Goal: Information Seeking & Learning: Learn about a topic

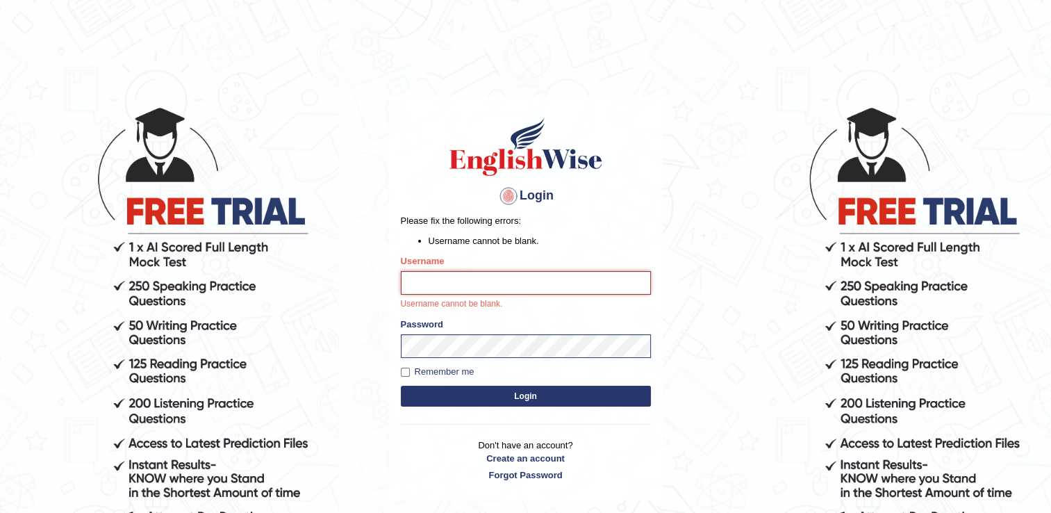
click at [495, 289] on input "Username" at bounding box center [526, 283] width 250 height 24
type input "NancyN"
click at [401, 385] on button "Login" at bounding box center [526, 395] width 250 height 21
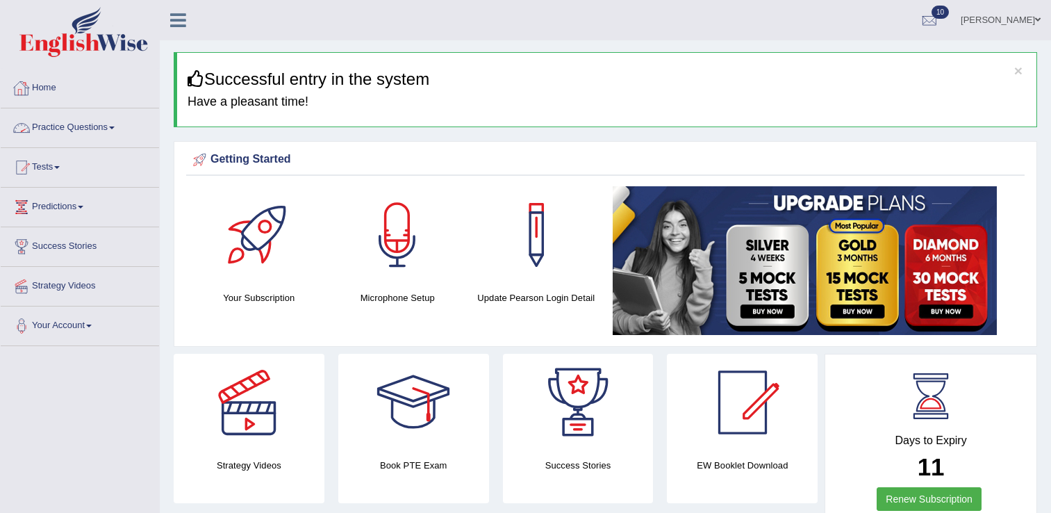
click at [60, 127] on link "Practice Questions" at bounding box center [80, 125] width 158 height 35
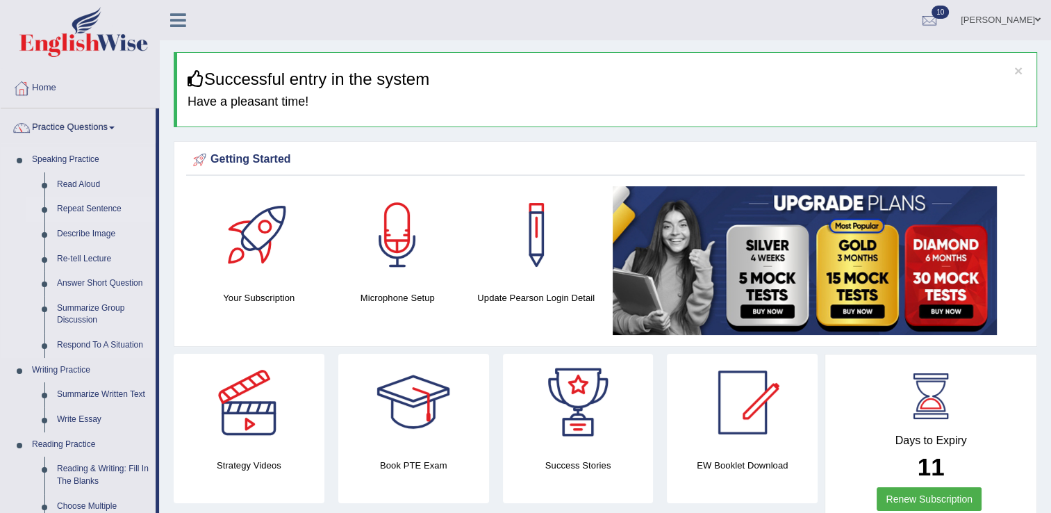
click at [83, 208] on link "Repeat Sentence" at bounding box center [103, 209] width 105 height 25
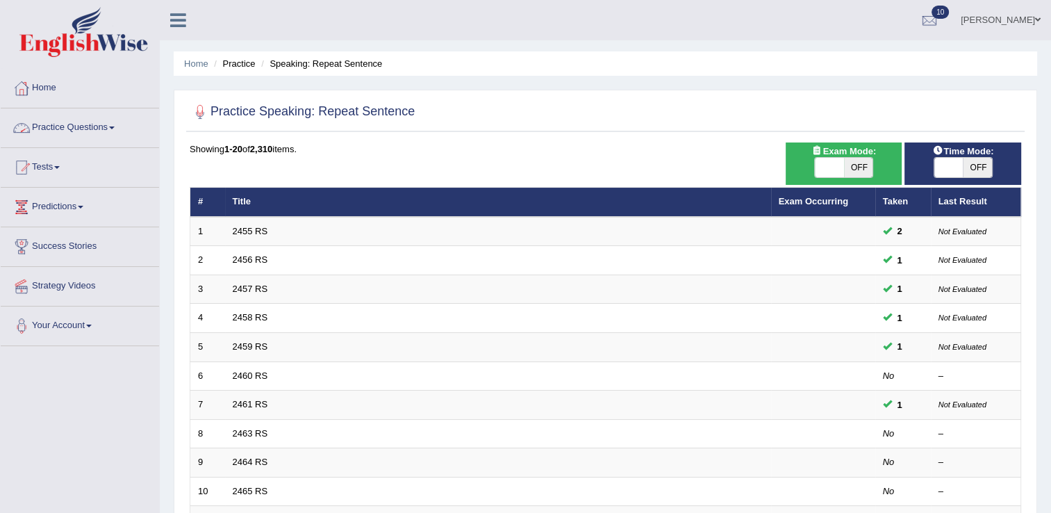
click at [108, 129] on link "Practice Questions" at bounding box center [80, 125] width 158 height 35
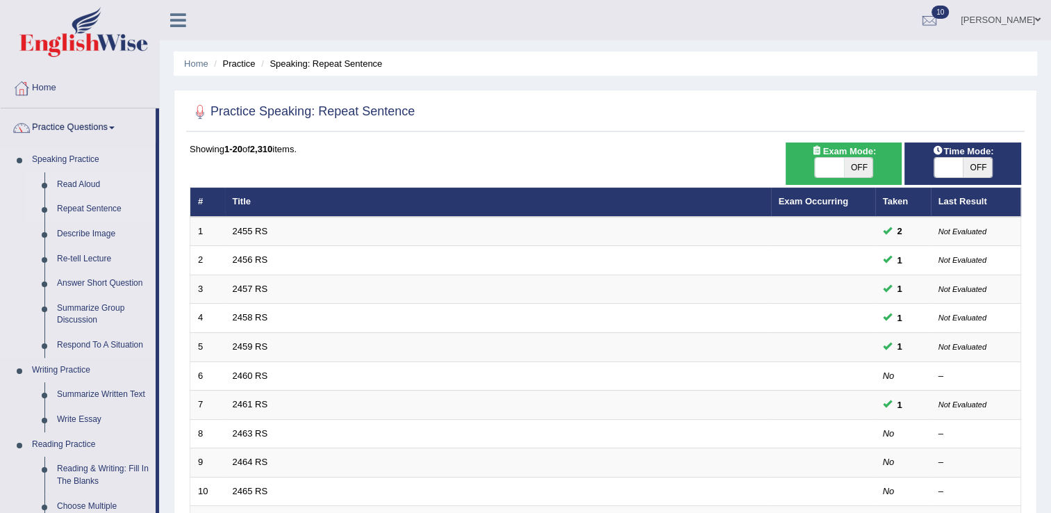
click at [83, 186] on link "Read Aloud" at bounding box center [103, 184] width 105 height 25
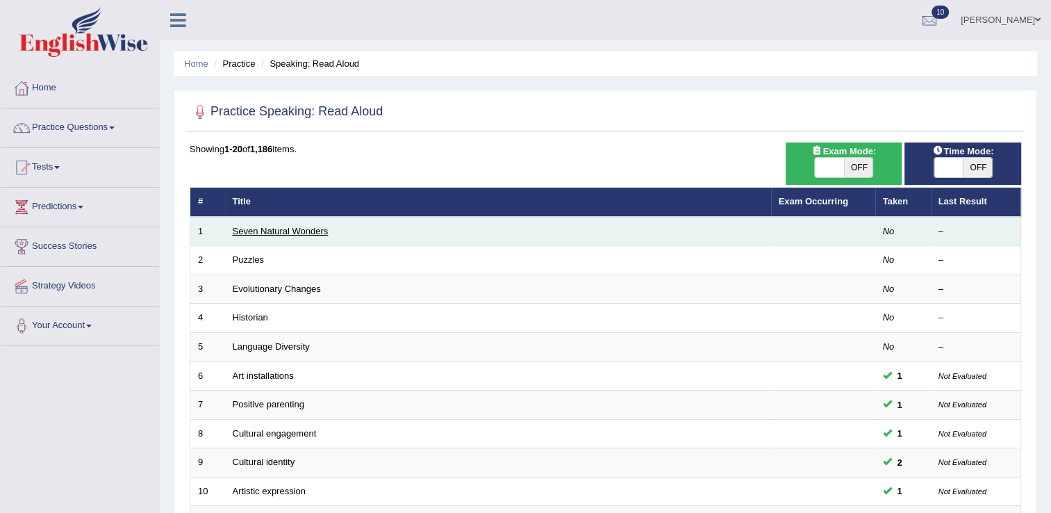
click at [301, 229] on link "Seven Natural Wonders" at bounding box center [281, 231] width 96 height 10
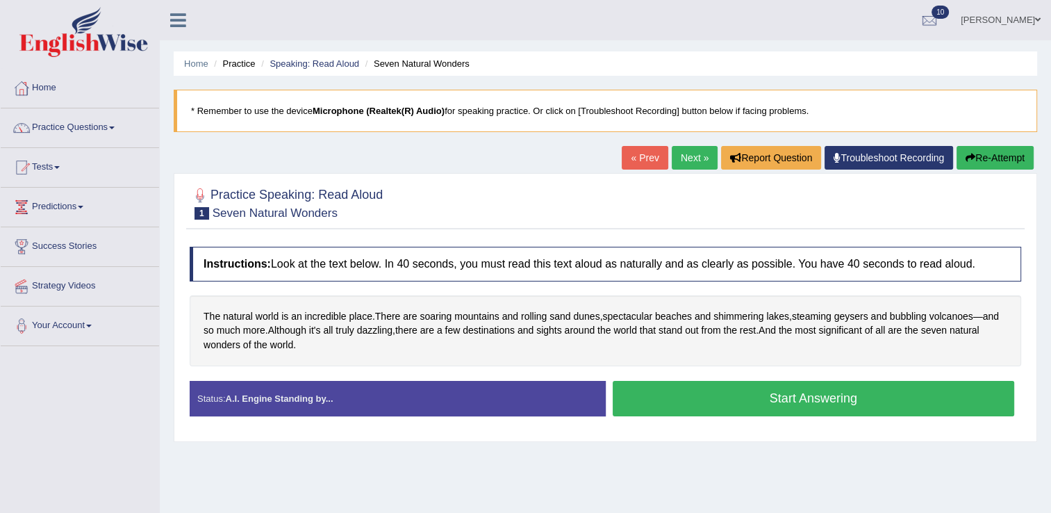
click at [645, 409] on button "Start Answering" at bounding box center [814, 398] width 402 height 35
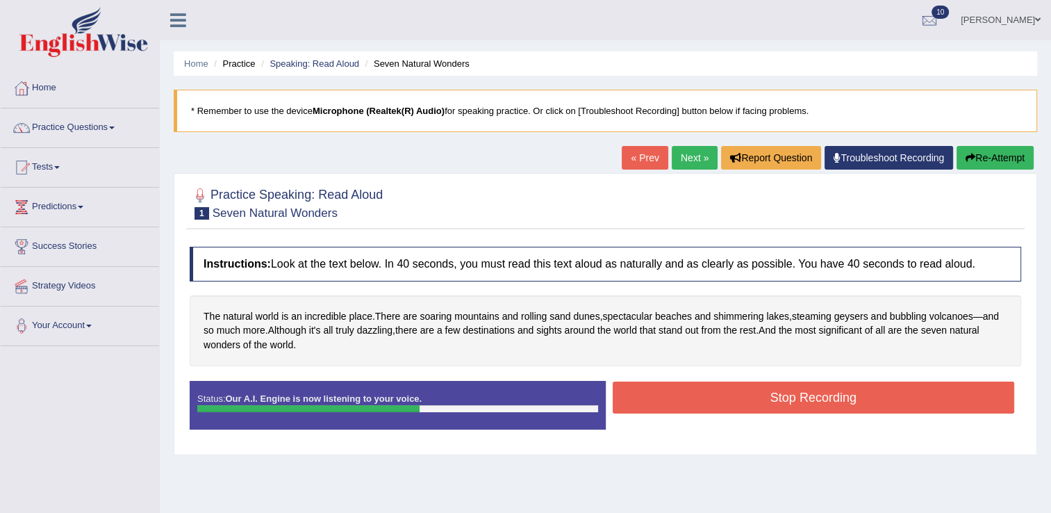
click at [670, 401] on button "Stop Recording" at bounding box center [814, 397] width 402 height 32
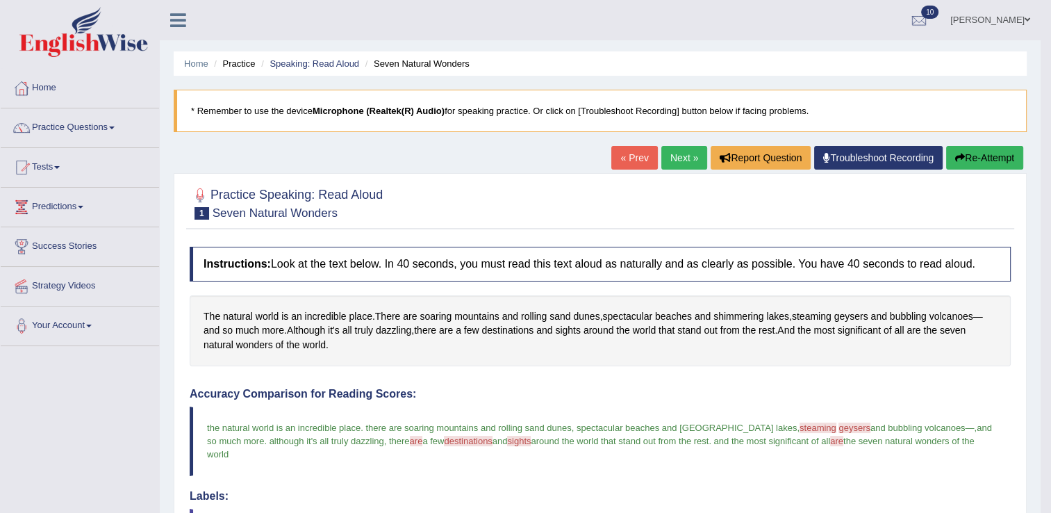
click at [667, 158] on link "Next »" at bounding box center [684, 158] width 46 height 24
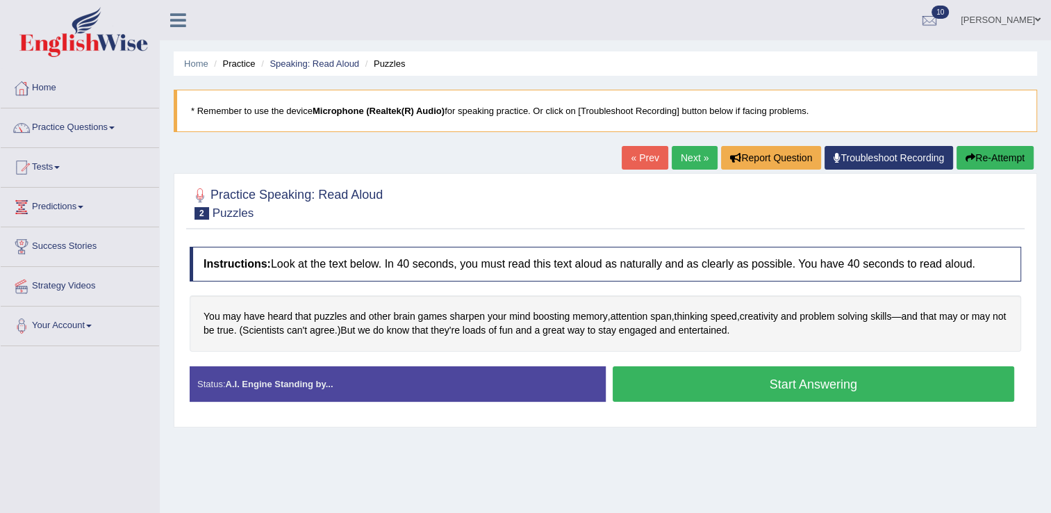
click at [711, 384] on button "Start Answering" at bounding box center [814, 383] width 402 height 35
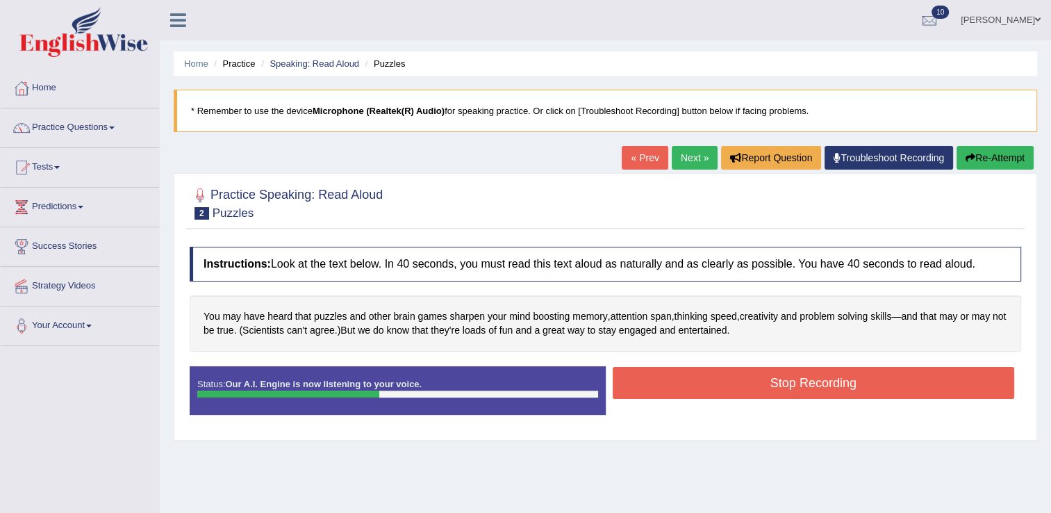
drag, startPoint x: 711, startPoint y: 384, endPoint x: 878, endPoint y: 390, distance: 166.8
click at [878, 390] on button "Stop Recording" at bounding box center [814, 383] width 402 height 32
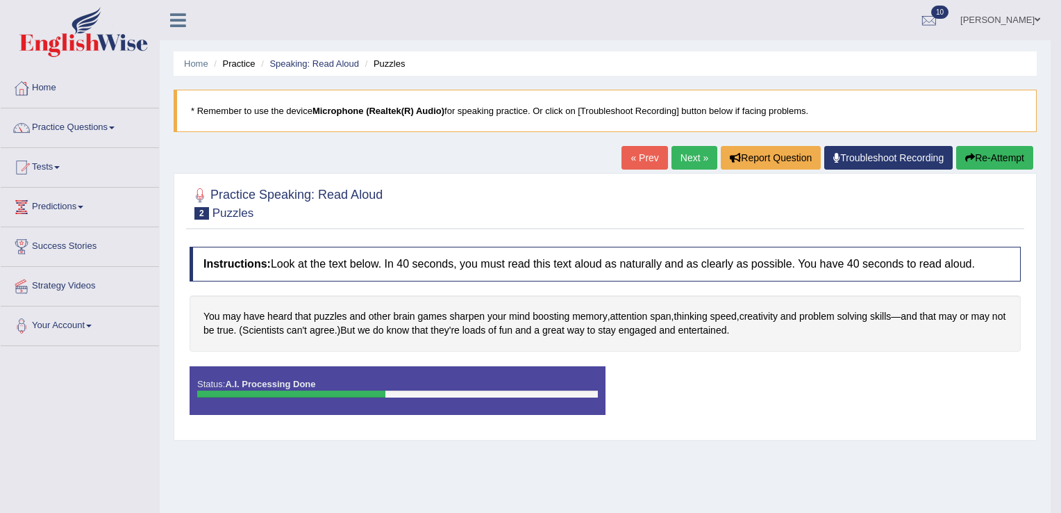
click at [0, 0] on div "Saving your answer..." at bounding box center [0, 0] width 0 height 0
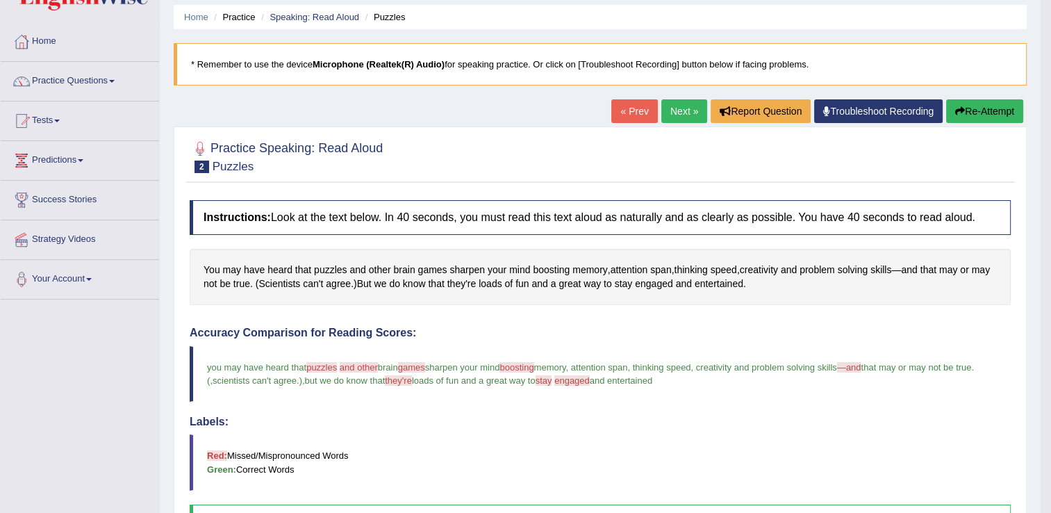
scroll to position [33, 0]
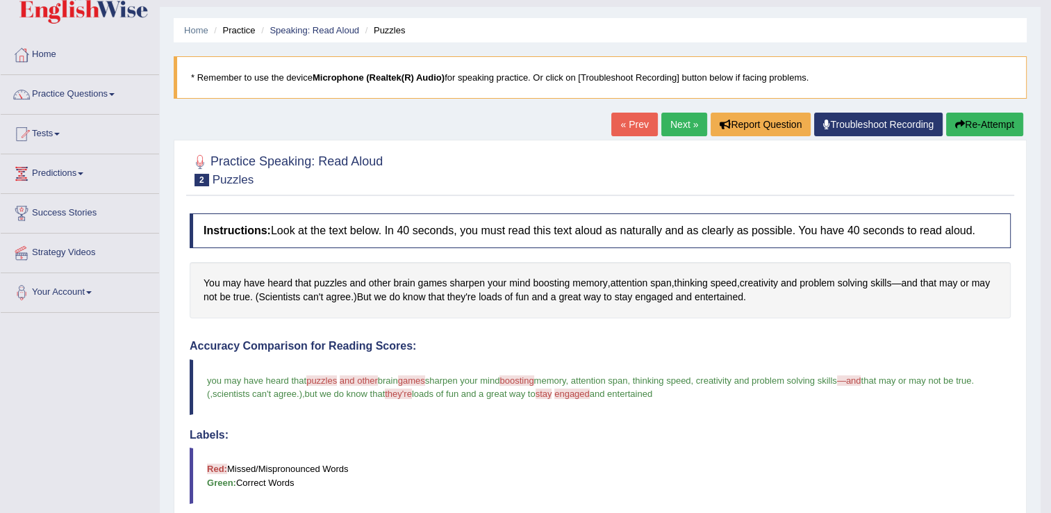
click at [663, 119] on link "Next »" at bounding box center [684, 125] width 46 height 24
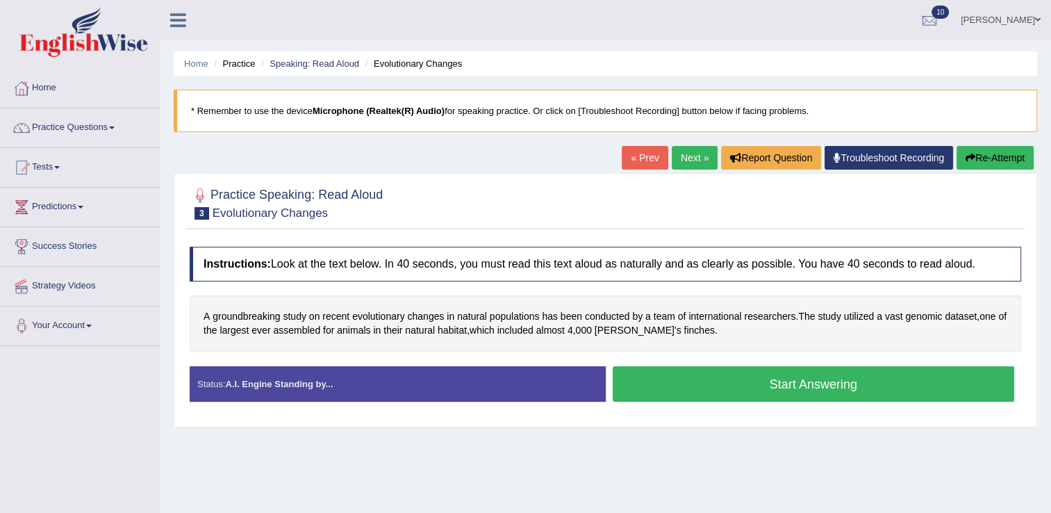
click at [766, 387] on button "Start Answering" at bounding box center [814, 383] width 402 height 35
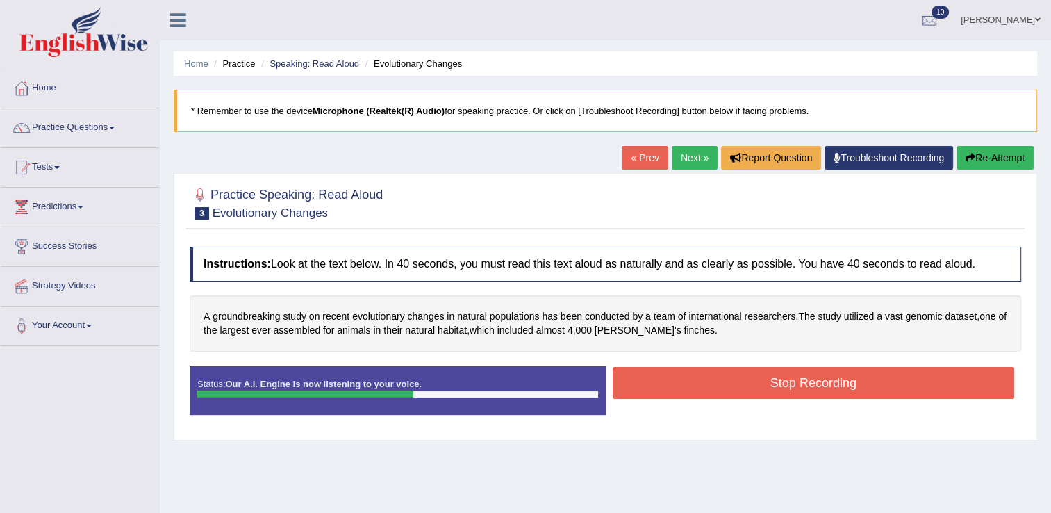
click at [786, 387] on button "Stop Recording" at bounding box center [814, 383] width 402 height 32
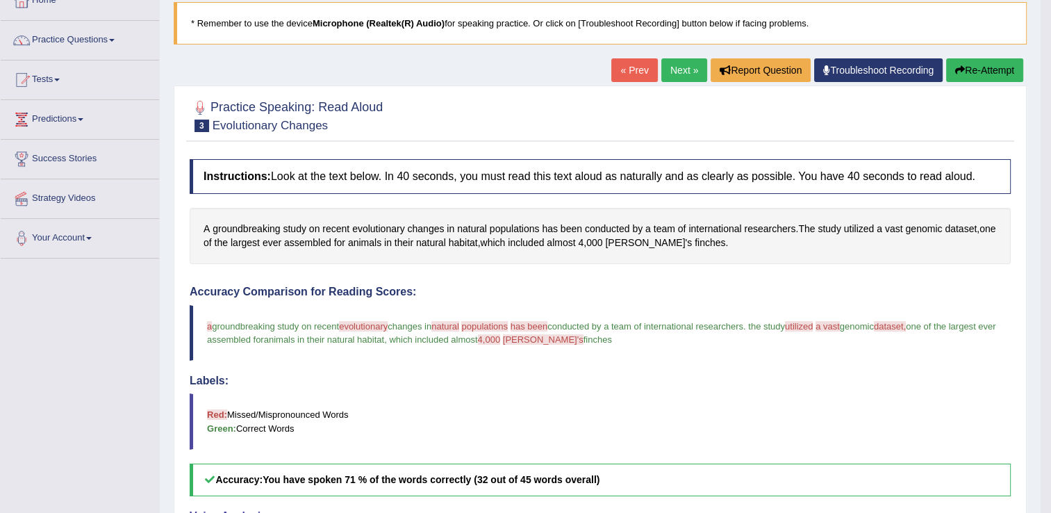
scroll to position [80, 0]
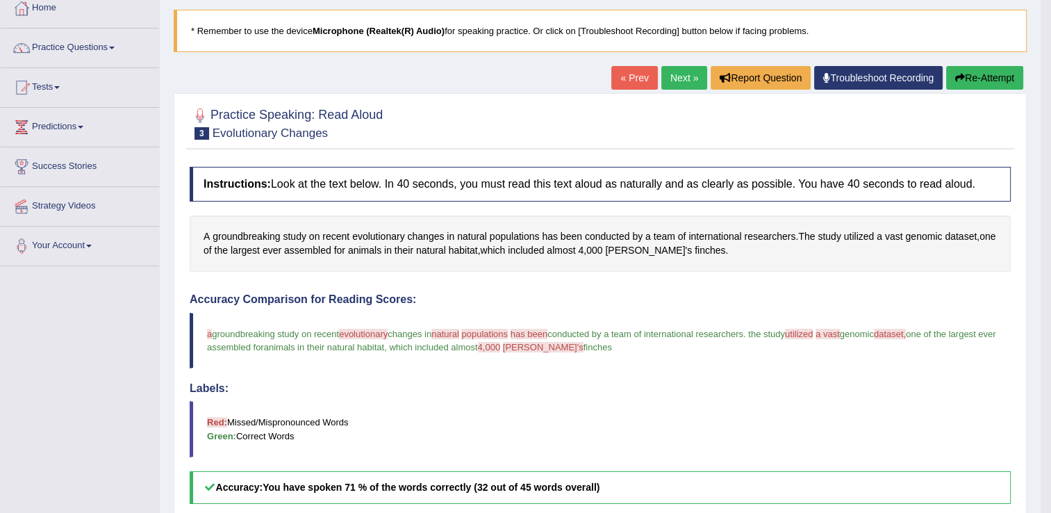
click at [680, 72] on link "Next »" at bounding box center [684, 78] width 46 height 24
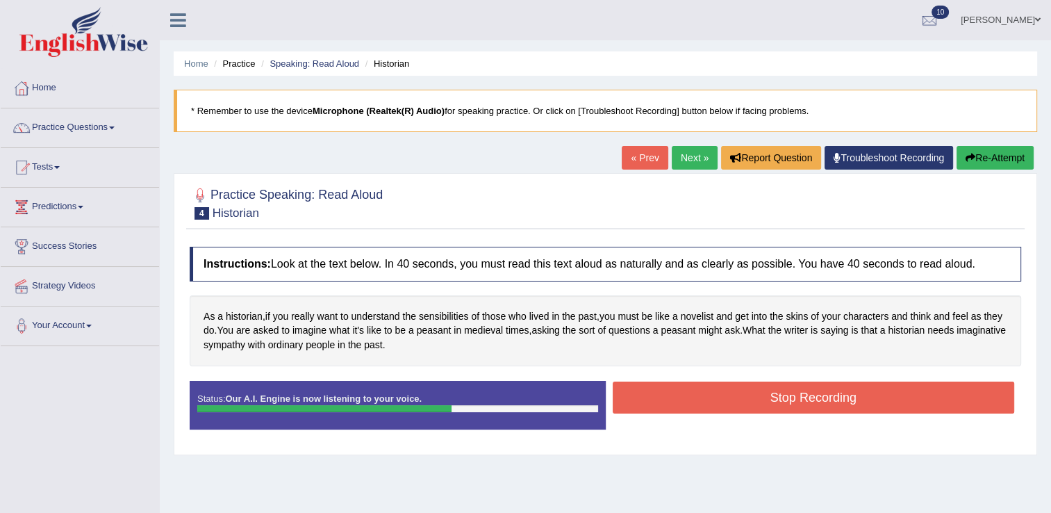
click at [751, 404] on button "Stop Recording" at bounding box center [814, 397] width 402 height 32
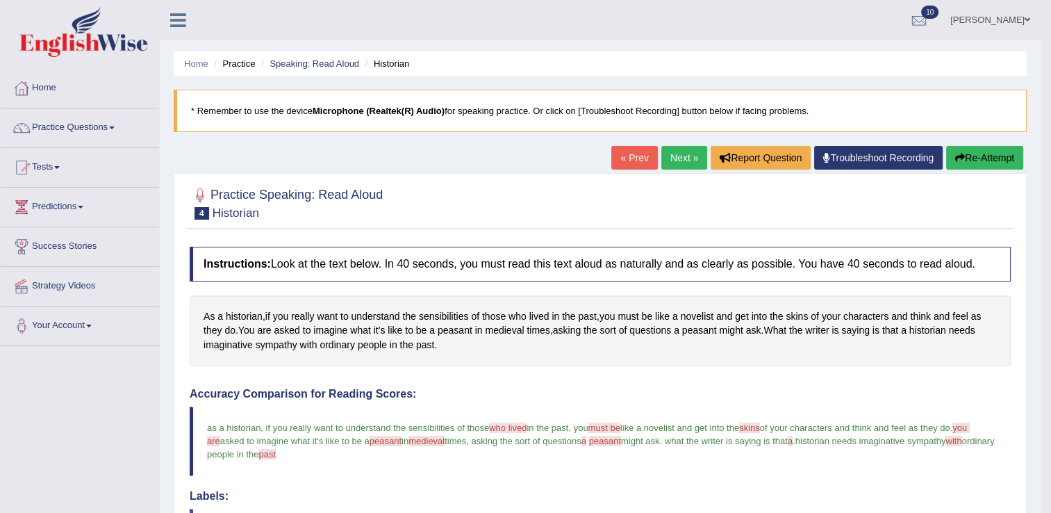
drag, startPoint x: 0, startPoint y: 0, endPoint x: 694, endPoint y: 154, distance: 710.8
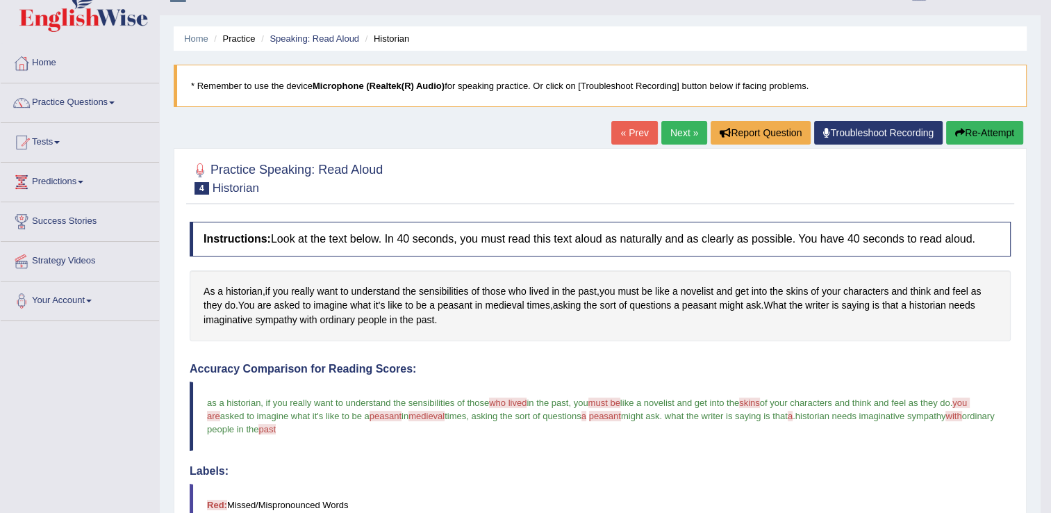
scroll to position [18, 0]
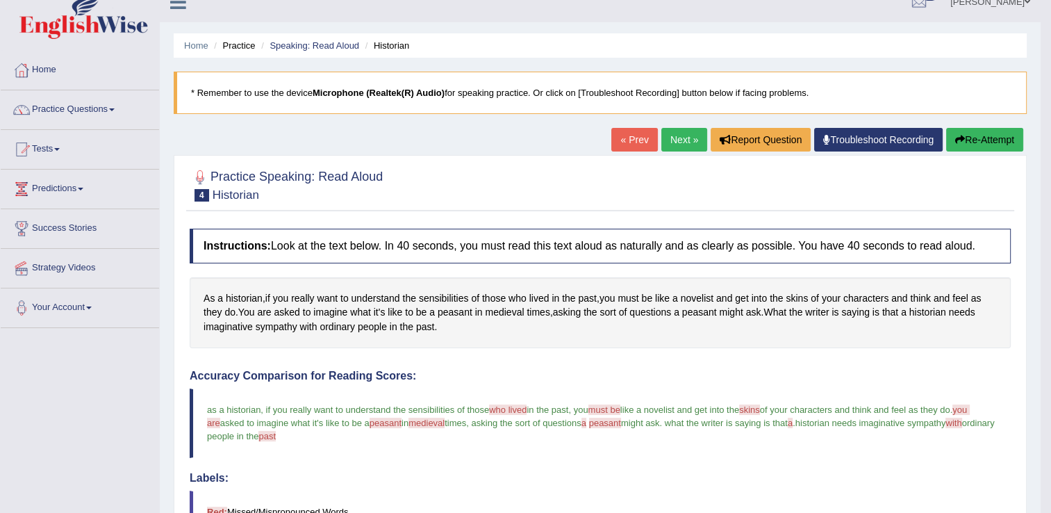
click at [686, 138] on link "Next »" at bounding box center [684, 140] width 46 height 24
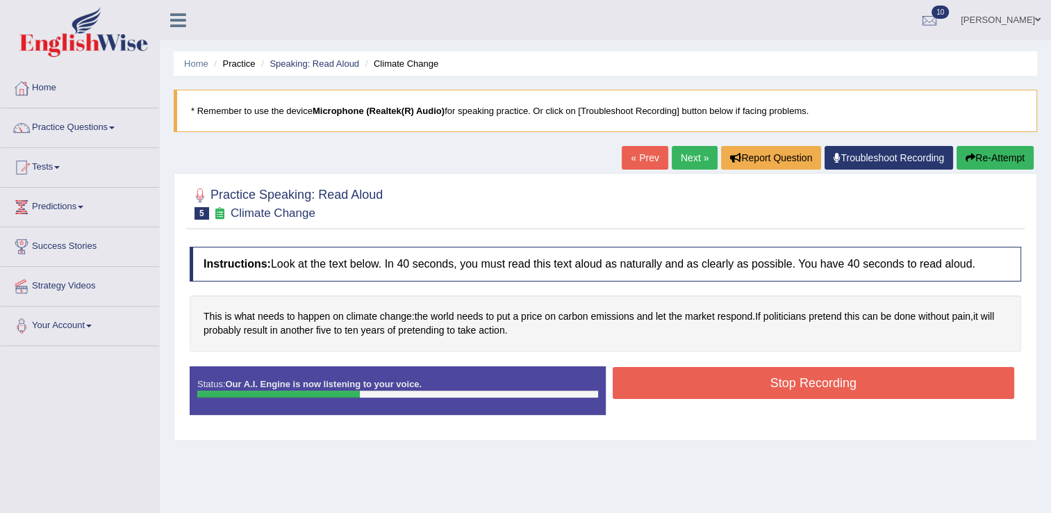
click at [723, 381] on button "Stop Recording" at bounding box center [814, 383] width 402 height 32
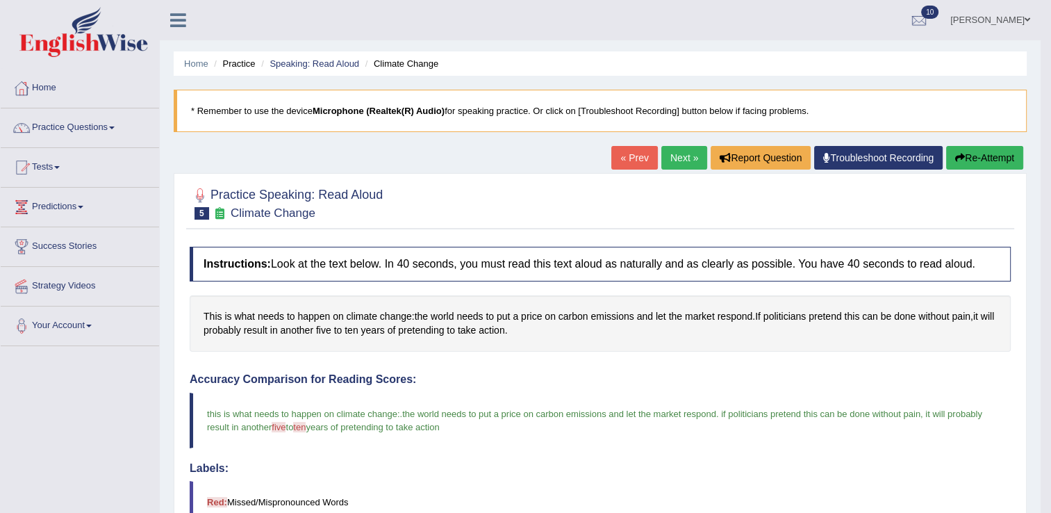
click at [675, 155] on link "Next »" at bounding box center [684, 158] width 46 height 24
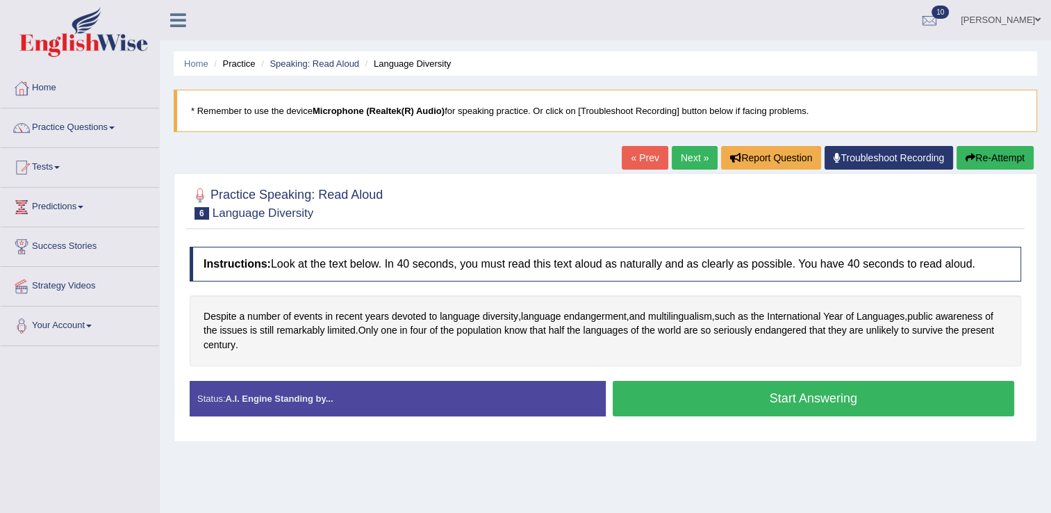
click at [774, 420] on div "Stop Recording" at bounding box center [814, 420] width 416 height 1
click at [781, 395] on button "Start Answering" at bounding box center [814, 398] width 402 height 35
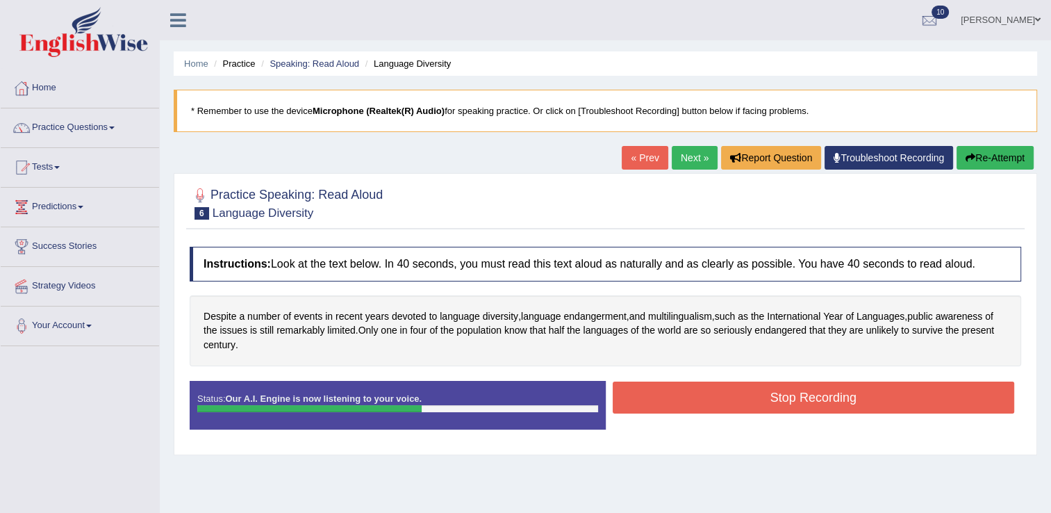
click at [819, 391] on button "Stop Recording" at bounding box center [814, 397] width 402 height 32
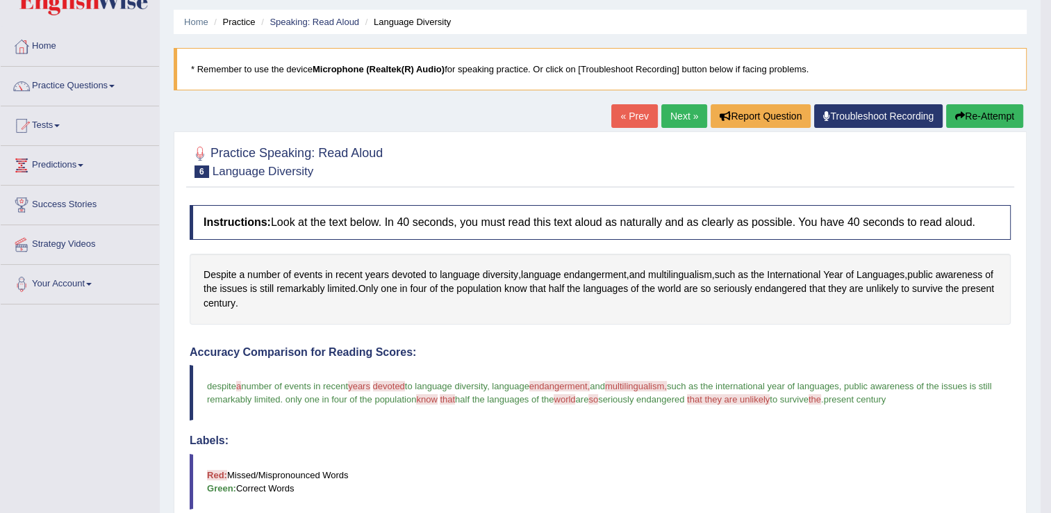
scroll to position [41, 0]
click at [679, 113] on link "Next »" at bounding box center [684, 117] width 46 height 24
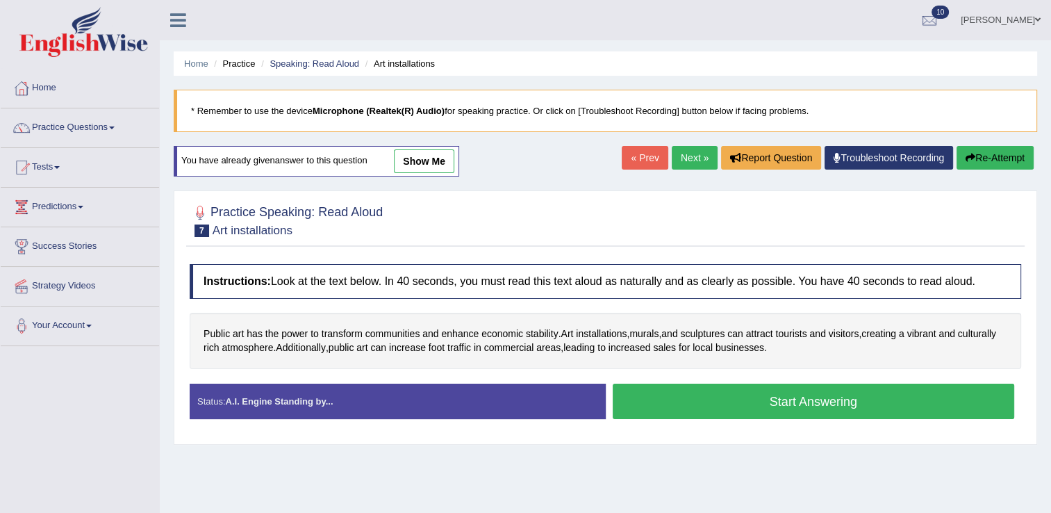
click at [726, 406] on button "Start Answering" at bounding box center [814, 400] width 402 height 35
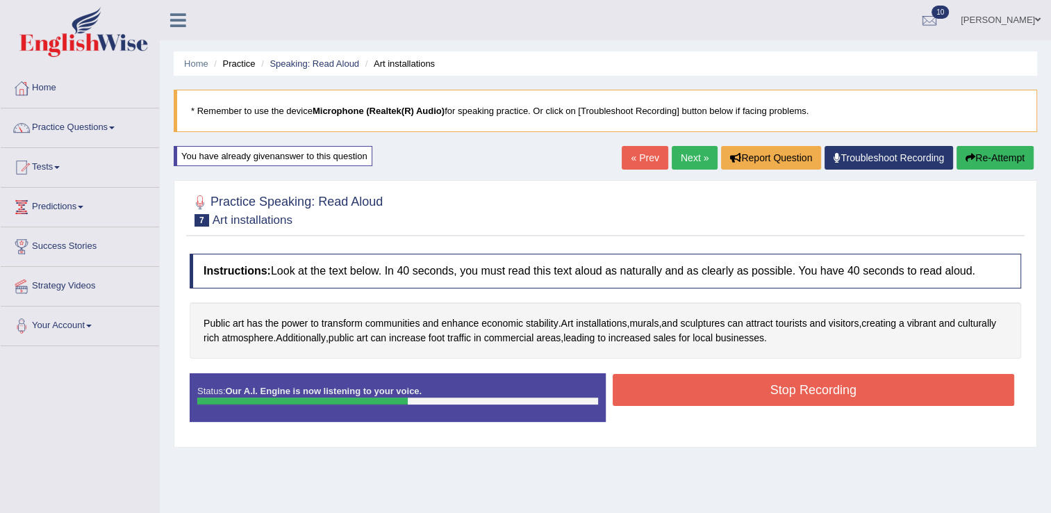
click at [726, 387] on button "Stop Recording" at bounding box center [814, 390] width 402 height 32
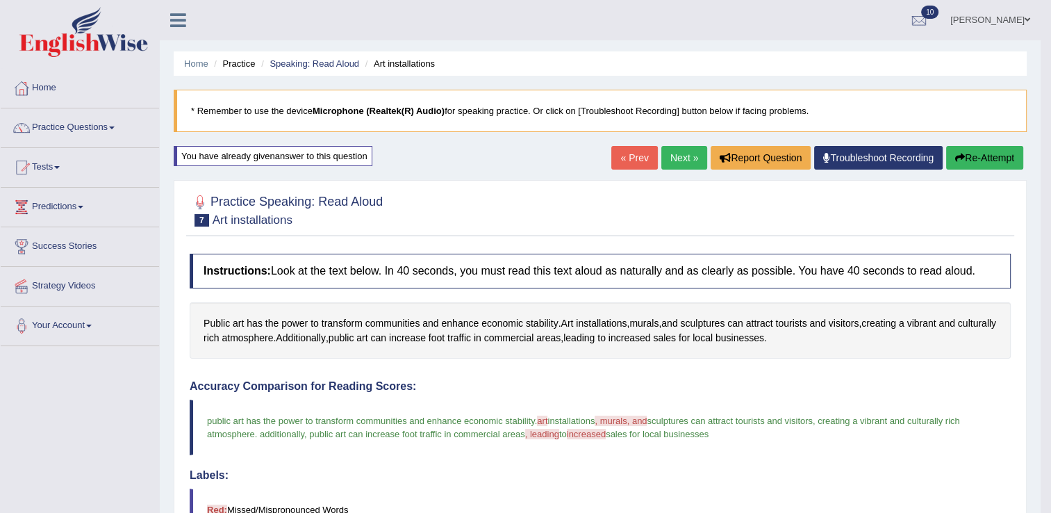
scroll to position [379, 0]
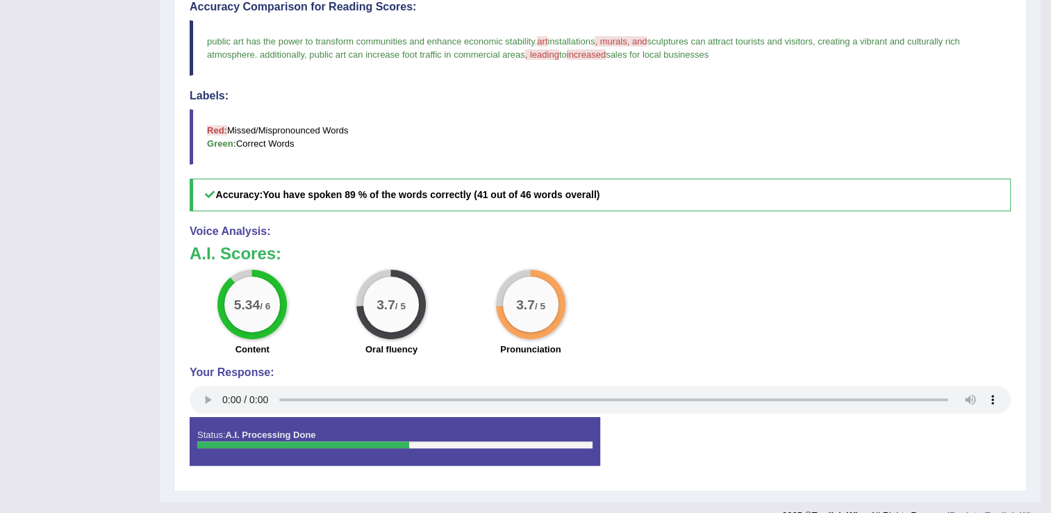
click at [749, 229] on h4 "Voice Analysis:" at bounding box center [600, 231] width 821 height 13
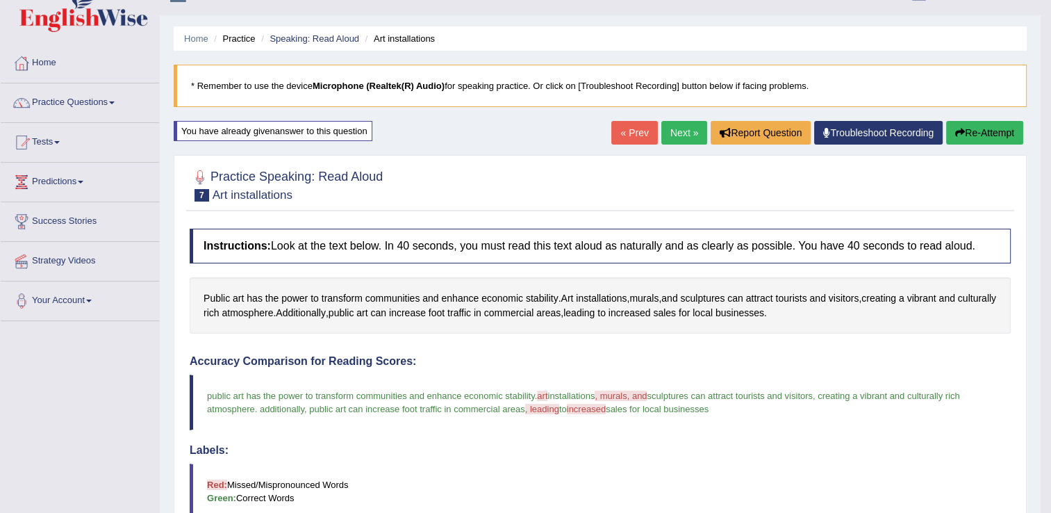
scroll to position [23, 0]
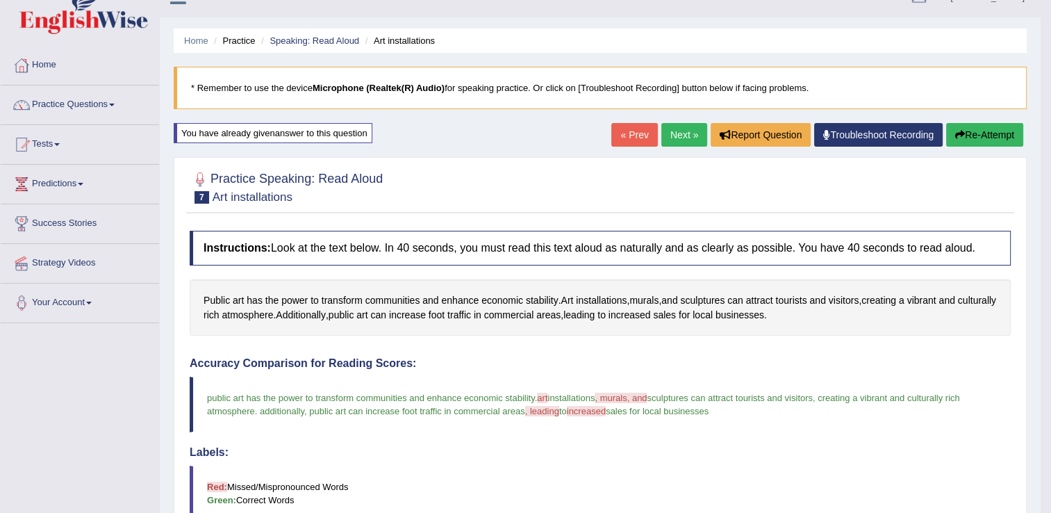
click at [674, 128] on link "Next »" at bounding box center [684, 135] width 46 height 24
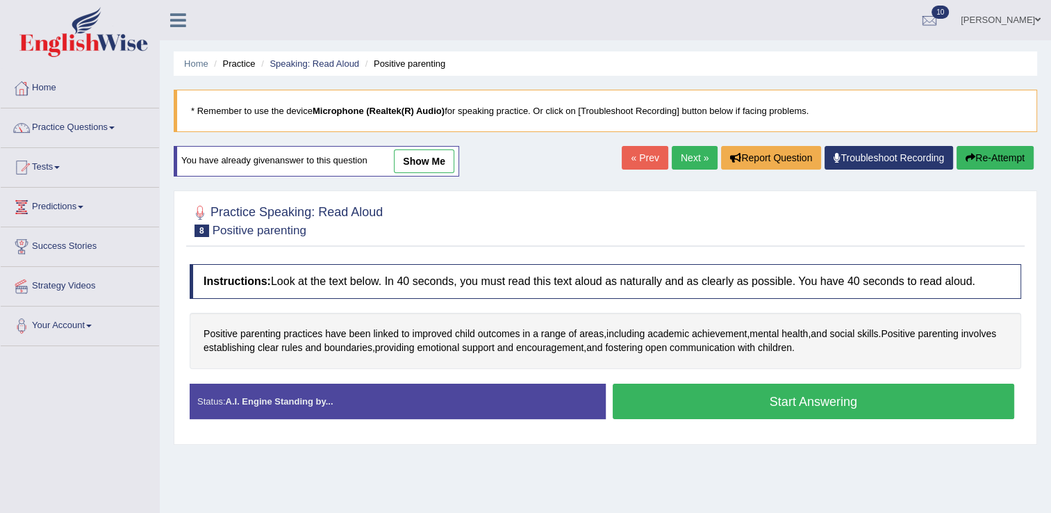
click at [836, 396] on button "Start Answering" at bounding box center [814, 400] width 402 height 35
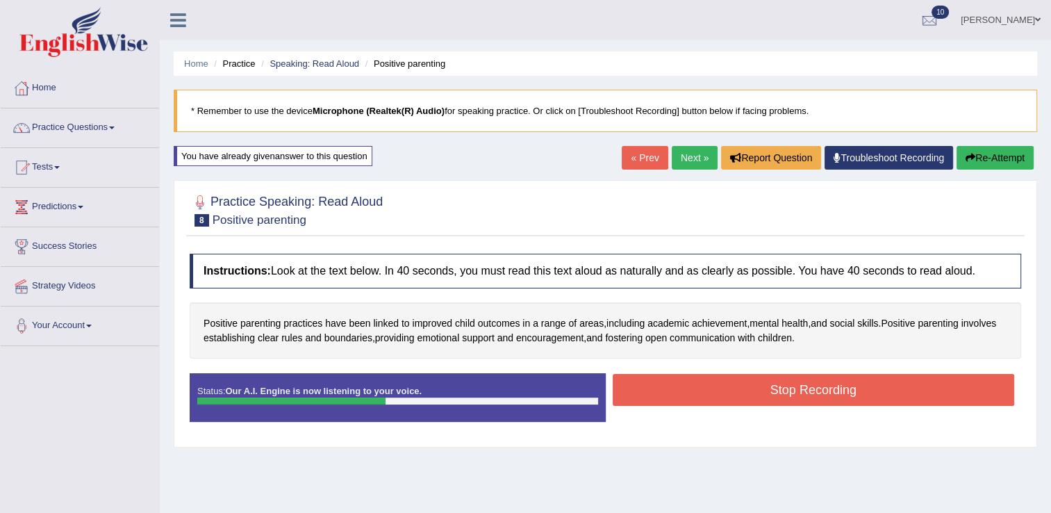
click at [830, 389] on button "Stop Recording" at bounding box center [814, 390] width 402 height 32
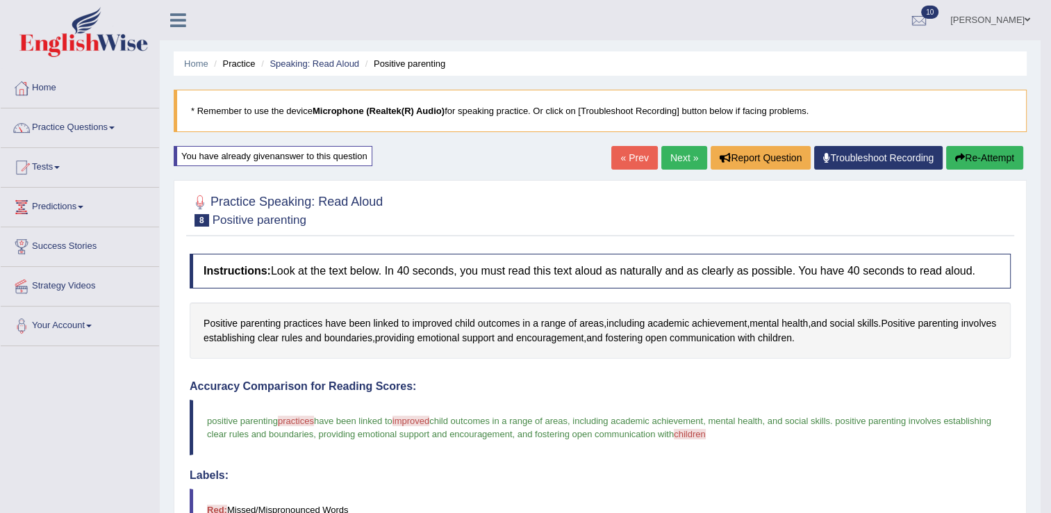
click at [675, 158] on link "Next »" at bounding box center [684, 158] width 46 height 24
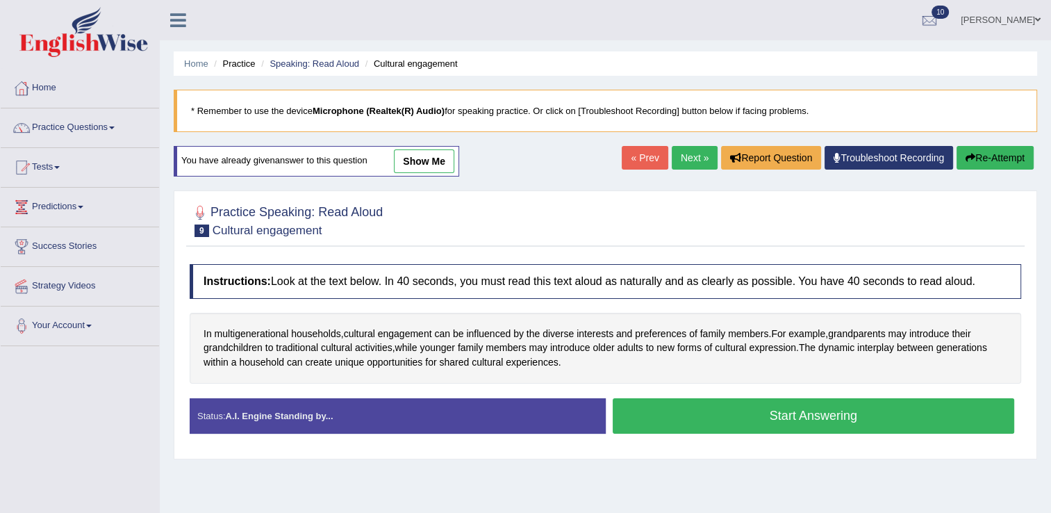
click at [719, 418] on button "Start Answering" at bounding box center [814, 415] width 402 height 35
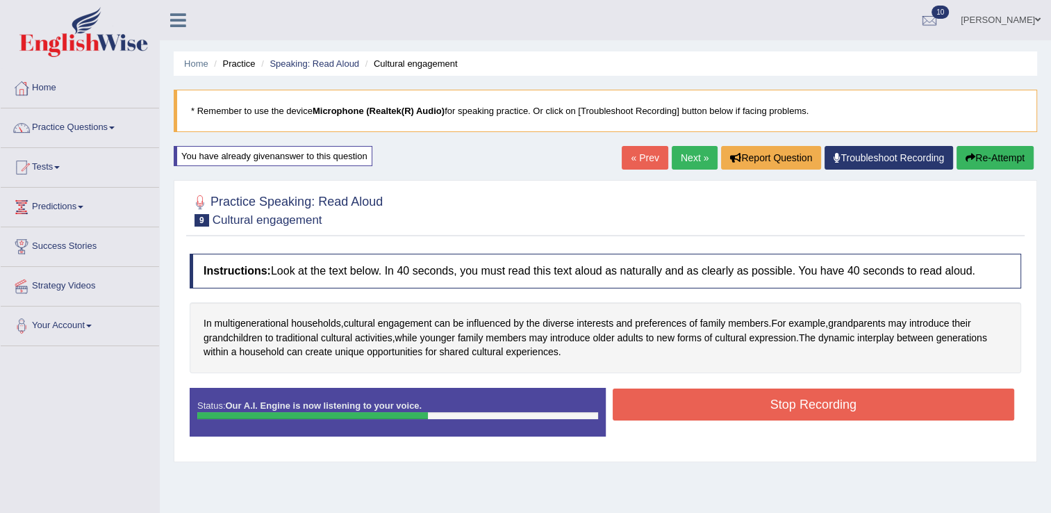
click at [698, 399] on button "Stop Recording" at bounding box center [814, 404] width 402 height 32
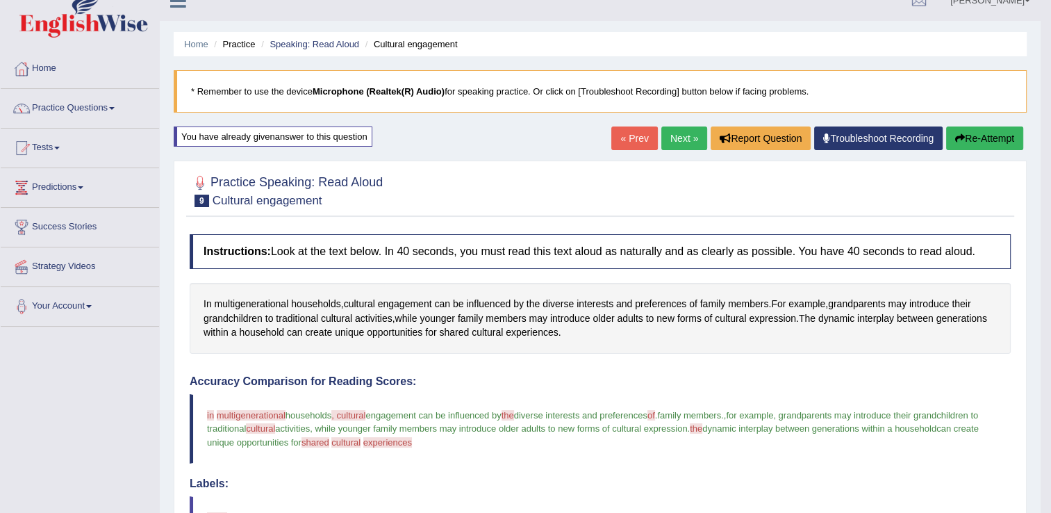
scroll to position [3, 0]
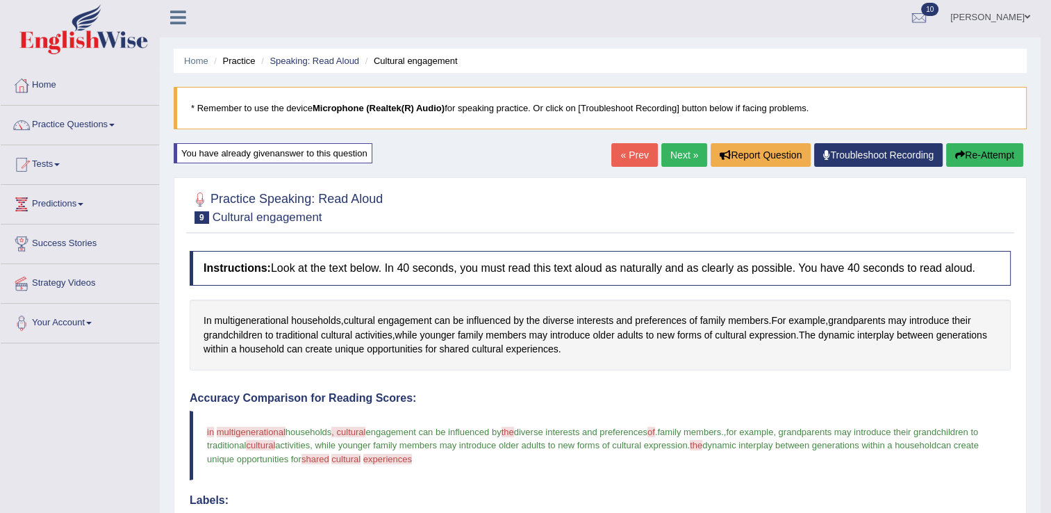
click at [692, 150] on link "Next »" at bounding box center [684, 155] width 46 height 24
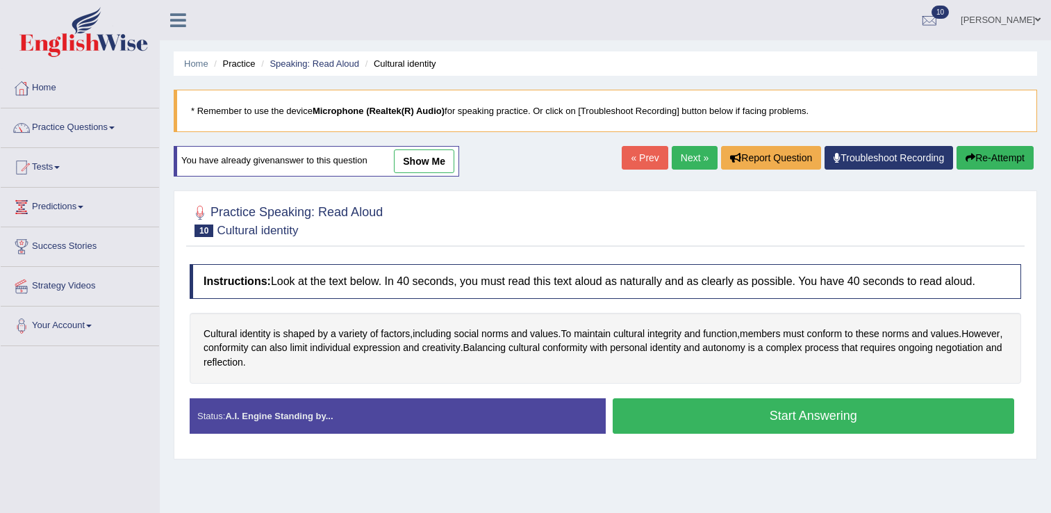
click at [703, 413] on button "Start Answering" at bounding box center [814, 415] width 402 height 35
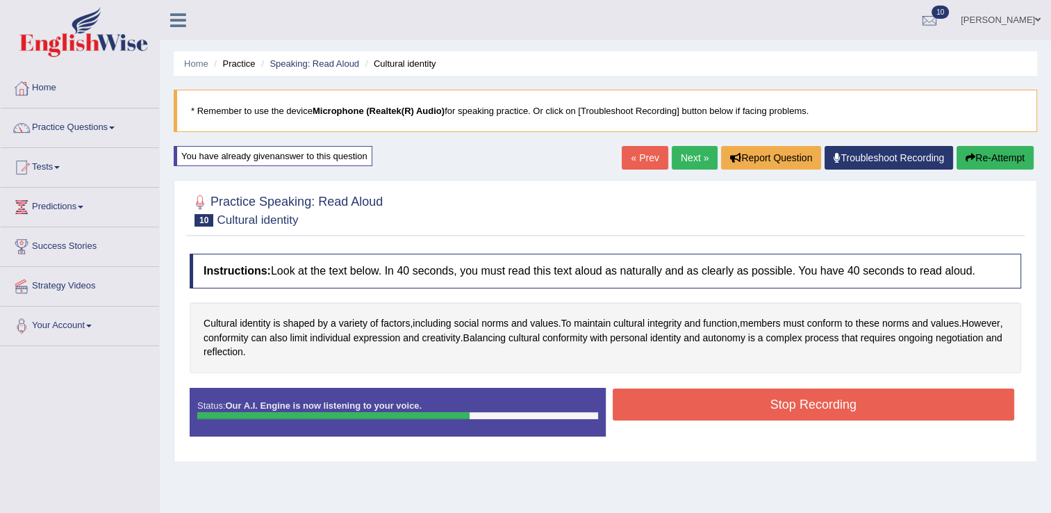
click at [752, 403] on button "Stop Recording" at bounding box center [814, 404] width 402 height 32
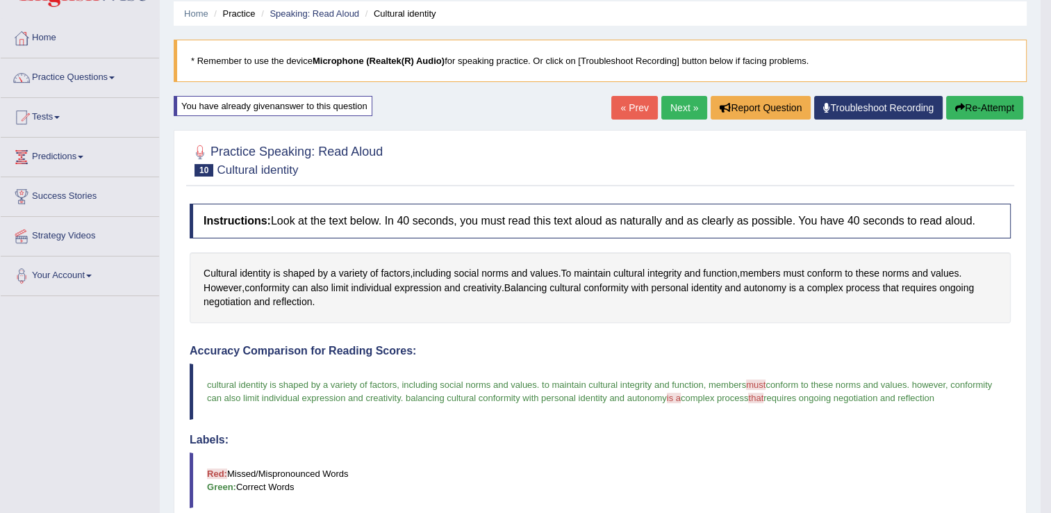
scroll to position [47, 0]
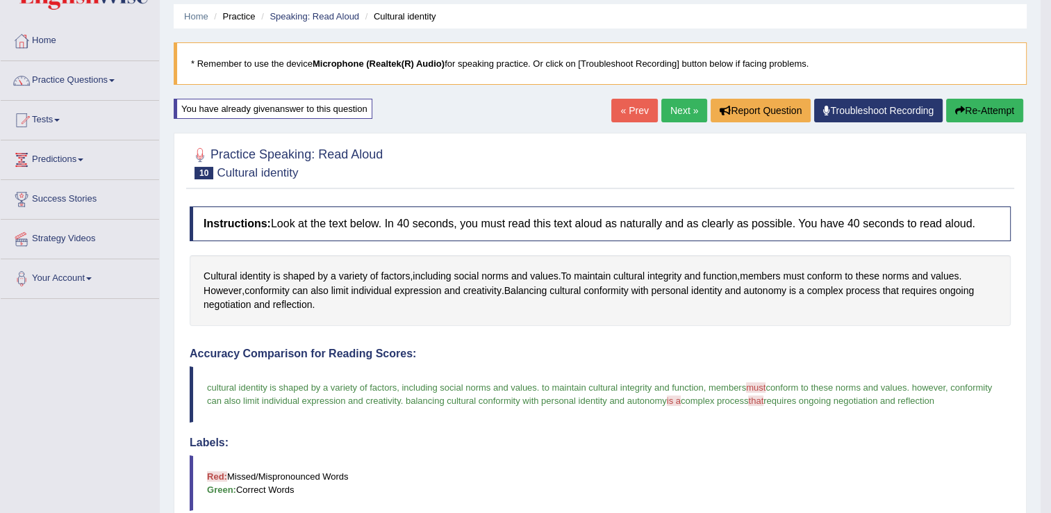
click at [675, 108] on link "Next »" at bounding box center [684, 111] width 46 height 24
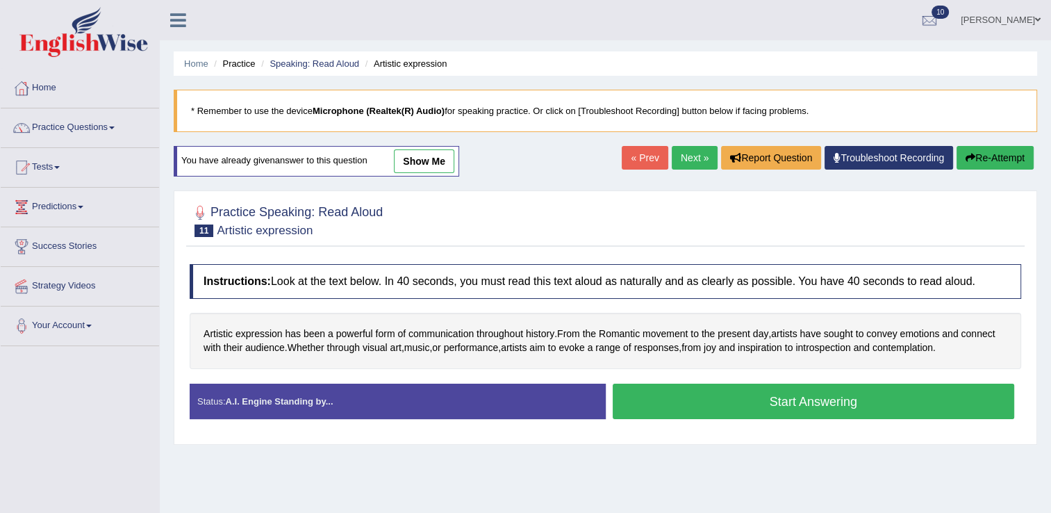
click at [702, 392] on button "Start Answering" at bounding box center [814, 400] width 402 height 35
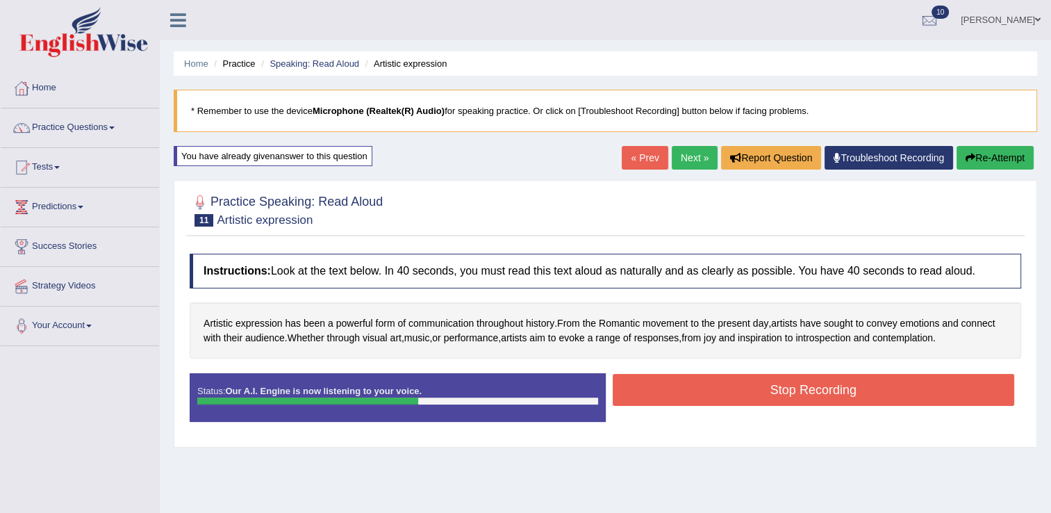
click at [704, 393] on button "Stop Recording" at bounding box center [814, 390] width 402 height 32
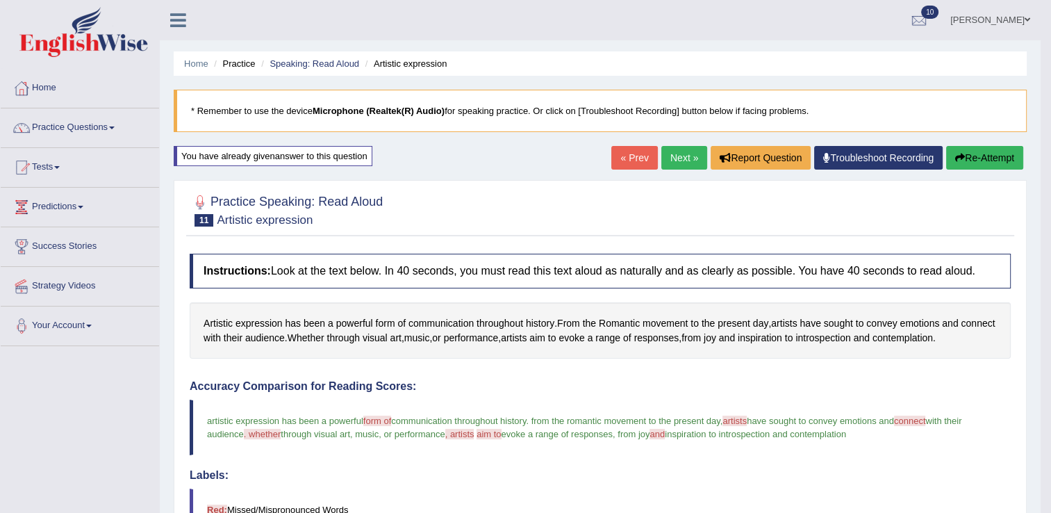
click at [672, 163] on link "Next »" at bounding box center [684, 158] width 46 height 24
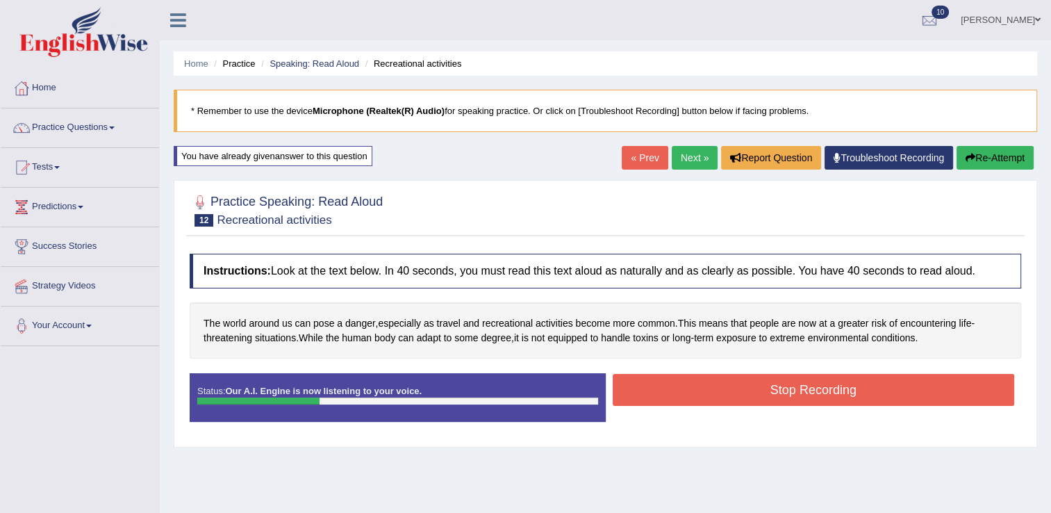
click at [695, 405] on div "Stop Recording" at bounding box center [814, 391] width 416 height 35
click at [783, 379] on button "Stop Recording" at bounding box center [814, 390] width 402 height 32
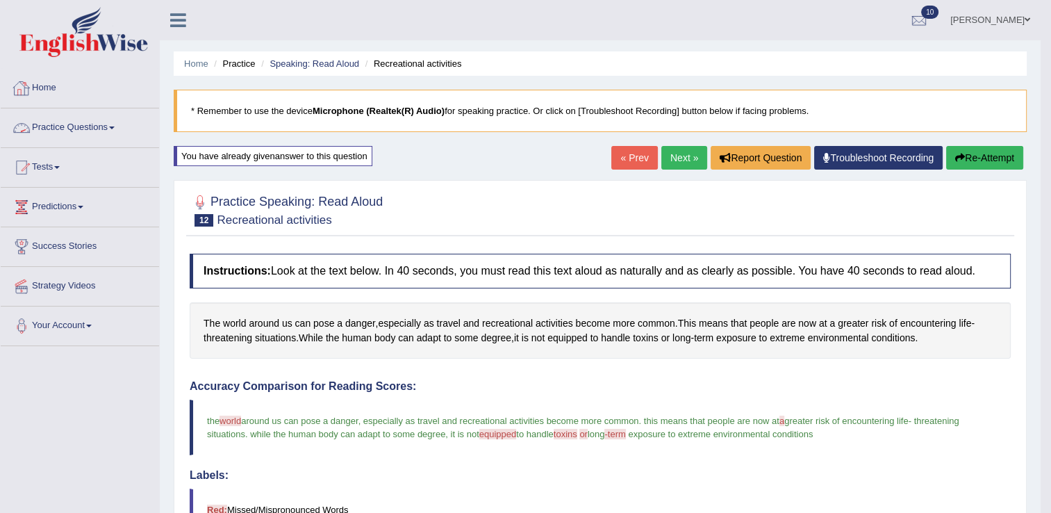
click at [49, 129] on link "Practice Questions" at bounding box center [80, 125] width 158 height 35
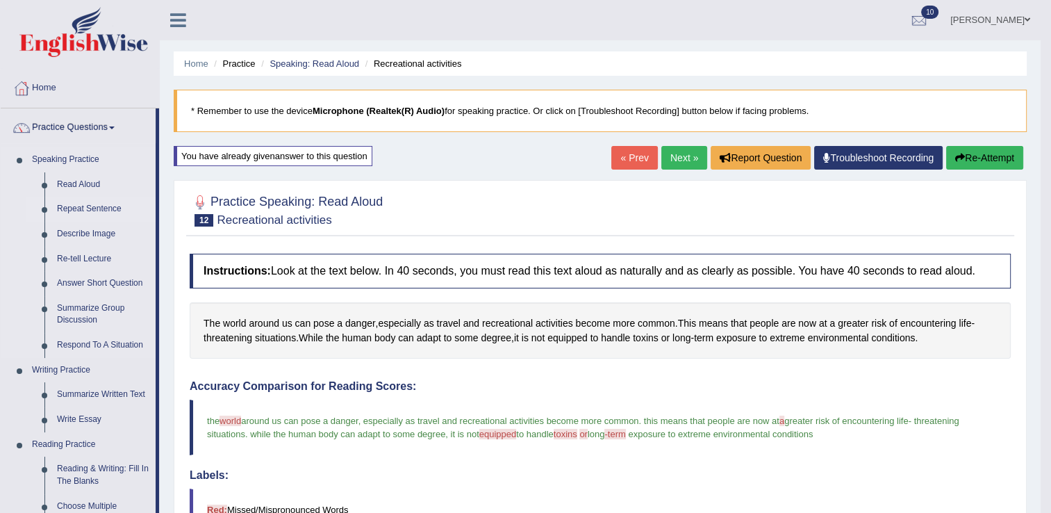
click at [81, 208] on link "Repeat Sentence" at bounding box center [103, 209] width 105 height 25
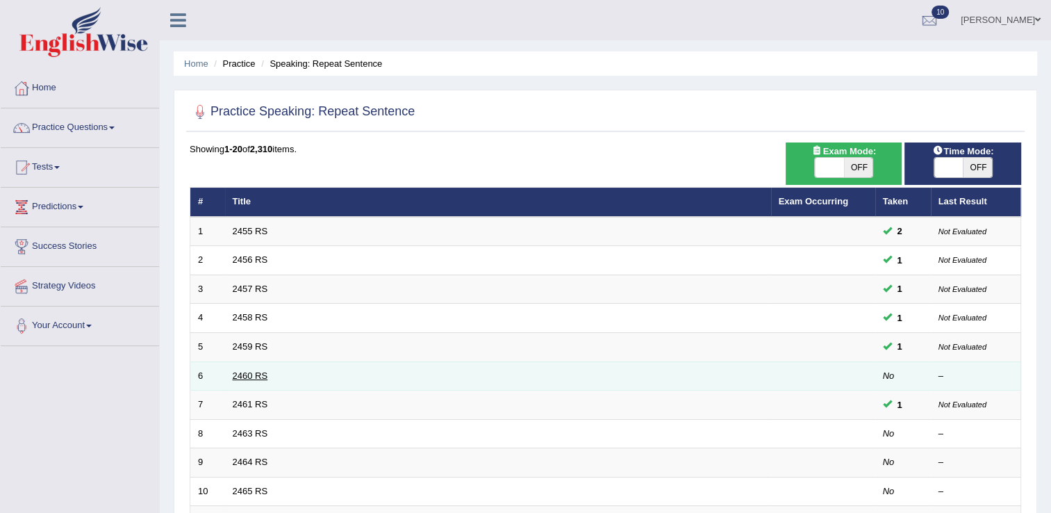
click at [254, 377] on link "2460 RS" at bounding box center [250, 375] width 35 height 10
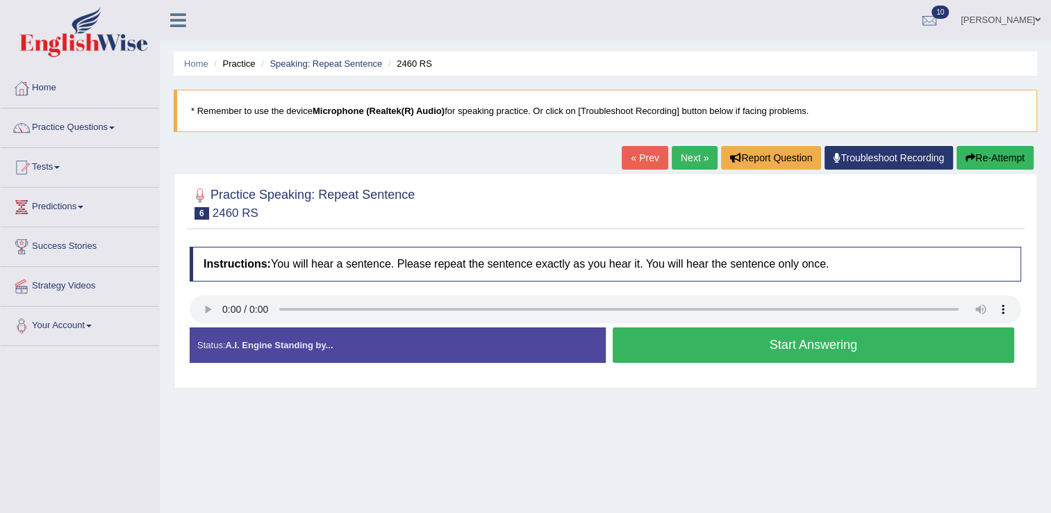
click at [667, 349] on button "Start Answering" at bounding box center [814, 344] width 402 height 35
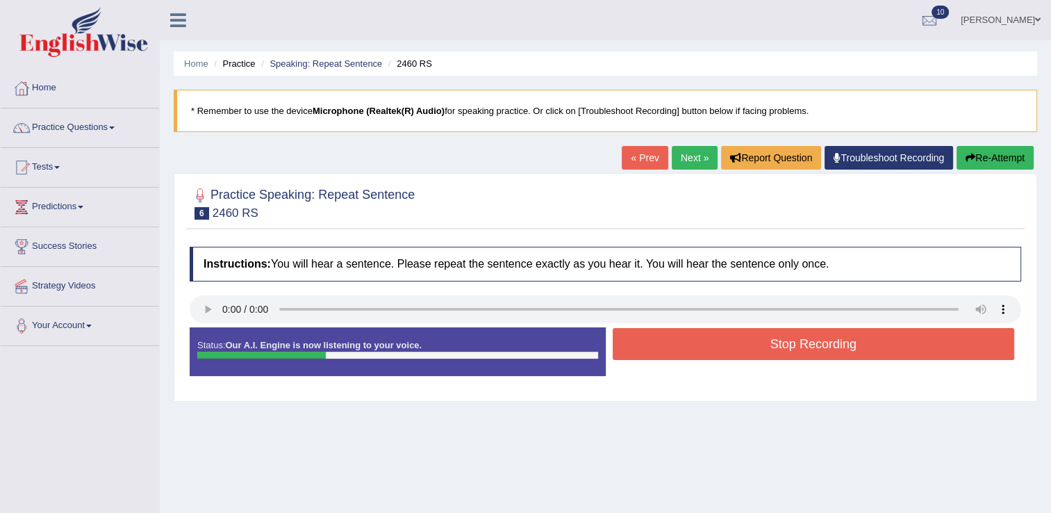
click at [713, 331] on button "Stop Recording" at bounding box center [814, 344] width 402 height 32
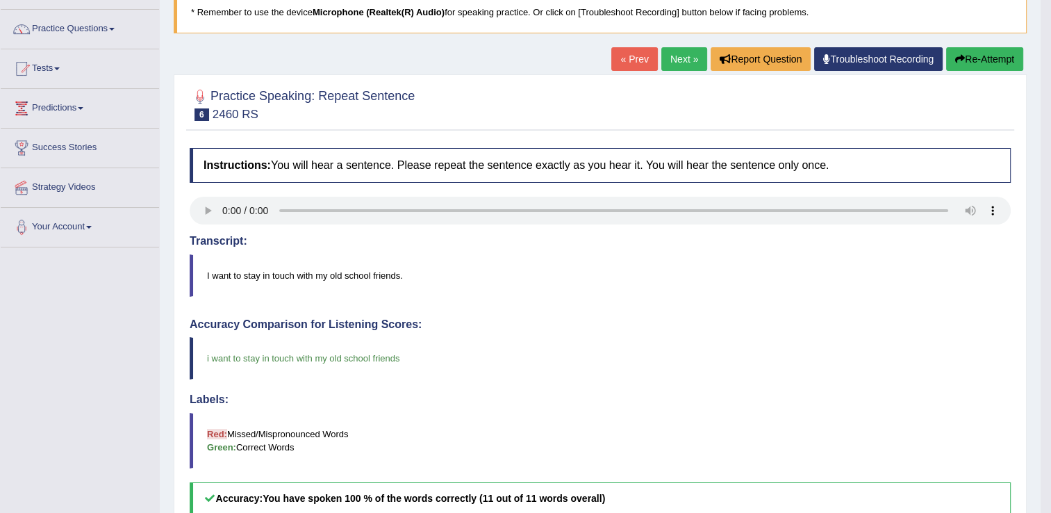
scroll to position [94, 0]
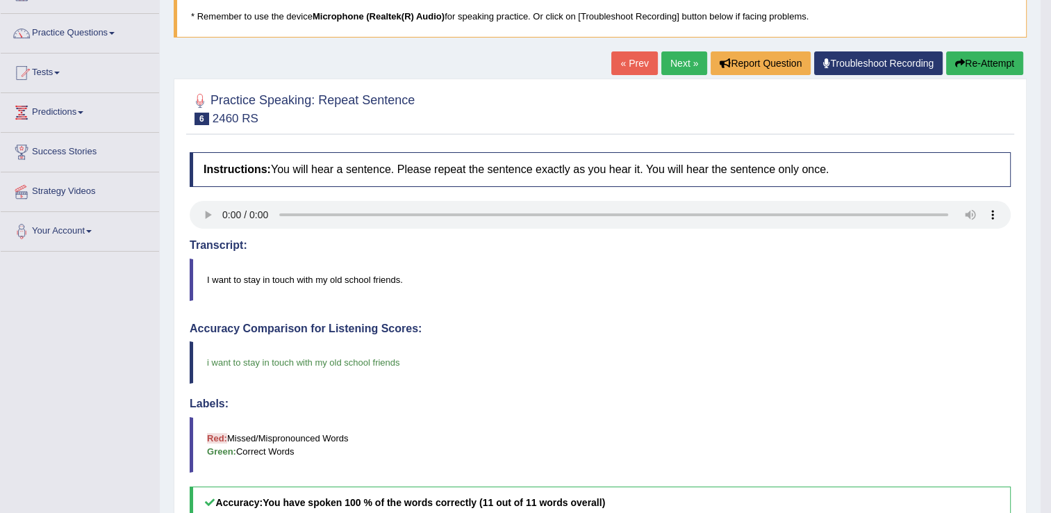
click at [680, 58] on link "Next »" at bounding box center [684, 63] width 46 height 24
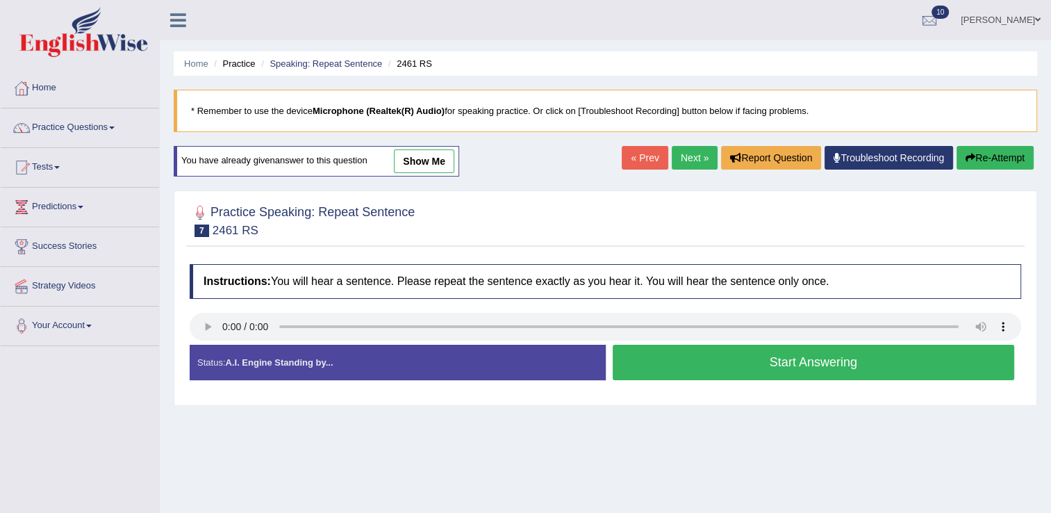
click at [697, 354] on button "Start Answering" at bounding box center [814, 362] width 402 height 35
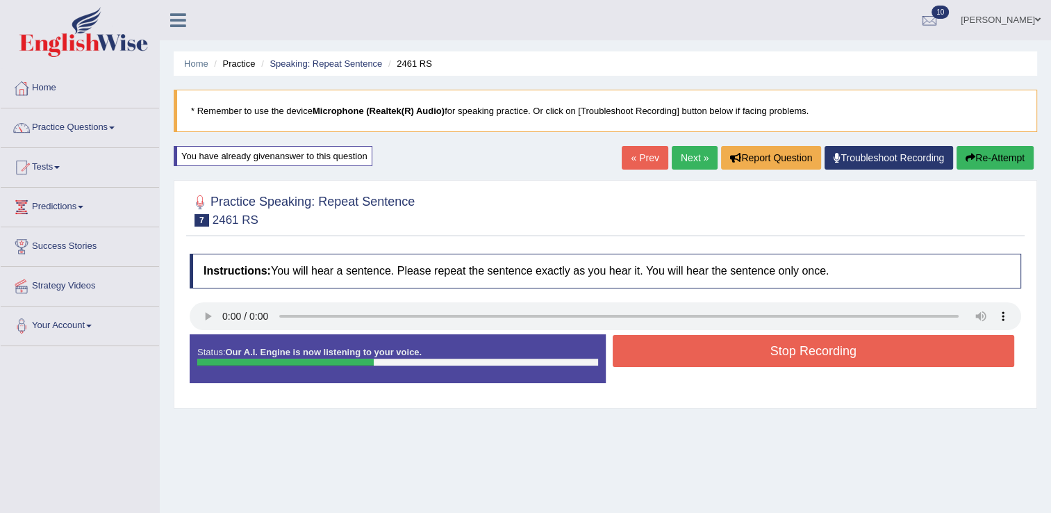
click at [697, 354] on button "Stop Recording" at bounding box center [814, 351] width 402 height 32
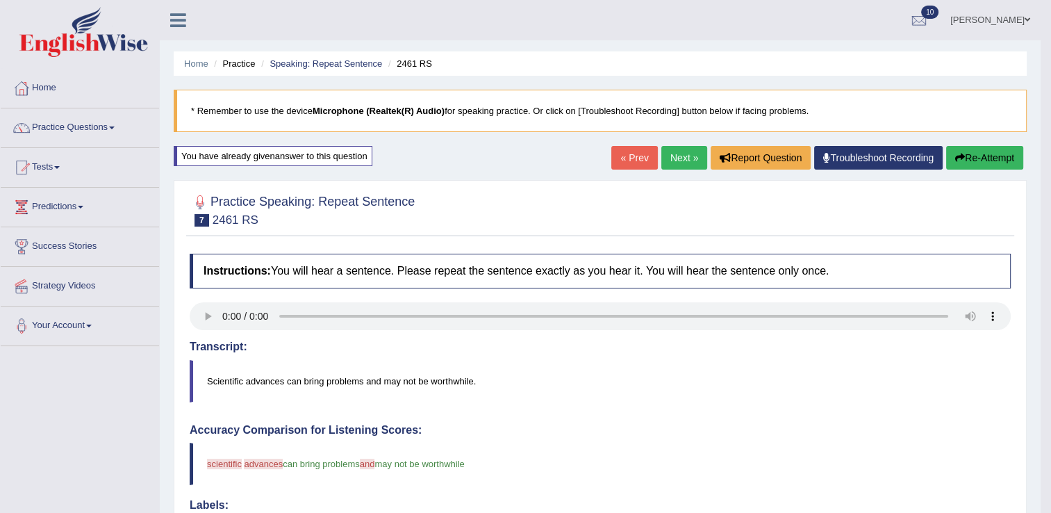
click at [683, 156] on link "Next »" at bounding box center [684, 158] width 46 height 24
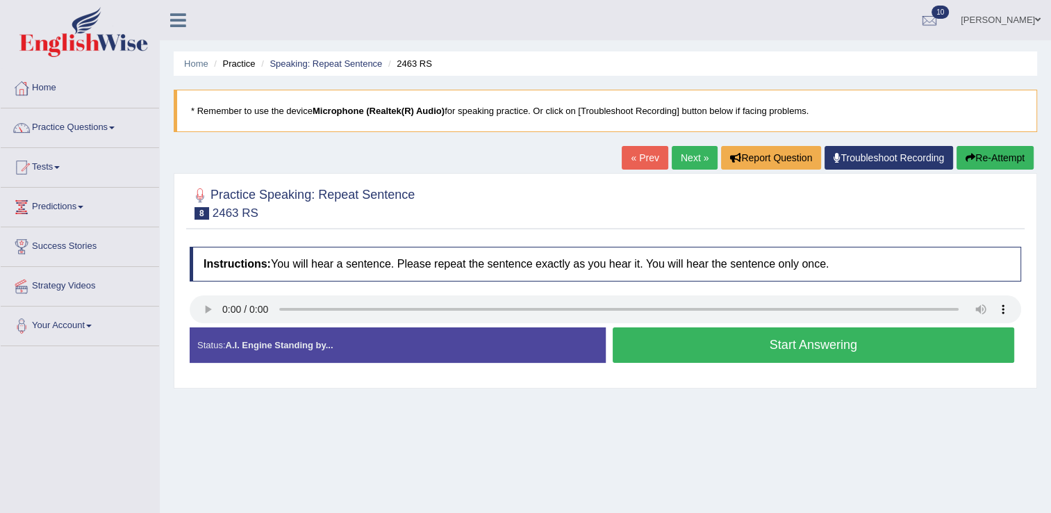
click at [665, 338] on button "Start Answering" at bounding box center [814, 344] width 402 height 35
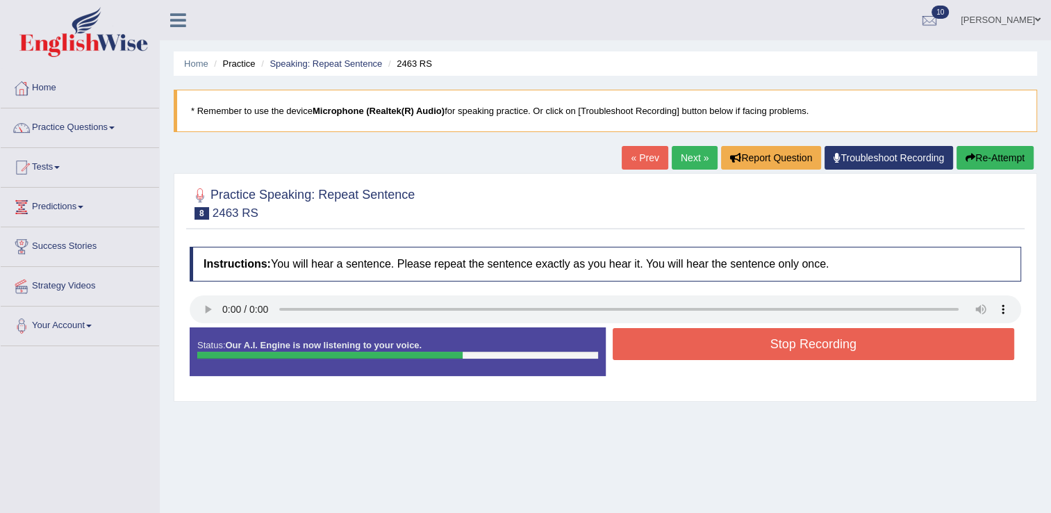
click at [665, 338] on button "Stop Recording" at bounding box center [814, 344] width 402 height 32
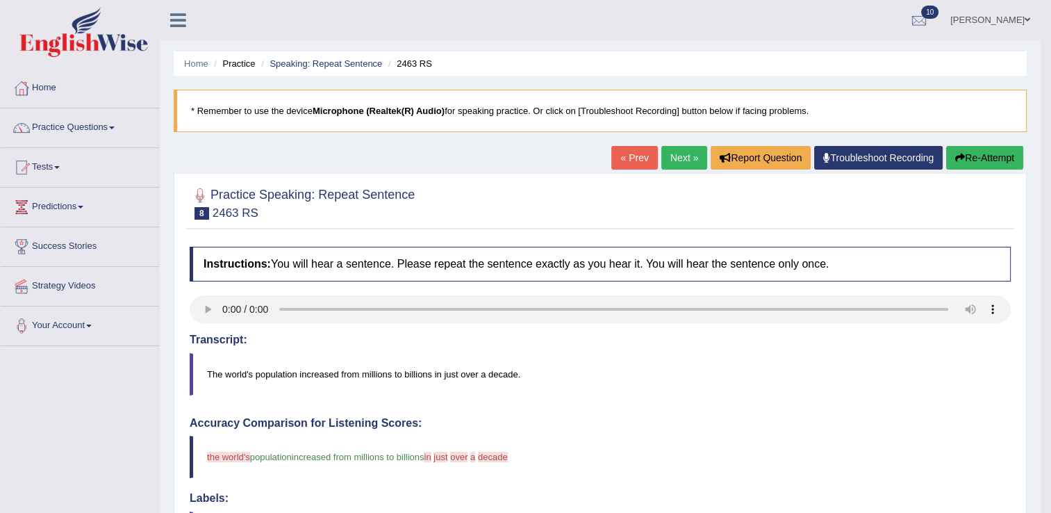
drag, startPoint x: 1050, startPoint y: 157, endPoint x: 1038, endPoint y: 245, distance: 89.0
click at [1038, 245] on body "Toggle navigation Home Practice Questions Speaking Practice Read Aloud Repeat S…" at bounding box center [525, 256] width 1051 height 513
click at [966, 160] on button "Re-Attempt" at bounding box center [984, 158] width 77 height 24
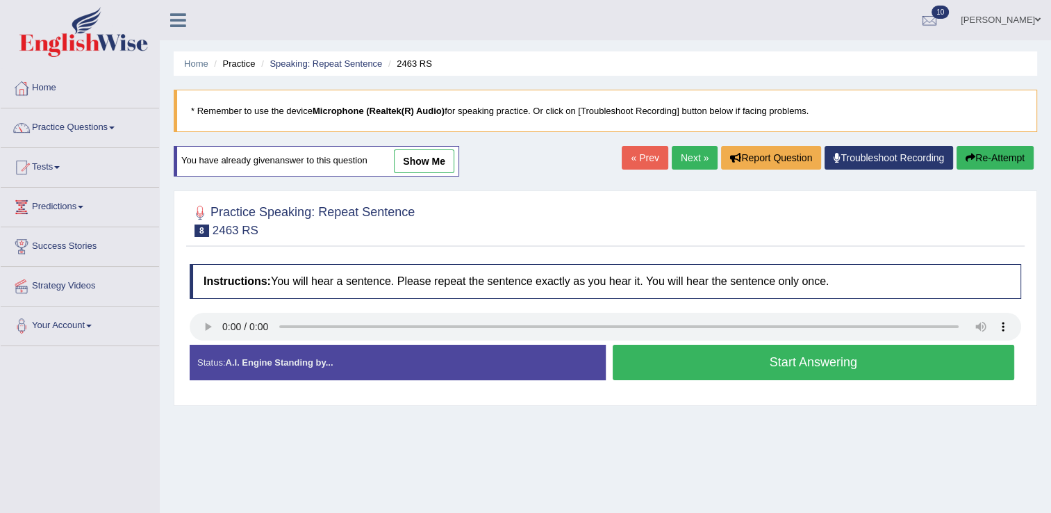
click at [897, 360] on button "Start Answering" at bounding box center [814, 362] width 402 height 35
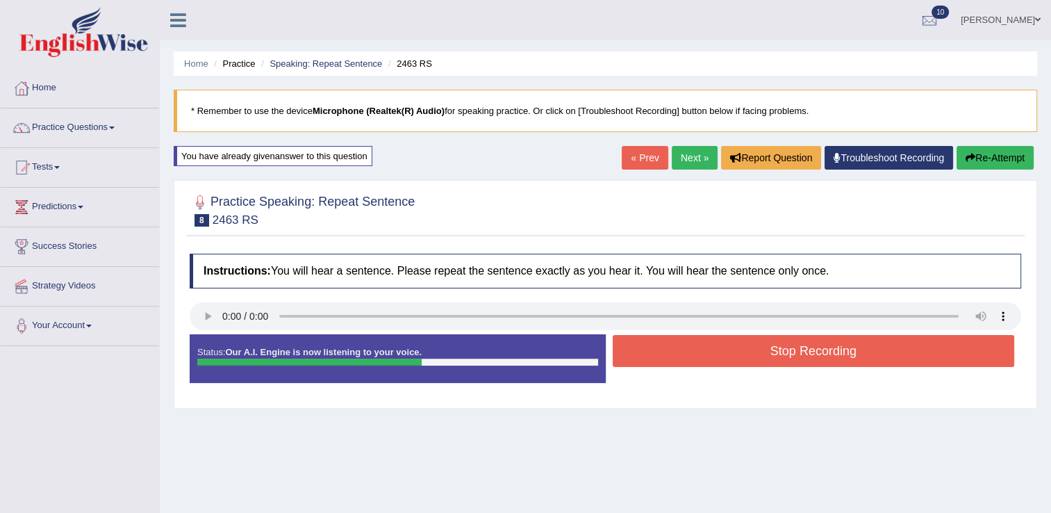
click at [897, 360] on button "Stop Recording" at bounding box center [814, 351] width 402 height 32
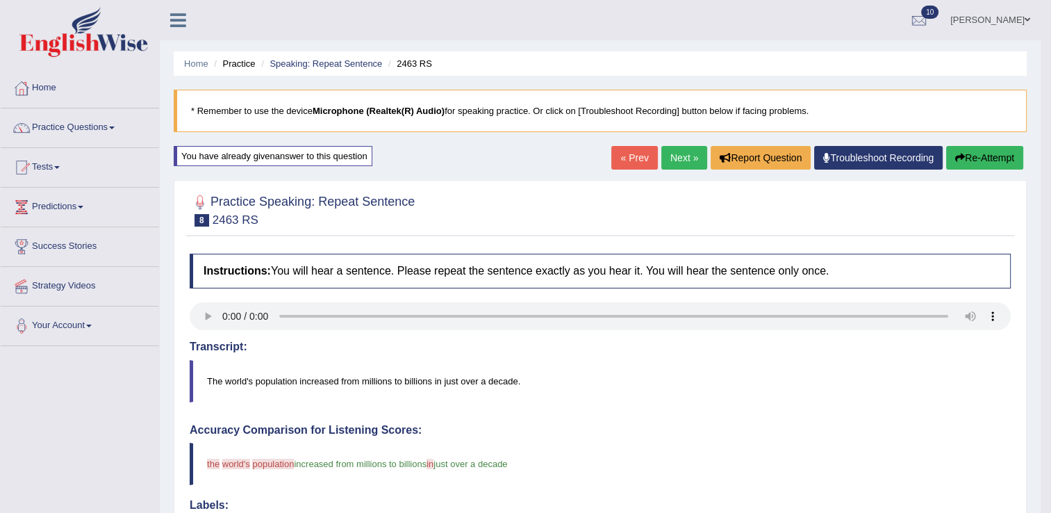
click at [967, 156] on button "Re-Attempt" at bounding box center [984, 158] width 77 height 24
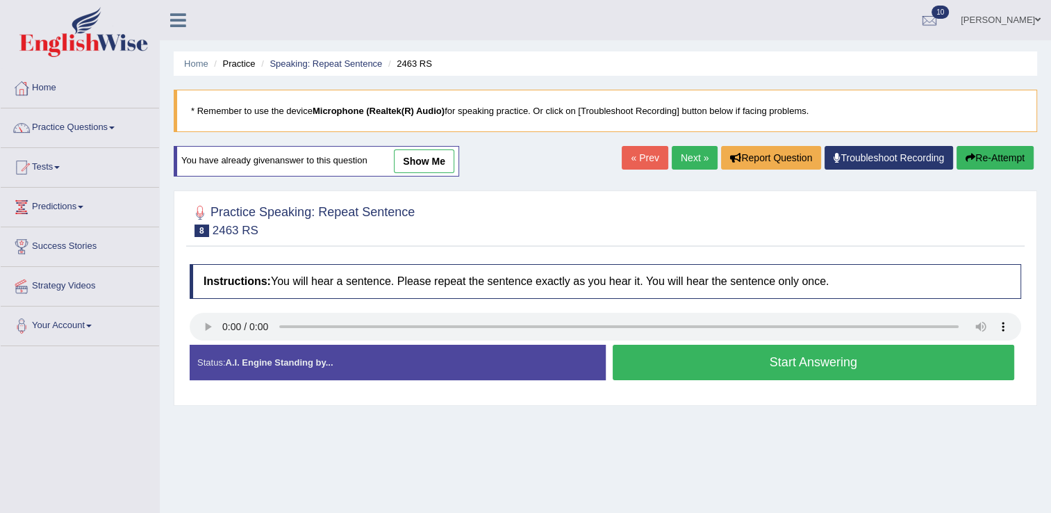
click at [755, 364] on button "Start Answering" at bounding box center [814, 362] width 402 height 35
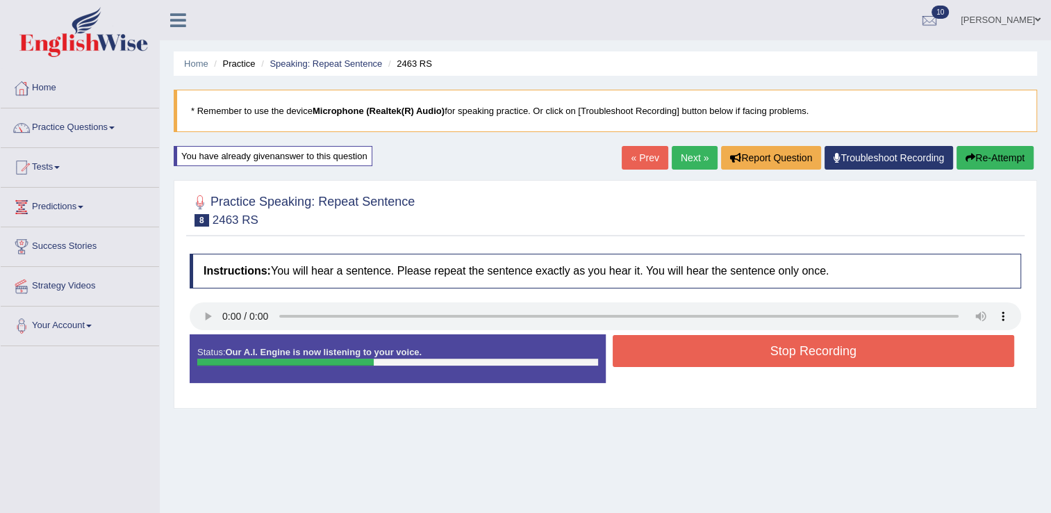
click at [755, 364] on button "Stop Recording" at bounding box center [814, 351] width 402 height 32
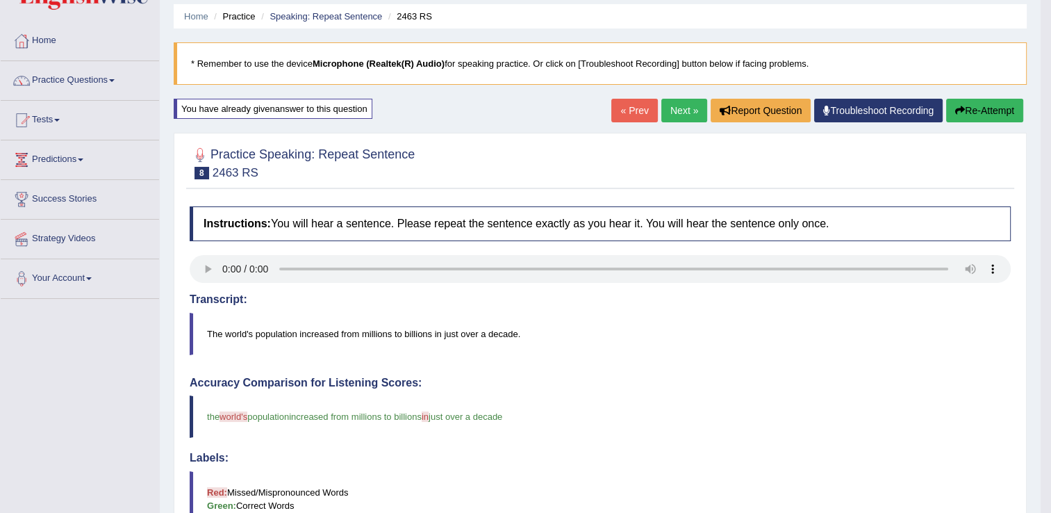
scroll to position [44, 0]
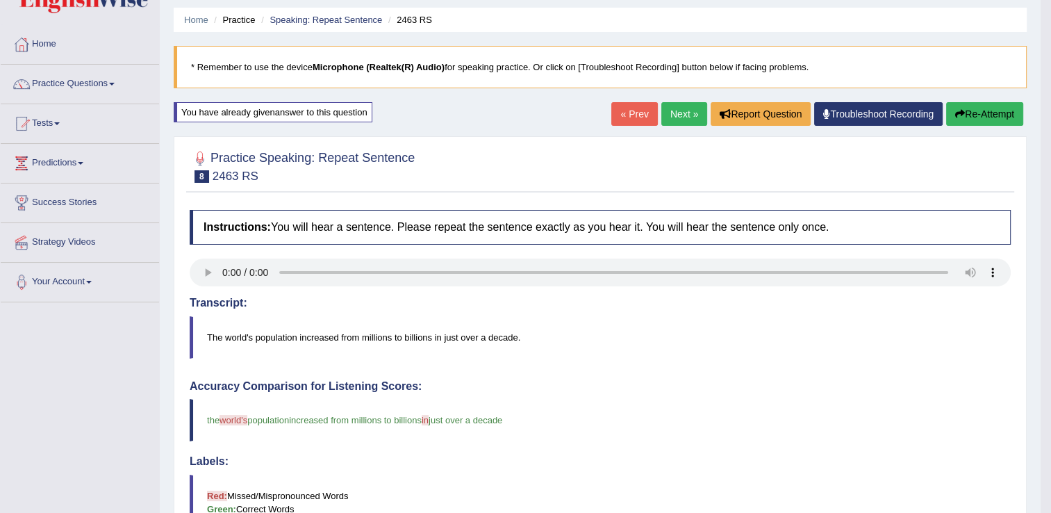
click at [678, 108] on link "Next »" at bounding box center [684, 114] width 46 height 24
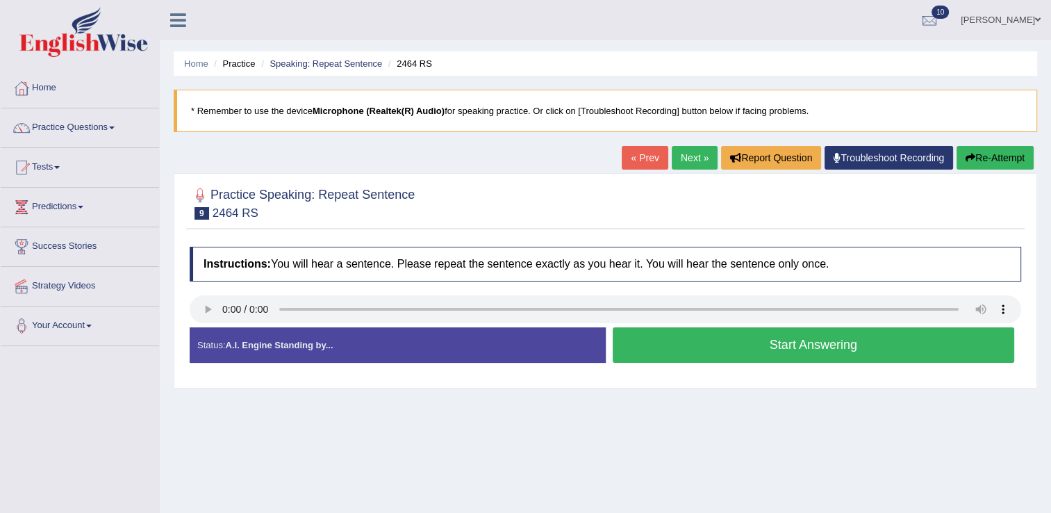
click at [642, 358] on button "Start Answering" at bounding box center [814, 344] width 402 height 35
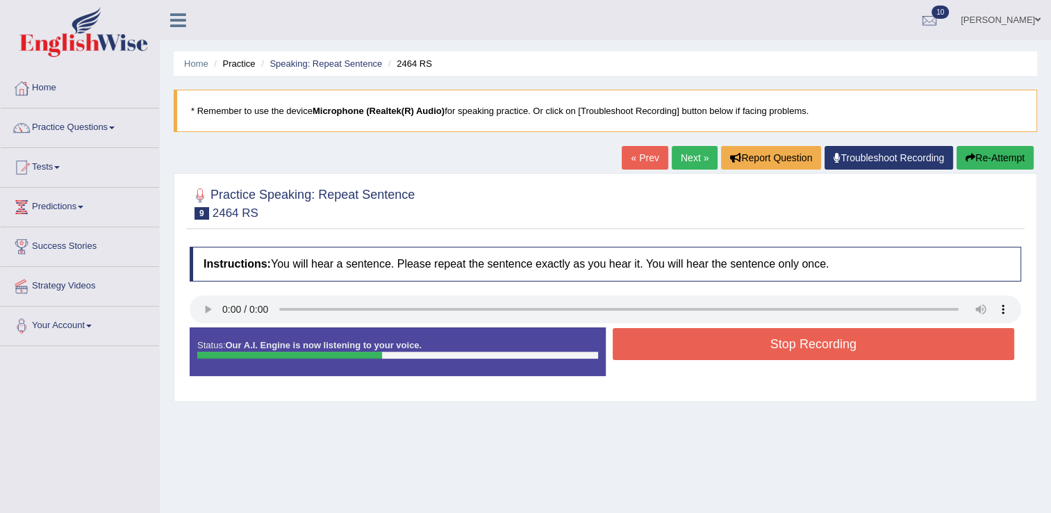
click at [664, 349] on button "Stop Recording" at bounding box center [814, 344] width 402 height 32
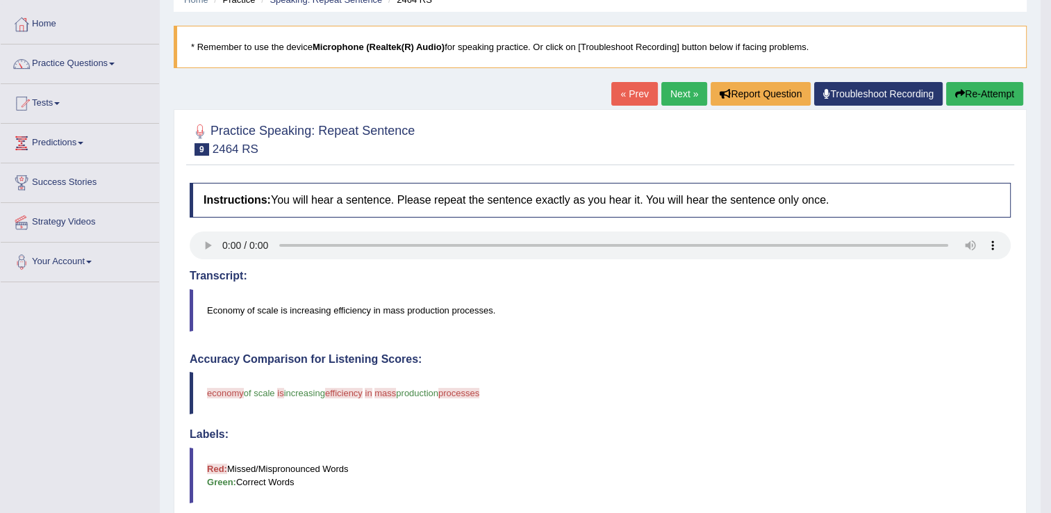
scroll to position [62, 0]
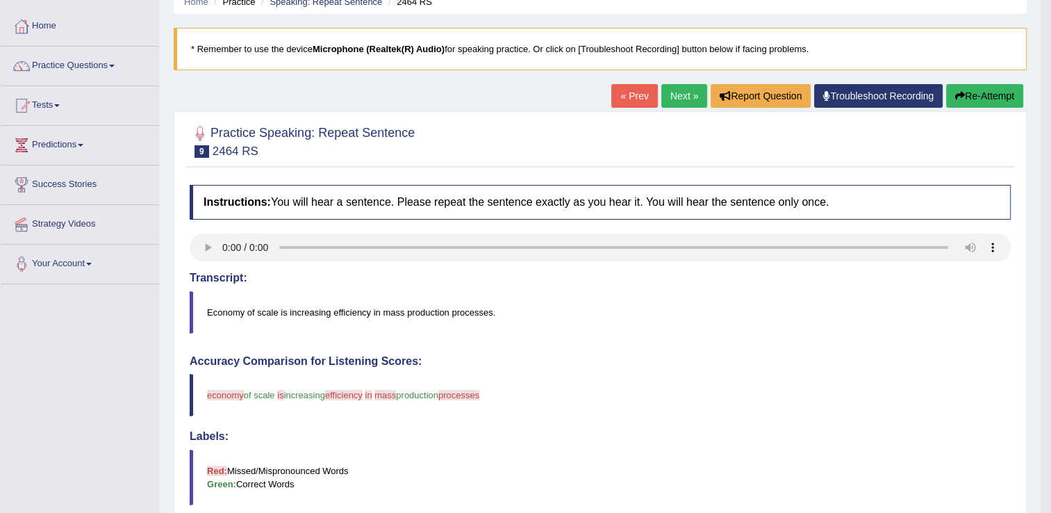
click at [964, 97] on button "Re-Attempt" at bounding box center [984, 96] width 77 height 24
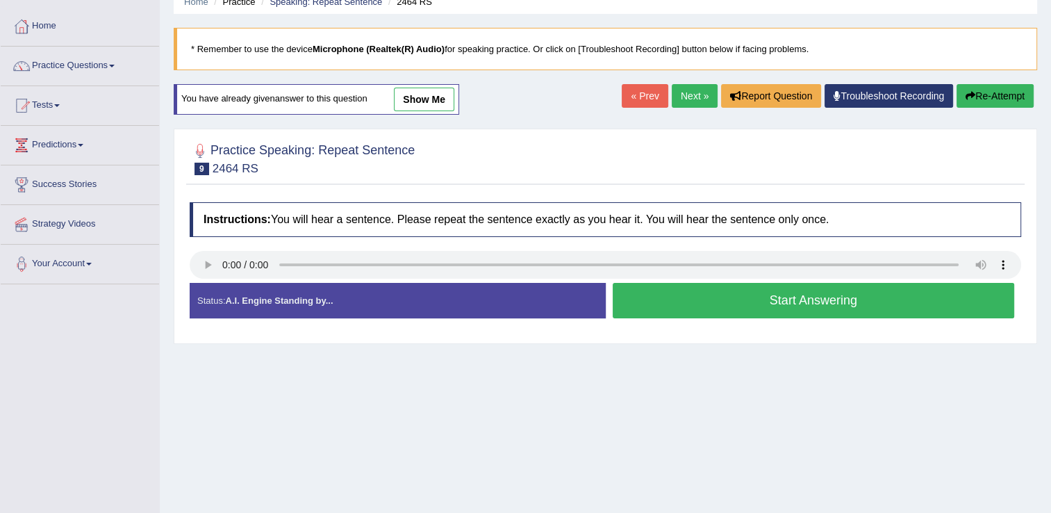
scroll to position [62, 0]
click at [734, 295] on button "Start Answering" at bounding box center [814, 300] width 402 height 35
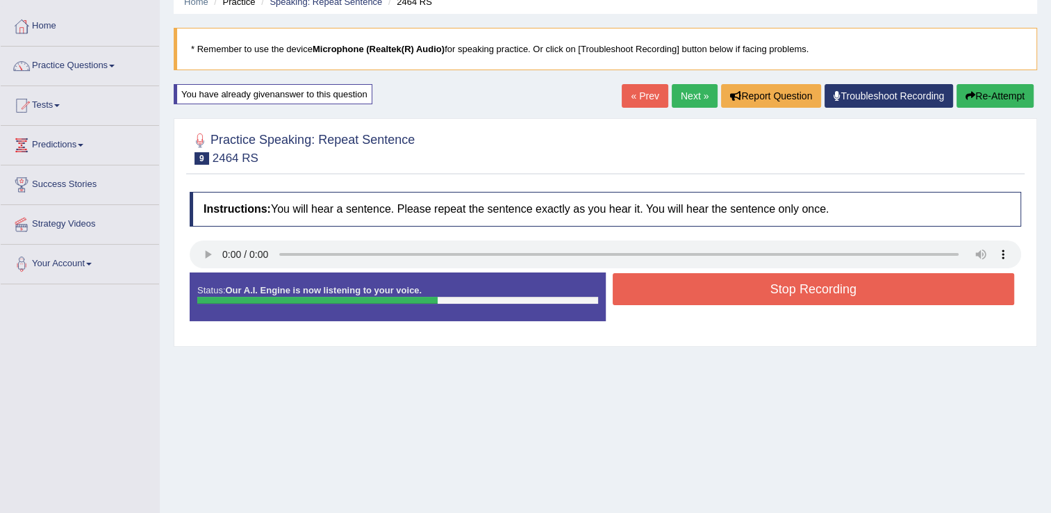
click at [731, 287] on button "Stop Recording" at bounding box center [814, 289] width 402 height 32
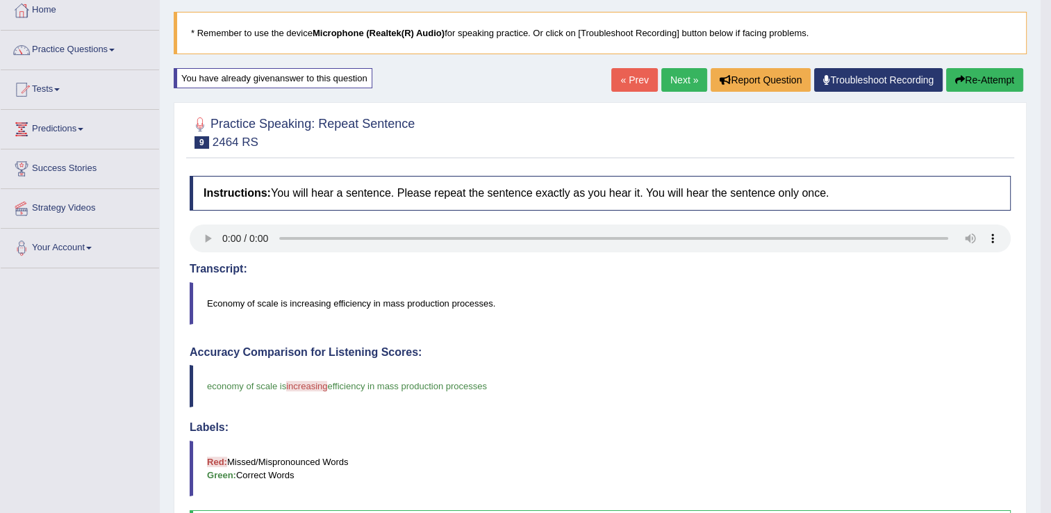
scroll to position [53, 0]
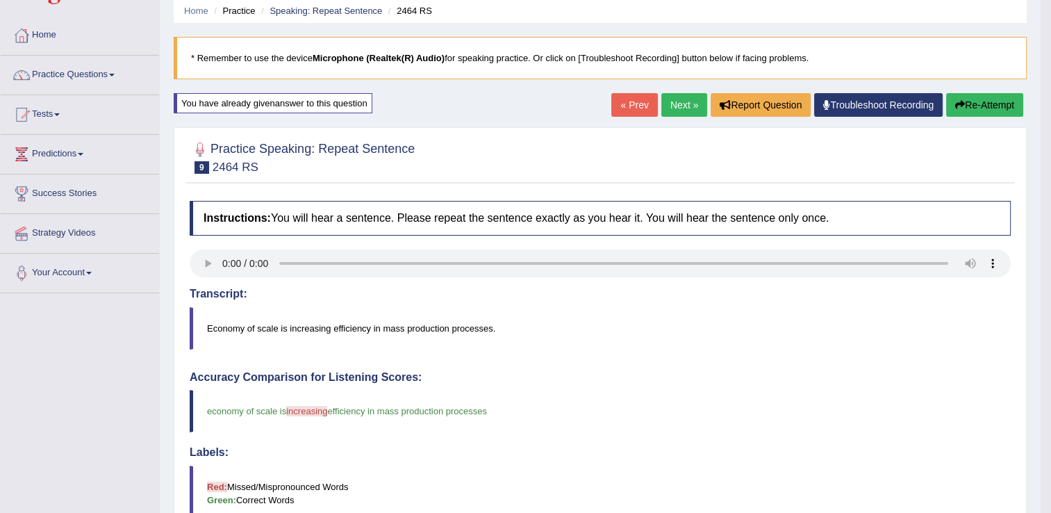
click at [981, 99] on button "Re-Attempt" at bounding box center [984, 105] width 77 height 24
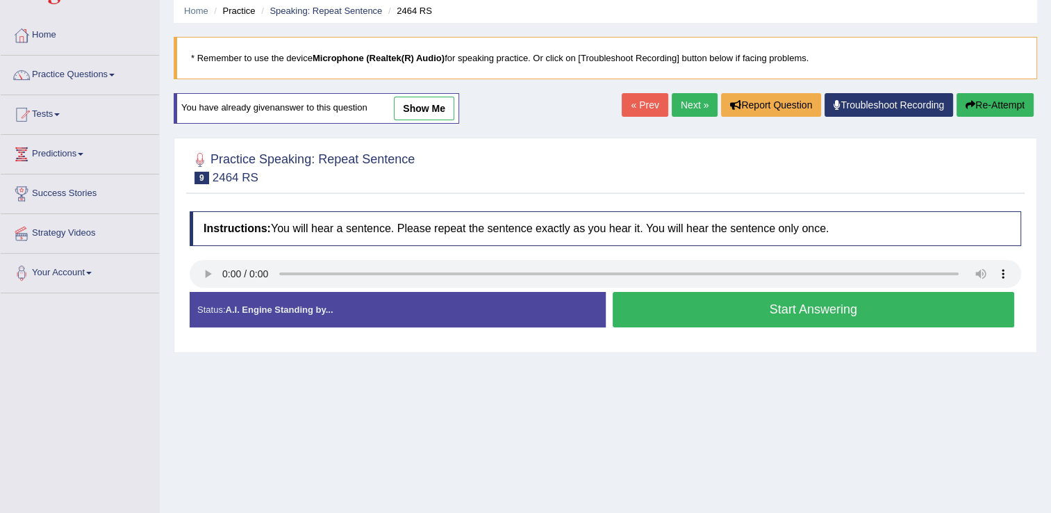
scroll to position [53, 0]
click at [694, 303] on button "Start Answering" at bounding box center [814, 309] width 402 height 35
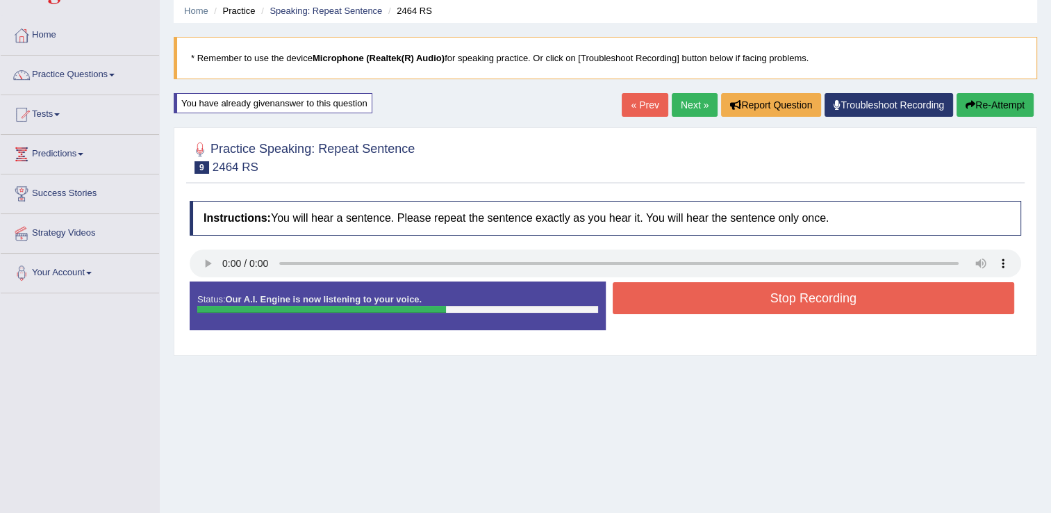
click at [781, 296] on button "Stop Recording" at bounding box center [814, 298] width 402 height 32
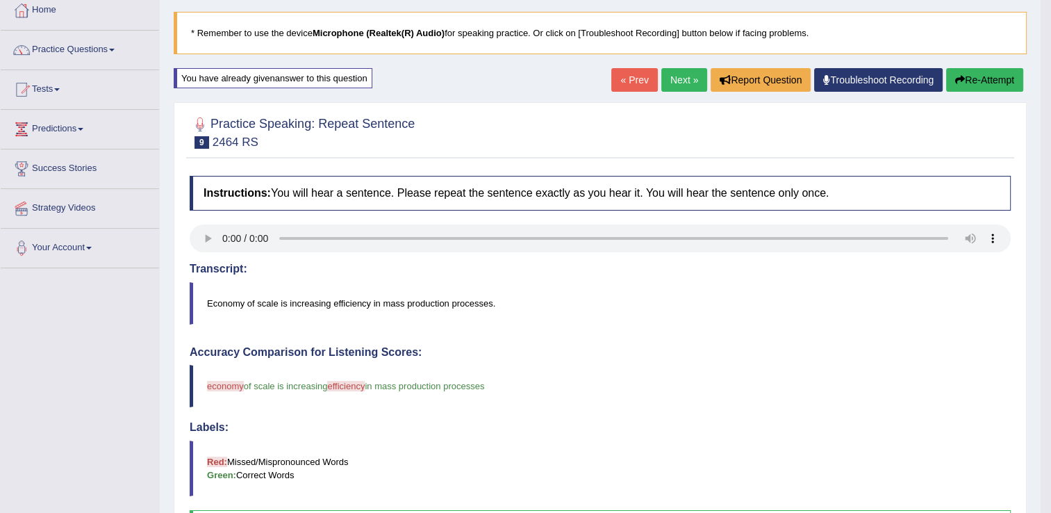
scroll to position [0, 0]
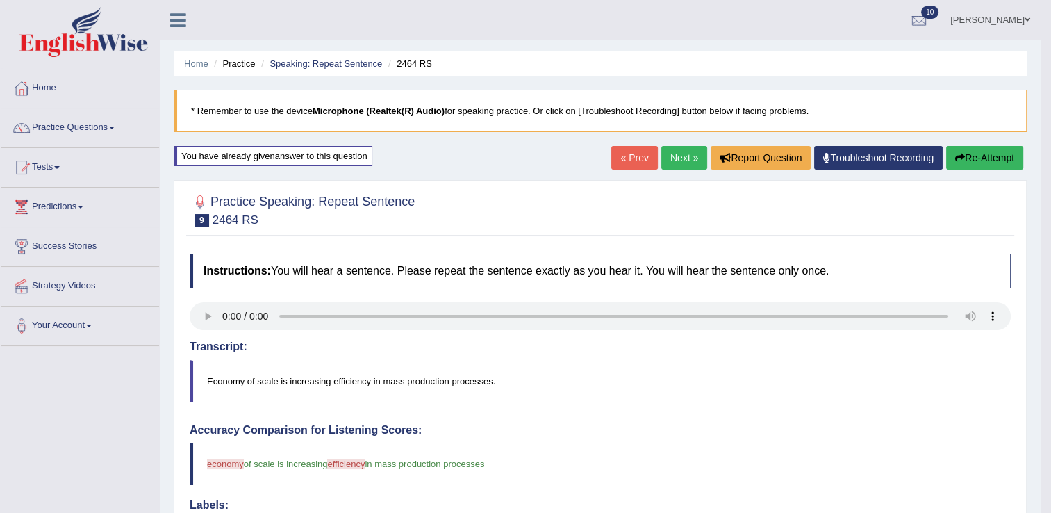
click at [689, 151] on link "Next »" at bounding box center [684, 158] width 46 height 24
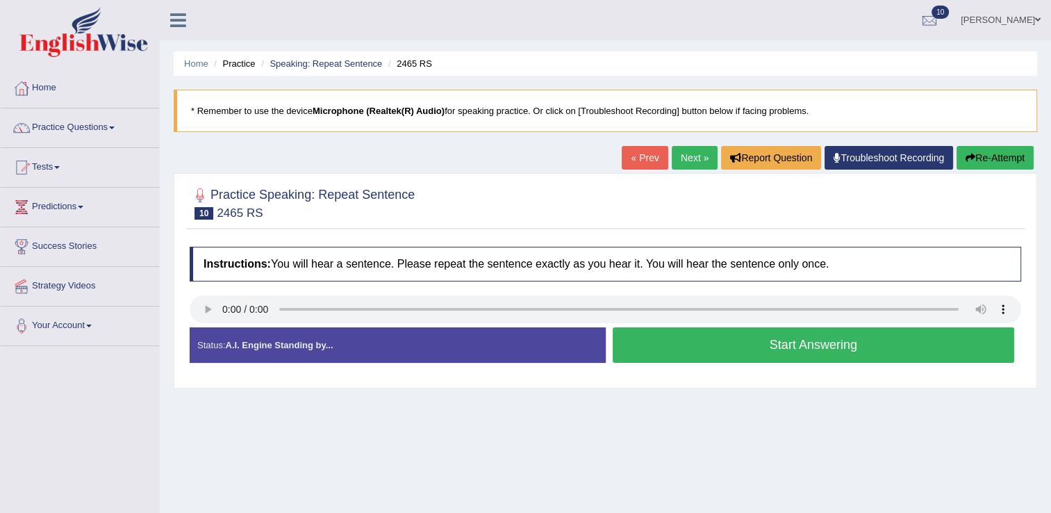
click at [741, 336] on button "Start Answering" at bounding box center [814, 344] width 402 height 35
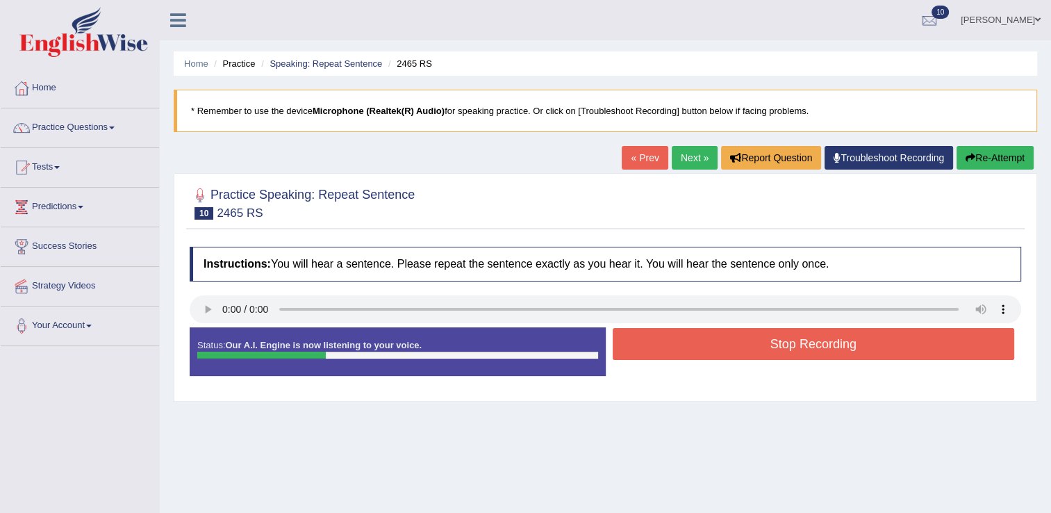
click at [826, 339] on button "Stop Recording" at bounding box center [814, 344] width 402 height 32
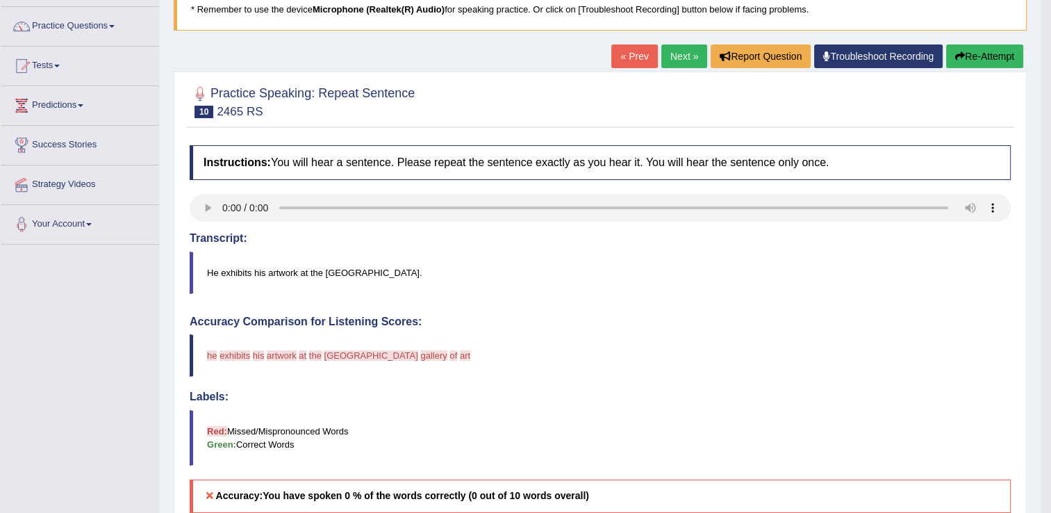
scroll to position [100, 0]
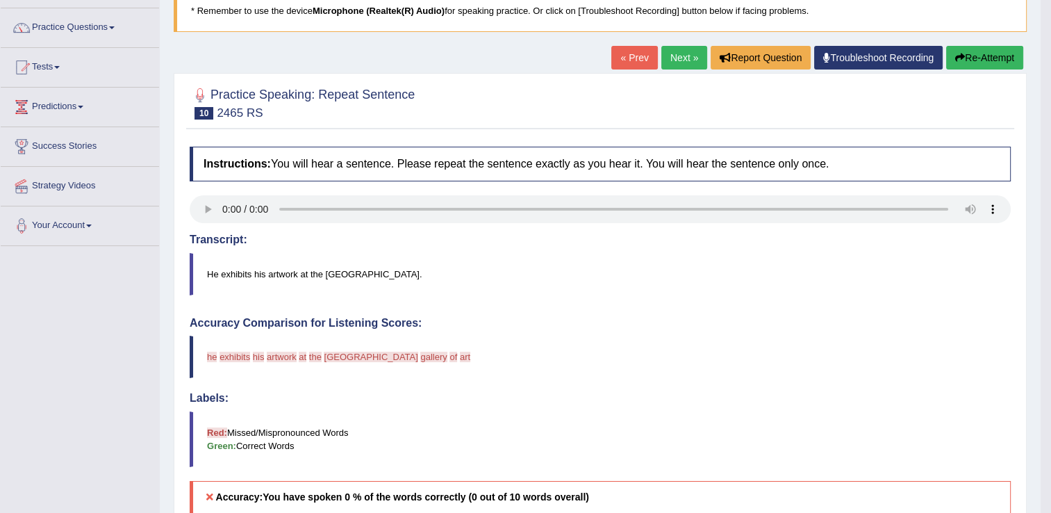
click at [1020, 50] on button "Re-Attempt" at bounding box center [984, 58] width 77 height 24
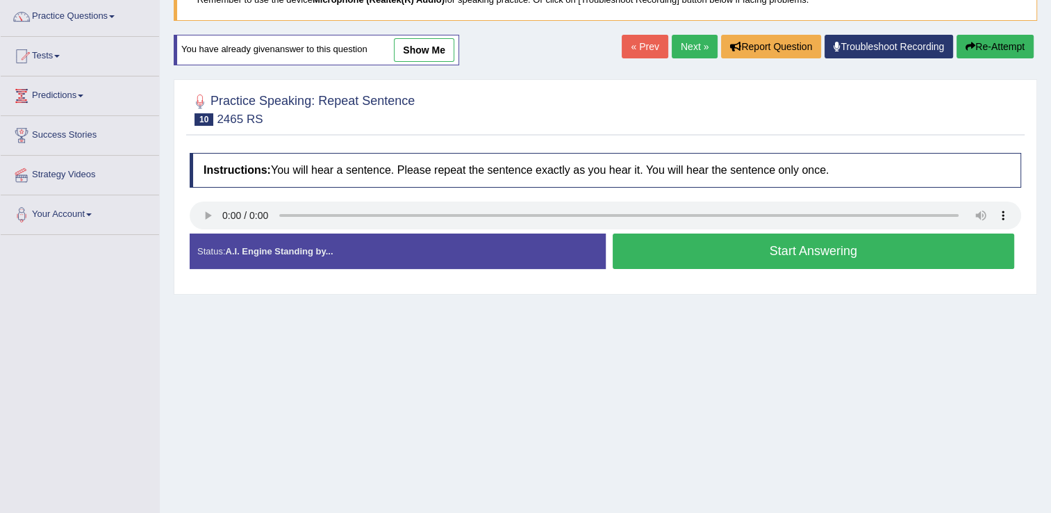
click at [667, 246] on button "Start Answering" at bounding box center [814, 250] width 402 height 35
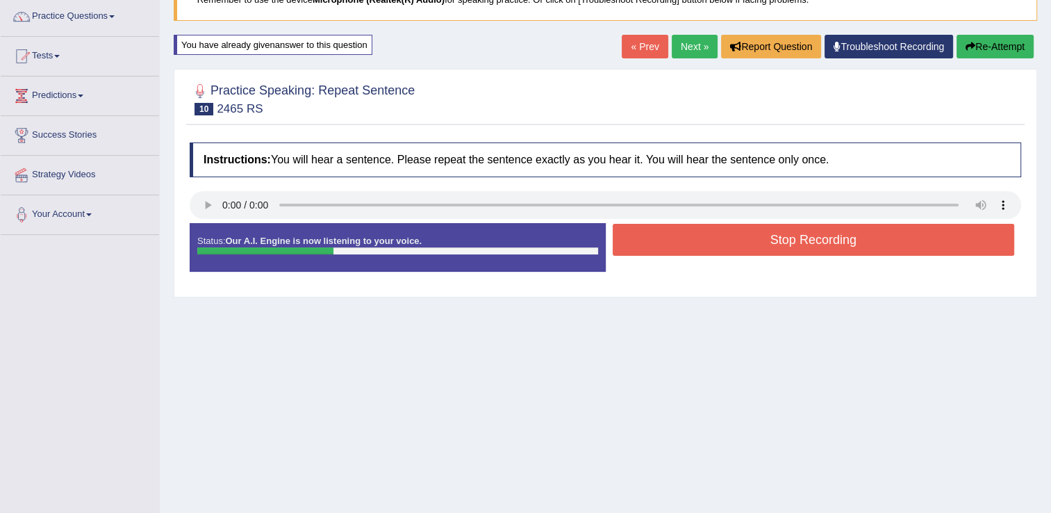
click at [670, 246] on button "Stop Recording" at bounding box center [814, 240] width 402 height 32
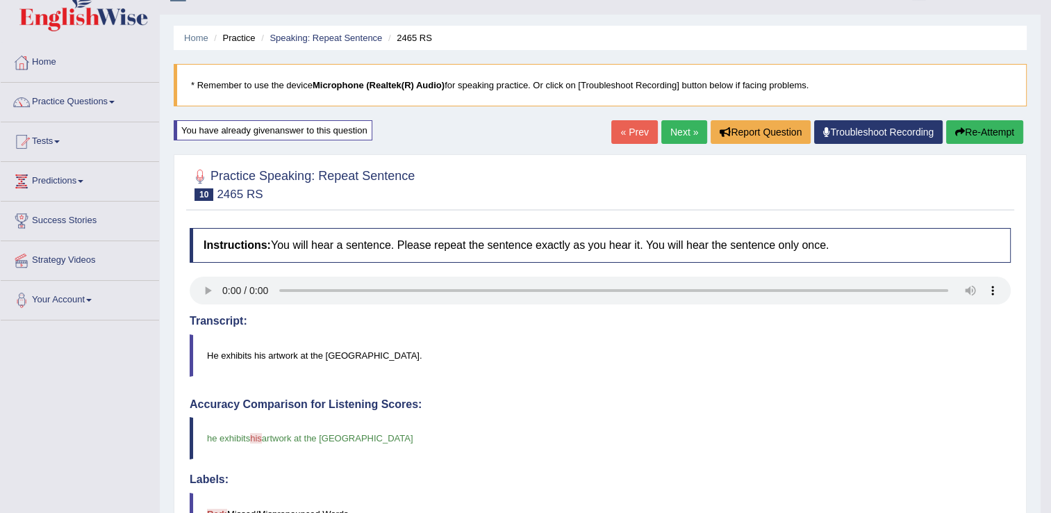
scroll to position [25, 0]
click at [683, 128] on link "Next »" at bounding box center [684, 133] width 46 height 24
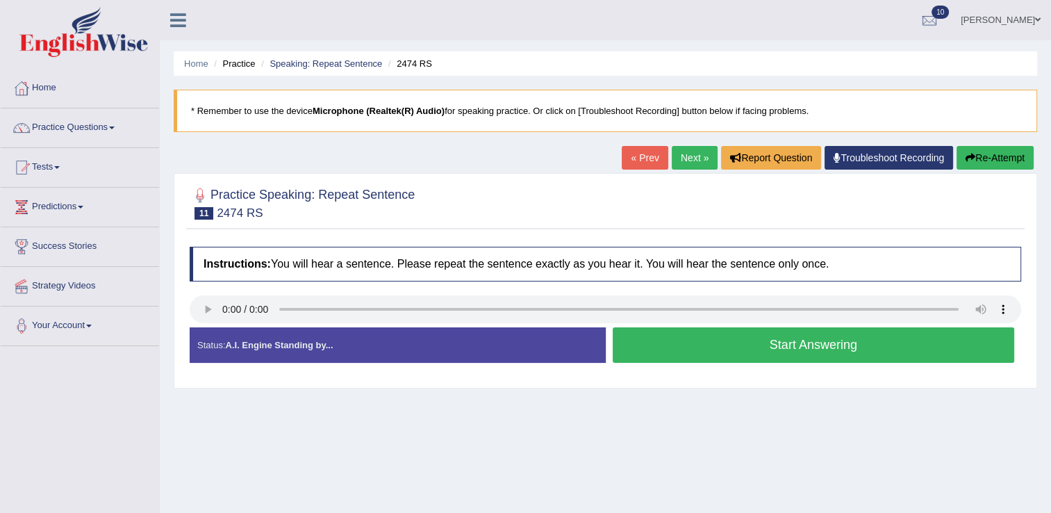
click at [747, 349] on button "Start Answering" at bounding box center [814, 344] width 402 height 35
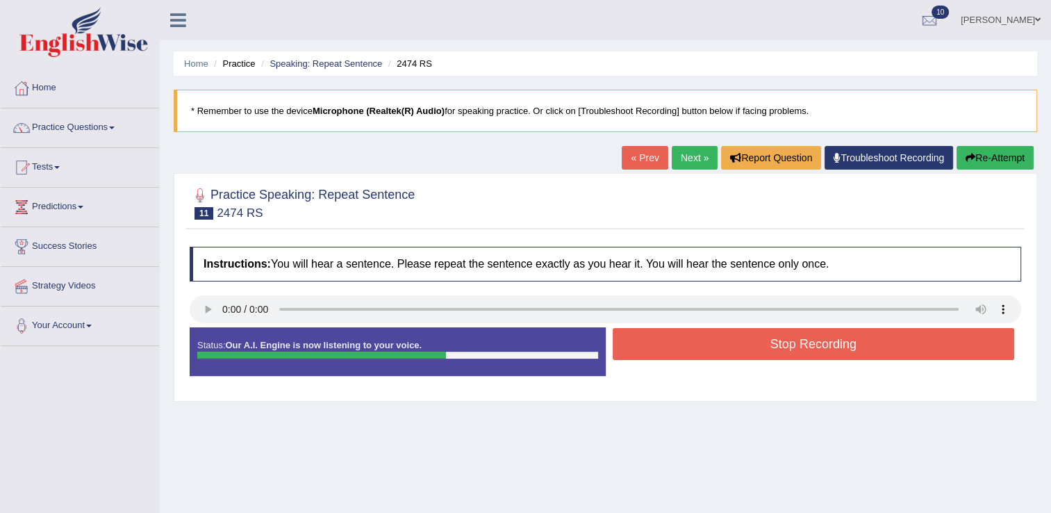
click at [747, 349] on button "Stop Recording" at bounding box center [814, 344] width 402 height 32
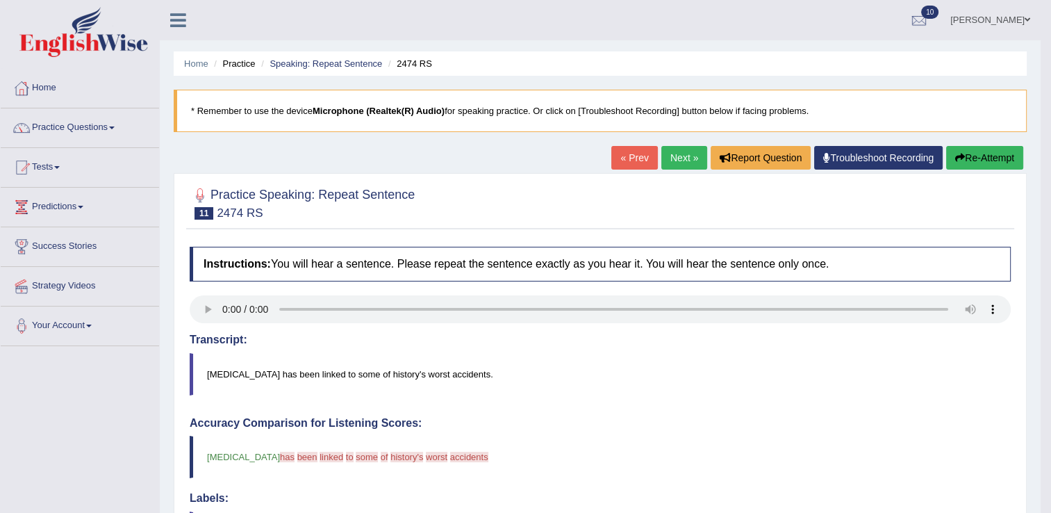
click at [979, 149] on button "Re-Attempt" at bounding box center [984, 158] width 77 height 24
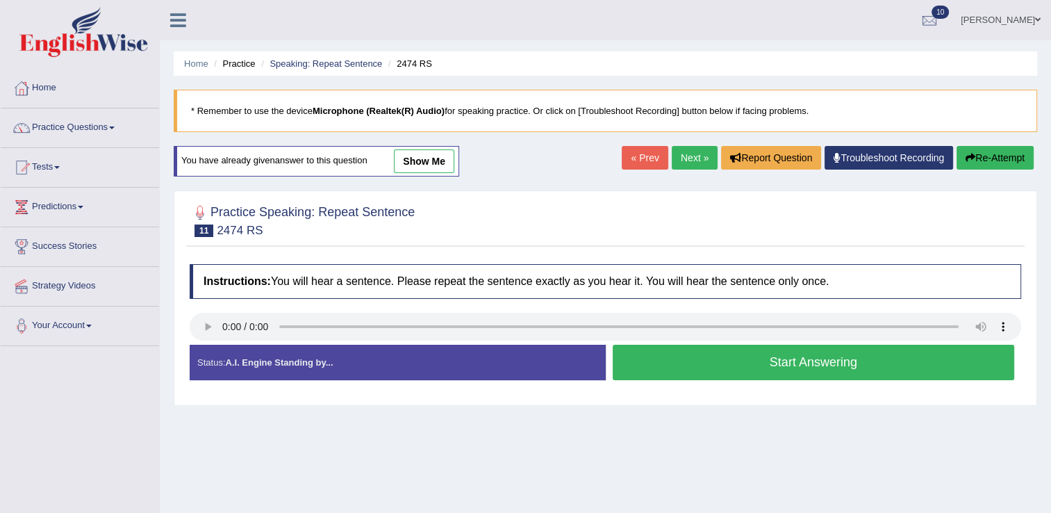
click at [873, 366] on button "Start Answering" at bounding box center [814, 362] width 402 height 35
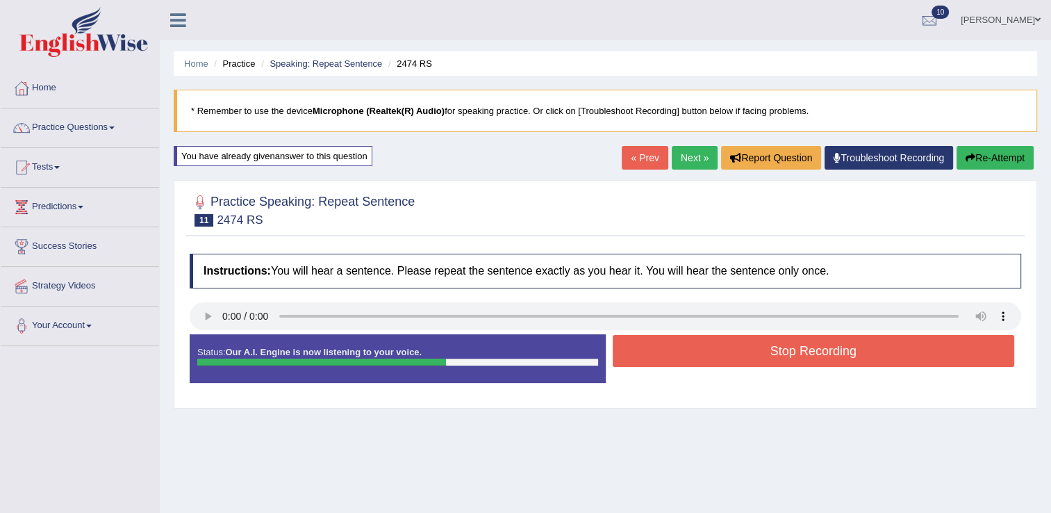
click at [856, 356] on button "Stop Recording" at bounding box center [814, 351] width 402 height 32
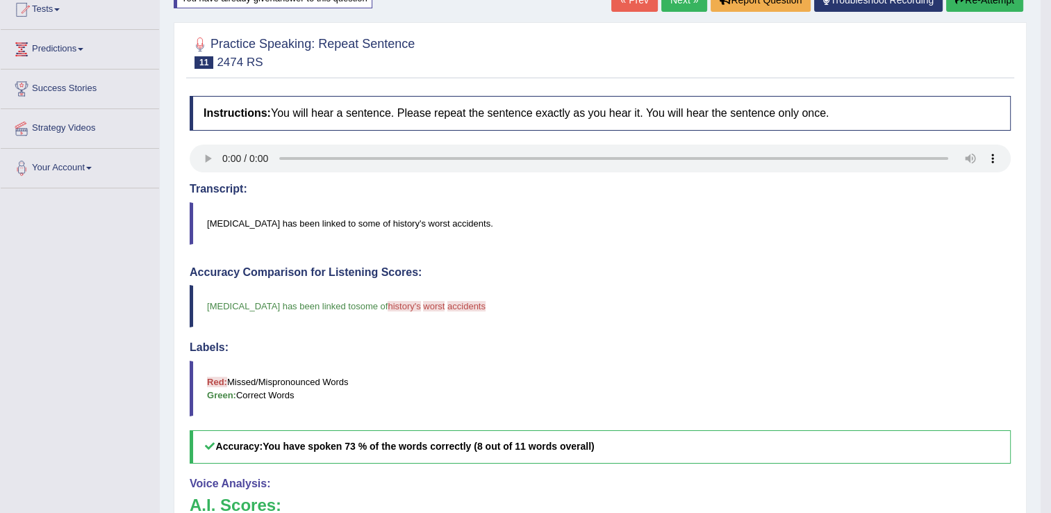
scroll to position [116, 0]
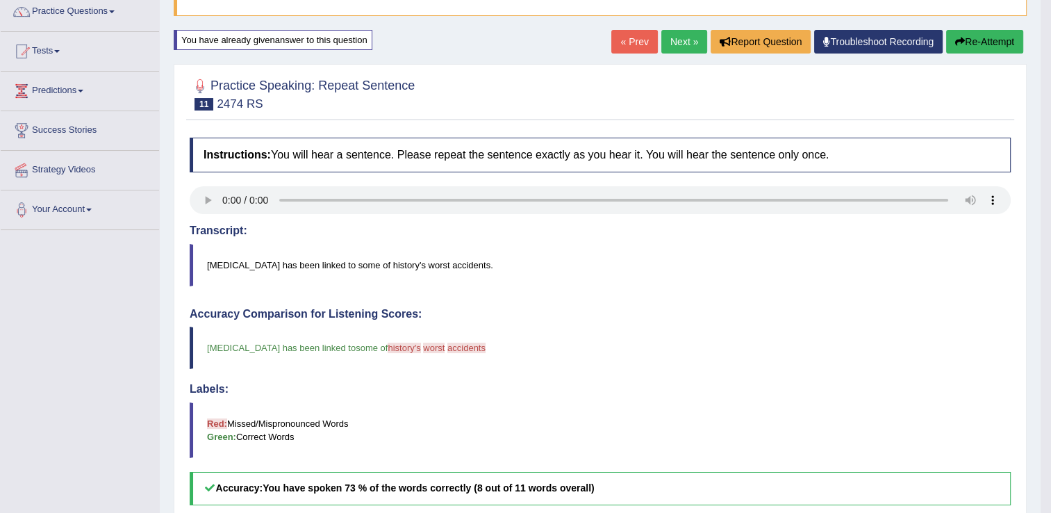
click at [685, 40] on link "Next »" at bounding box center [684, 42] width 46 height 24
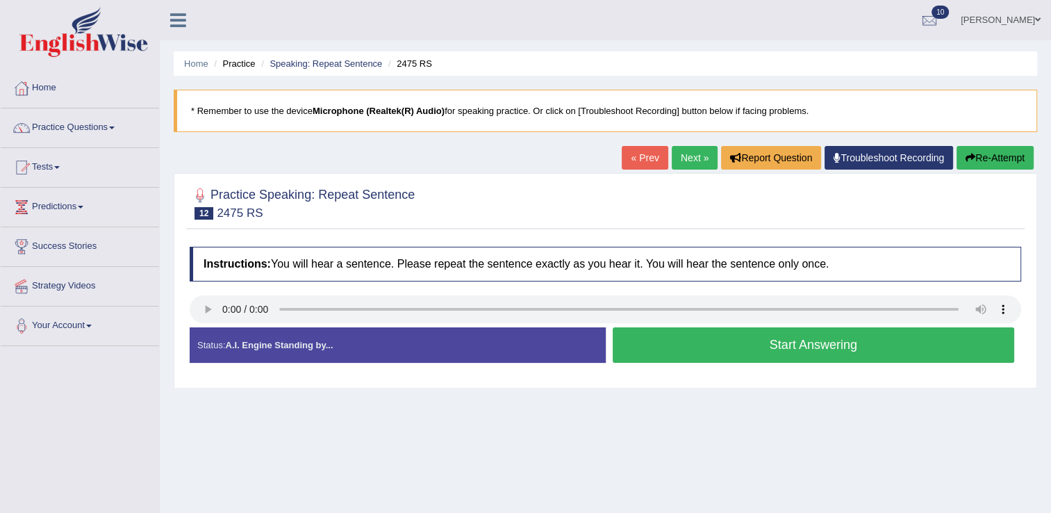
click at [675, 342] on button "Start Answering" at bounding box center [814, 344] width 402 height 35
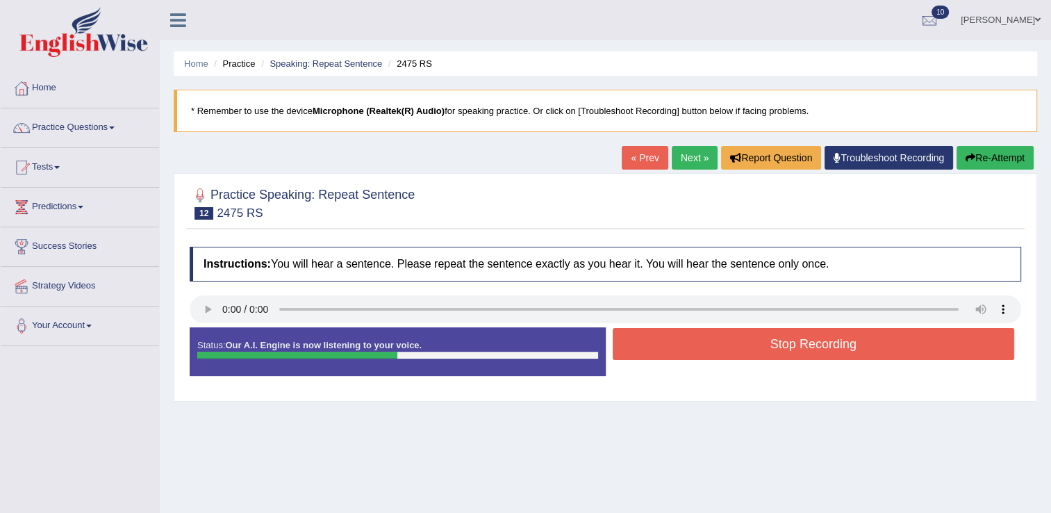
click at [675, 342] on button "Stop Recording" at bounding box center [814, 344] width 402 height 32
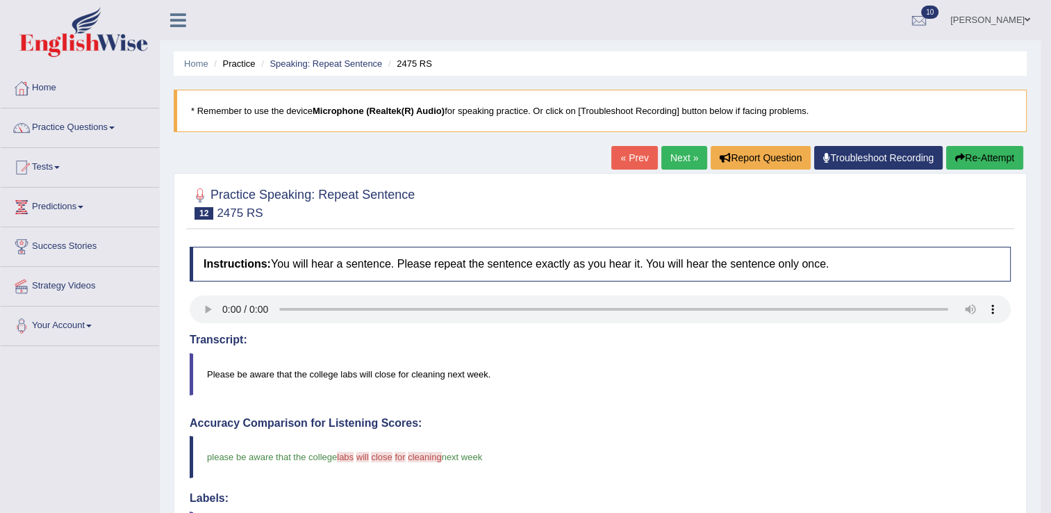
click at [663, 157] on link "Next »" at bounding box center [684, 158] width 46 height 24
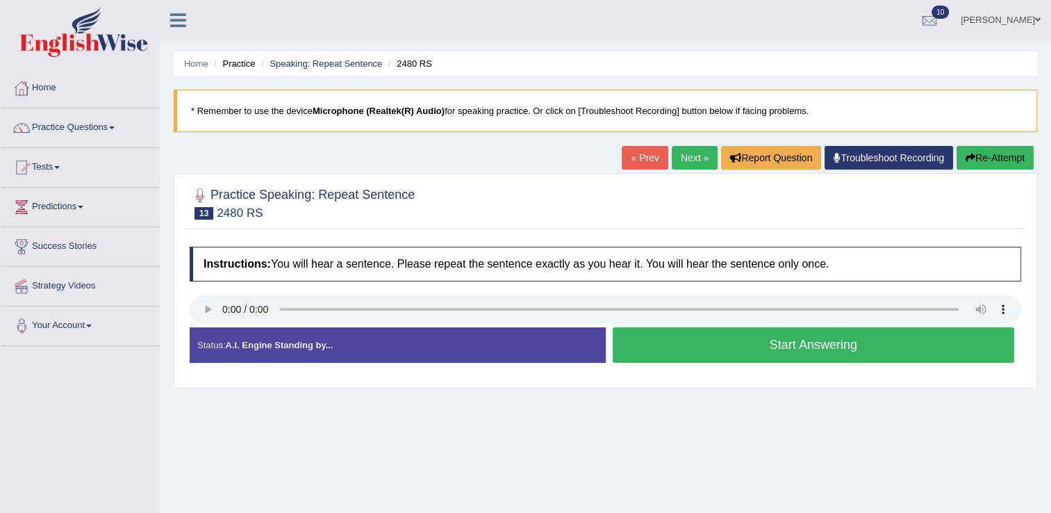
click at [678, 355] on button "Start Answering" at bounding box center [814, 344] width 402 height 35
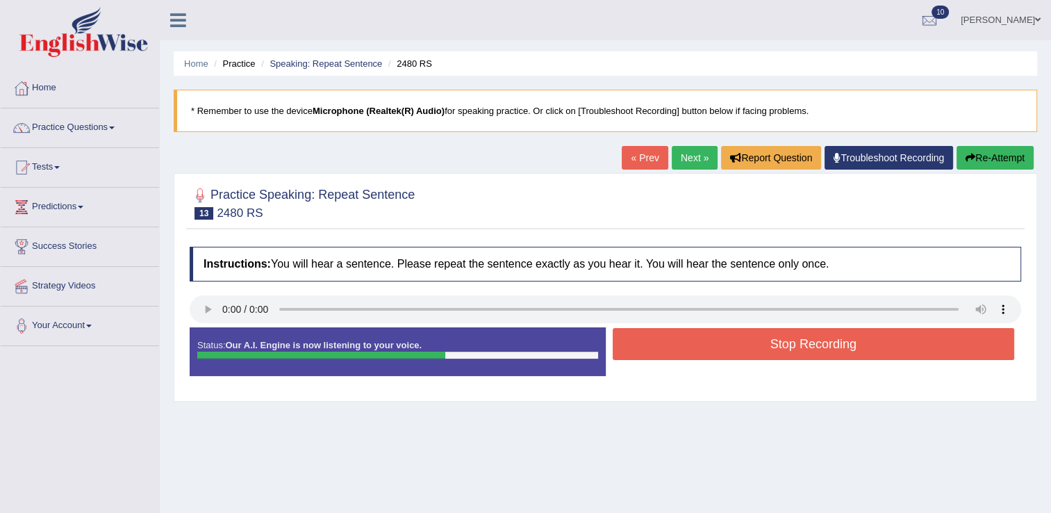
click at [679, 351] on button "Stop Recording" at bounding box center [814, 344] width 402 height 32
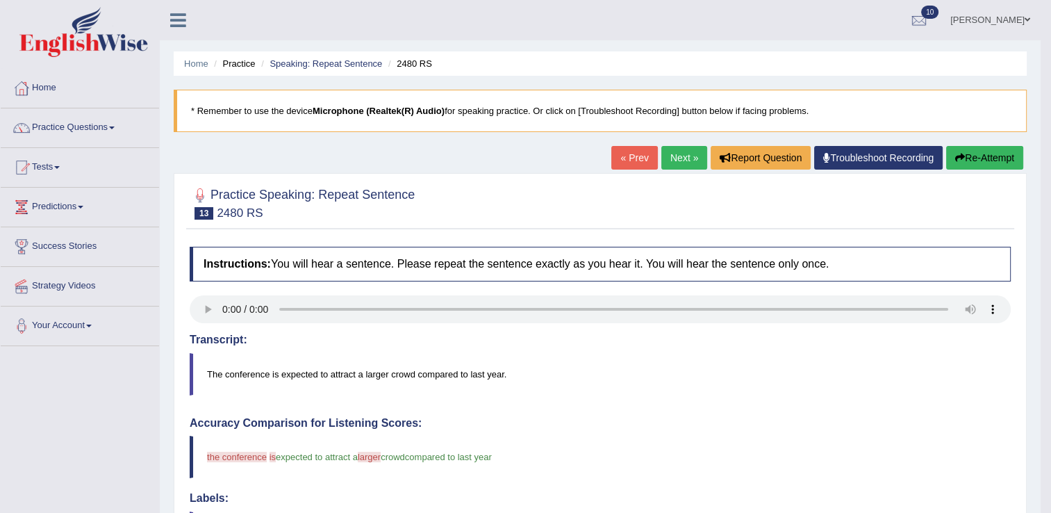
click at [967, 160] on button "Re-Attempt" at bounding box center [984, 158] width 77 height 24
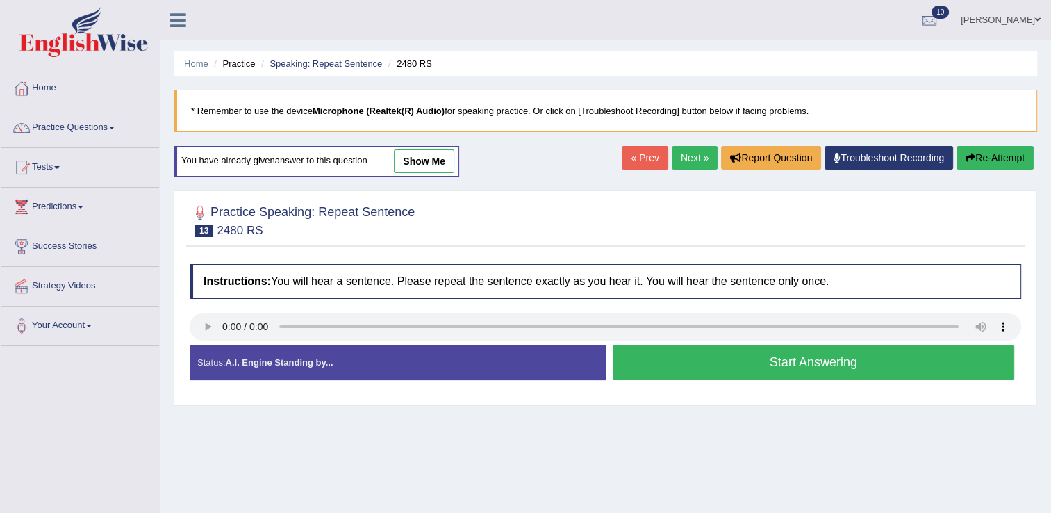
click at [696, 359] on button "Start Answering" at bounding box center [814, 362] width 402 height 35
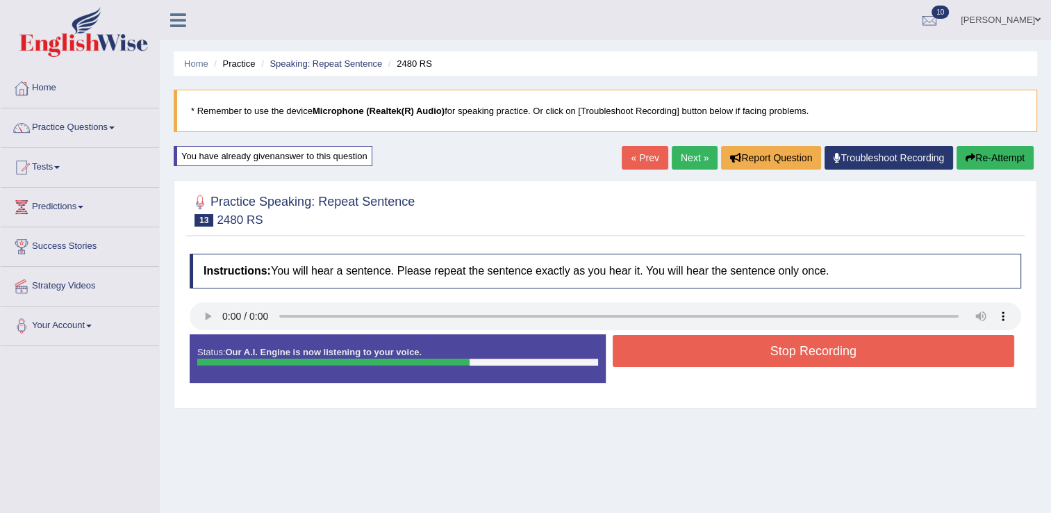
click at [696, 351] on button "Stop Recording" at bounding box center [814, 351] width 402 height 32
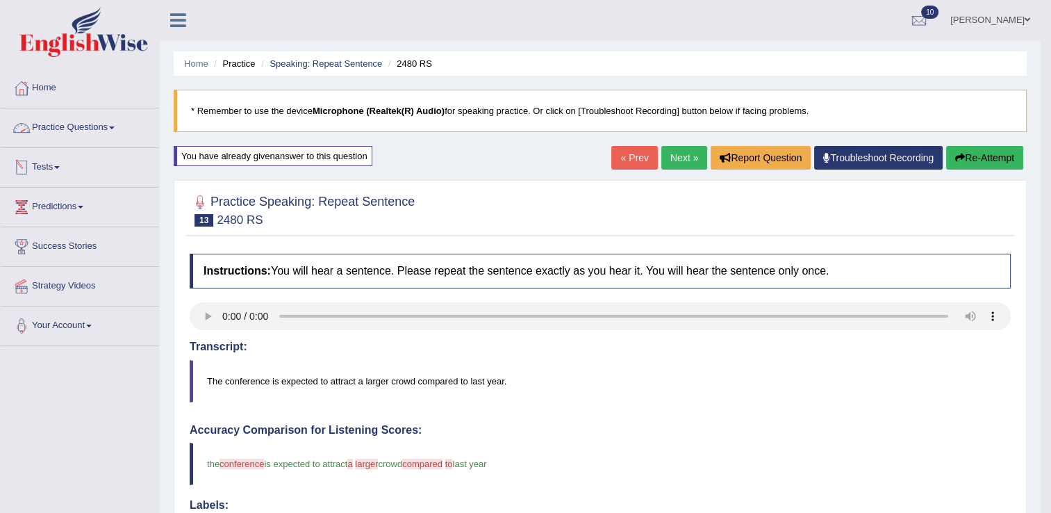
click at [77, 131] on link "Practice Questions" at bounding box center [80, 125] width 158 height 35
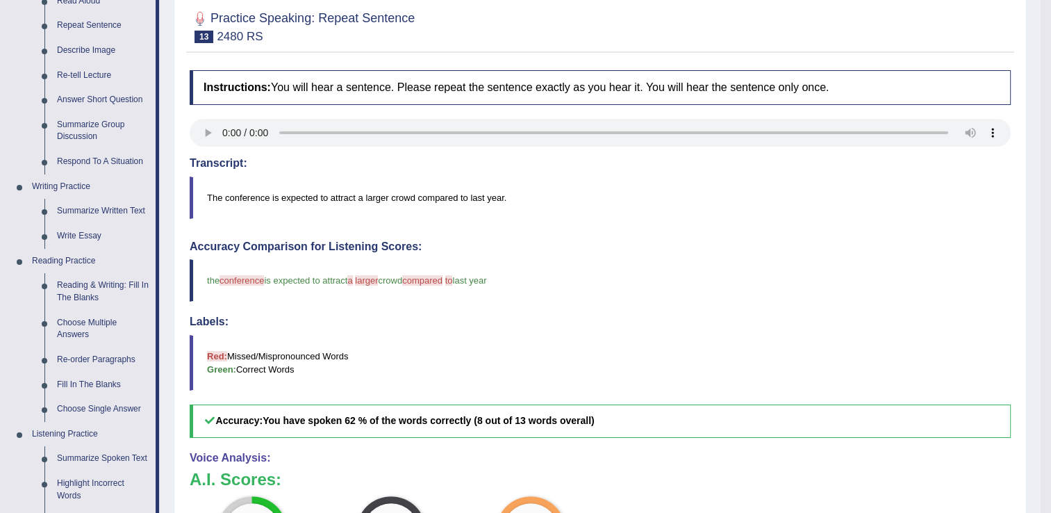
scroll to position [188, 0]
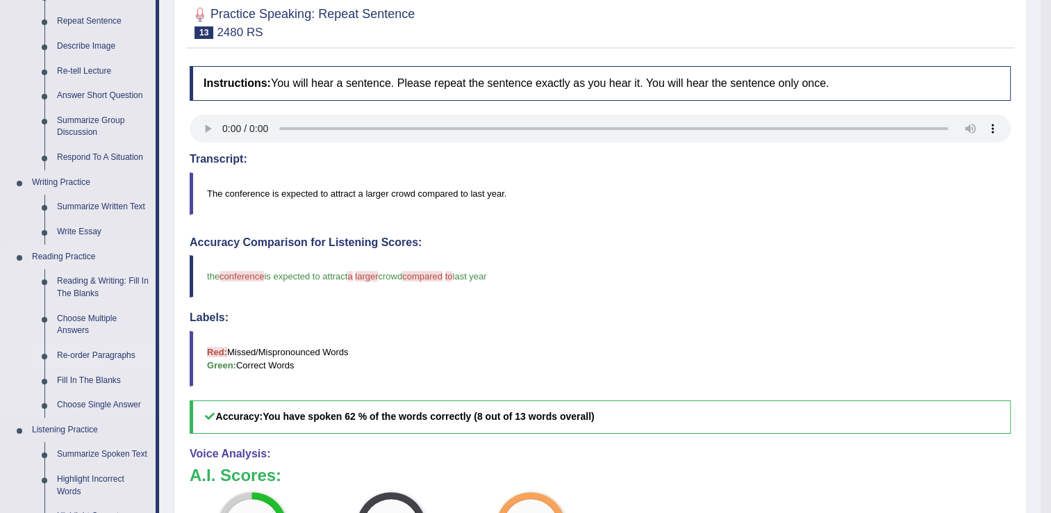
click at [112, 357] on link "Re-order Paragraphs" at bounding box center [103, 355] width 105 height 25
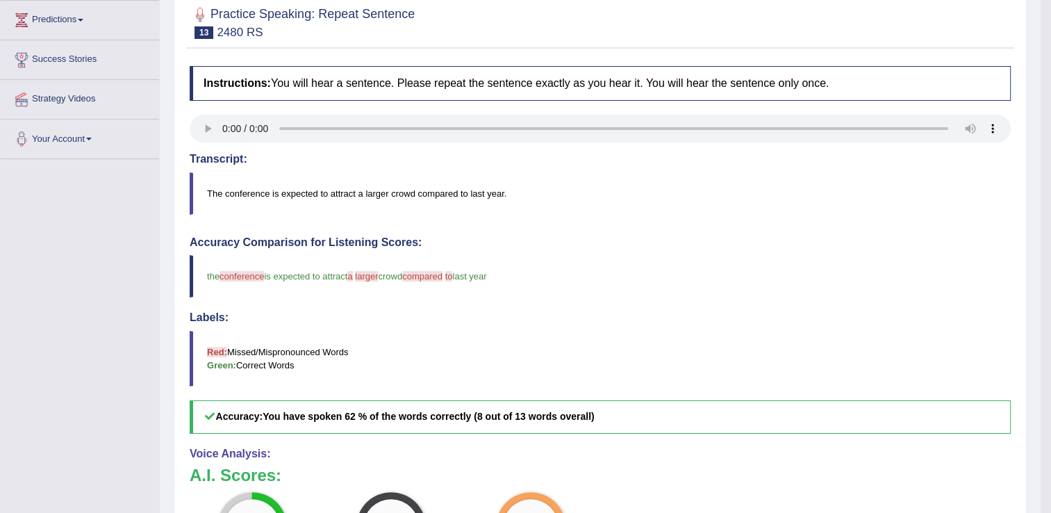
scroll to position [204, 0]
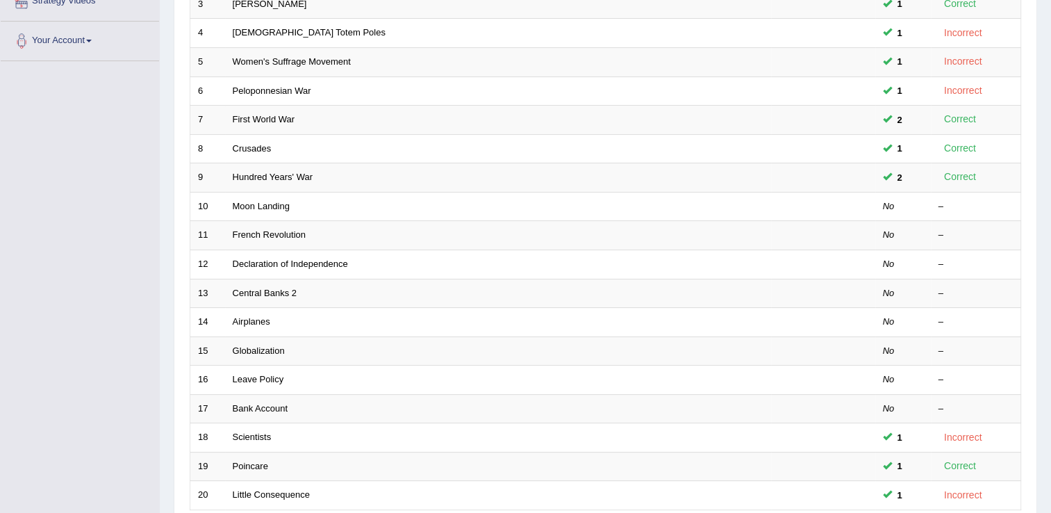
scroll to position [305, 0]
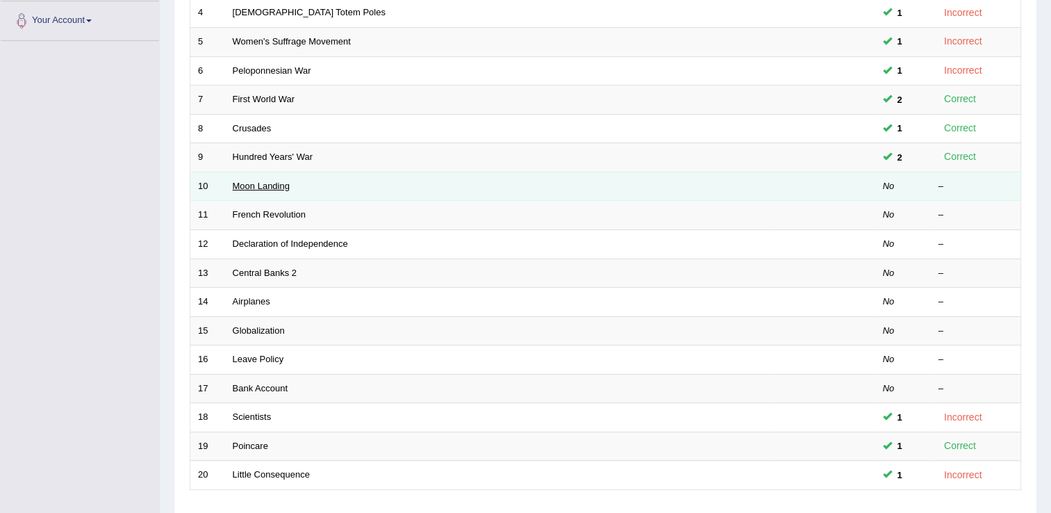
click at [260, 185] on link "Moon Landing" at bounding box center [261, 186] width 57 height 10
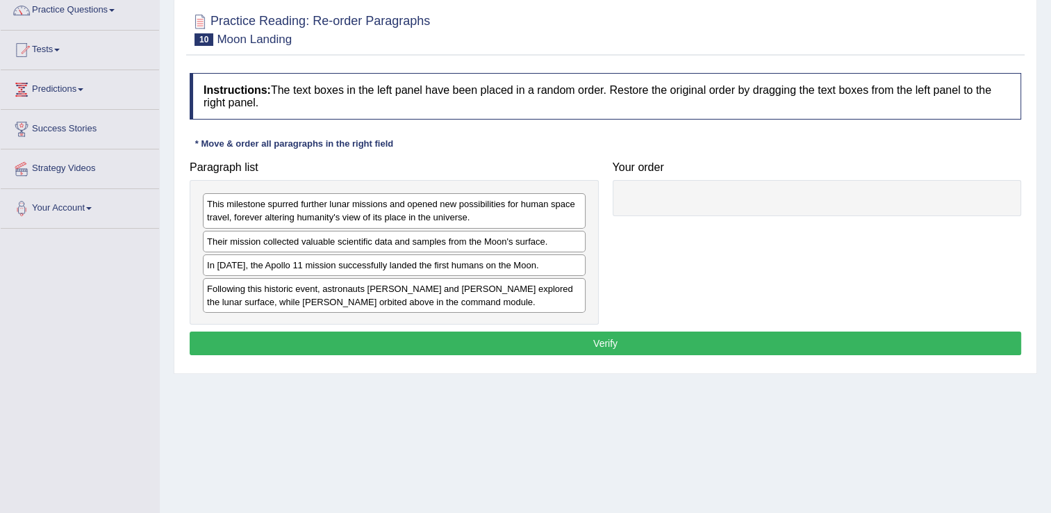
scroll to position [119, 0]
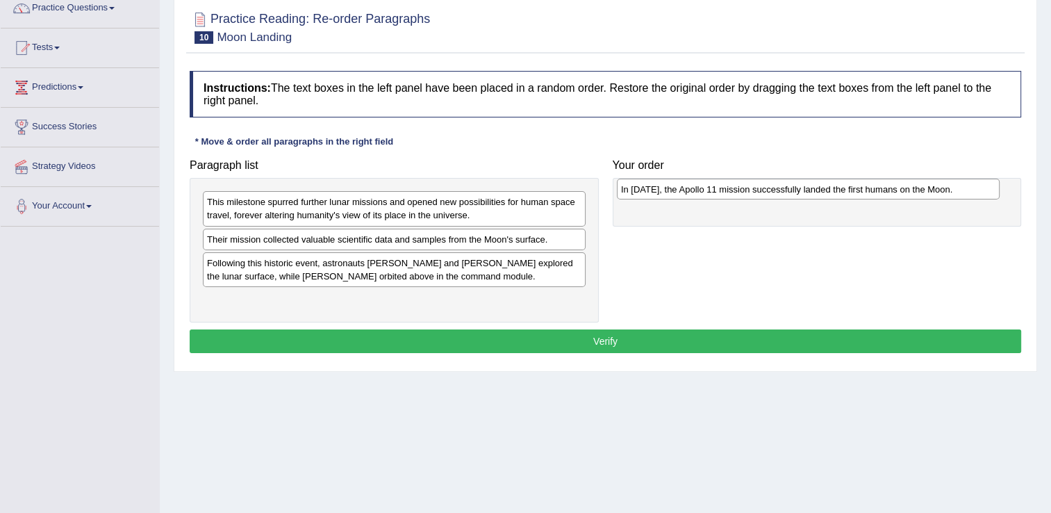
drag, startPoint x: 333, startPoint y: 260, endPoint x: 747, endPoint y: 186, distance: 420.5
click at [747, 186] on div "In 1969, the Apollo 11 mission successfully landed the first humans on the Moon." at bounding box center [808, 190] width 383 height 22
click at [470, 206] on div "This milestone spurred further lunar missions and opened new possibilities for …" at bounding box center [394, 208] width 383 height 35
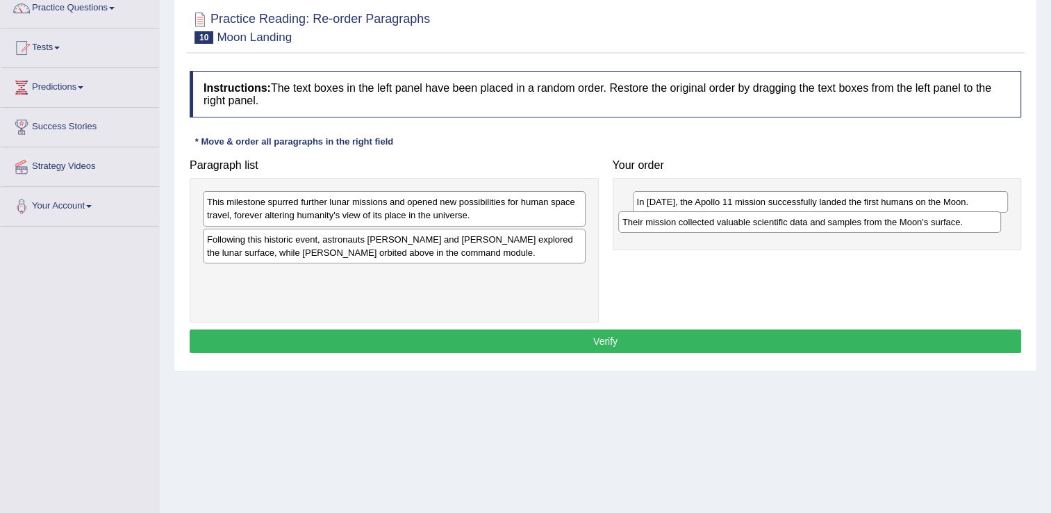
drag, startPoint x: 390, startPoint y: 237, endPoint x: 805, endPoint y: 220, distance: 415.7
click at [805, 220] on div "Their mission collected valuable scientific data and samples from the Moon's su…" at bounding box center [809, 222] width 383 height 22
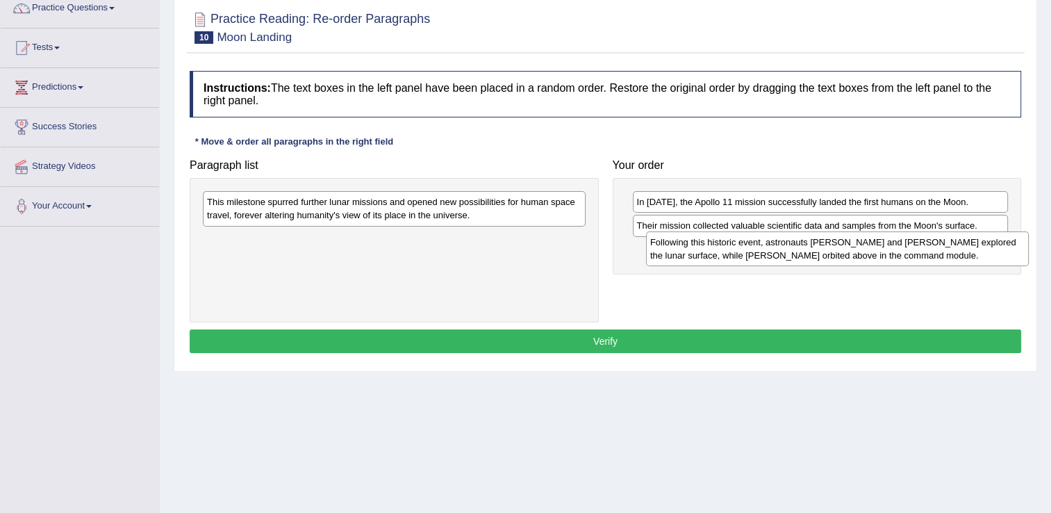
drag, startPoint x: 453, startPoint y: 247, endPoint x: 895, endPoint y: 251, distance: 441.8
click at [895, 251] on div "Following this historic event, astronauts Neil Armstrong and Buzz Aldrin explor…" at bounding box center [837, 248] width 383 height 35
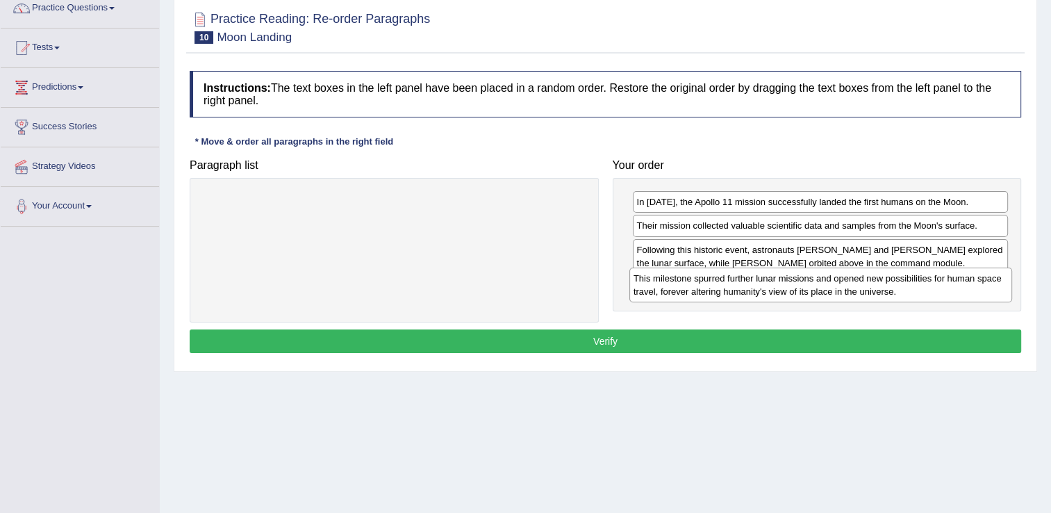
drag, startPoint x: 530, startPoint y: 213, endPoint x: 956, endPoint y: 290, distance: 433.4
click at [956, 290] on div "This milestone spurred further lunar missions and opened new possibilities for …" at bounding box center [820, 284] width 383 height 35
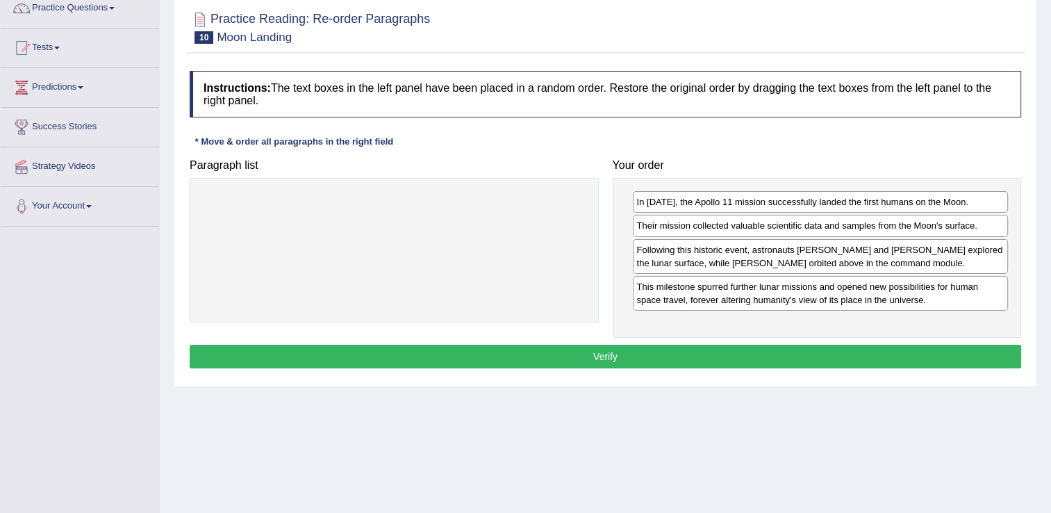
click at [688, 356] on button "Verify" at bounding box center [605, 357] width 831 height 24
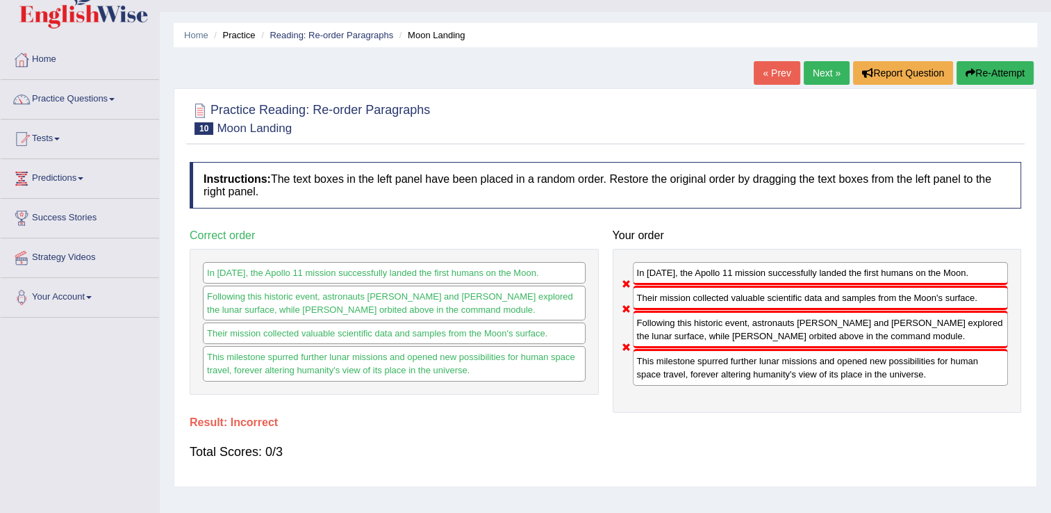
scroll to position [22, 0]
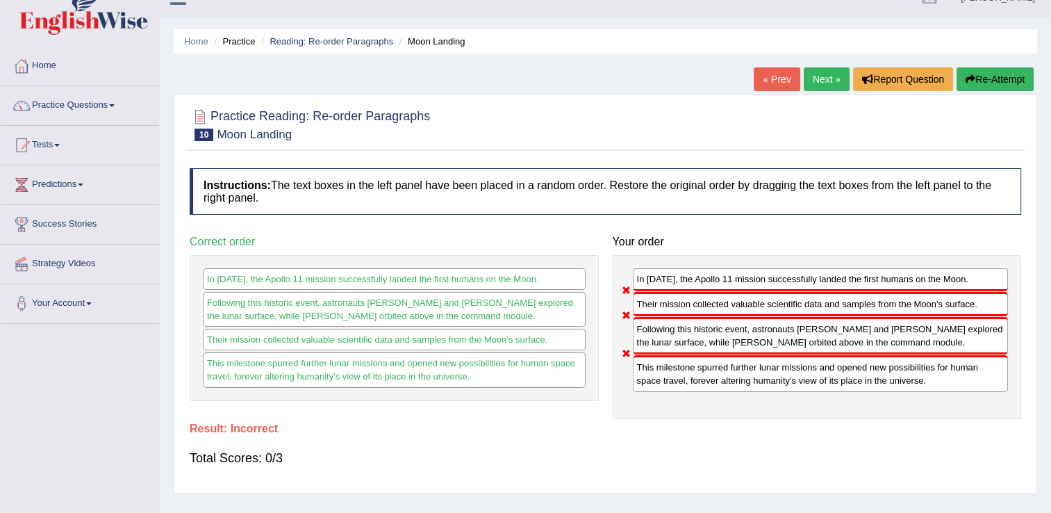
click at [824, 81] on link "Next »" at bounding box center [827, 79] width 46 height 24
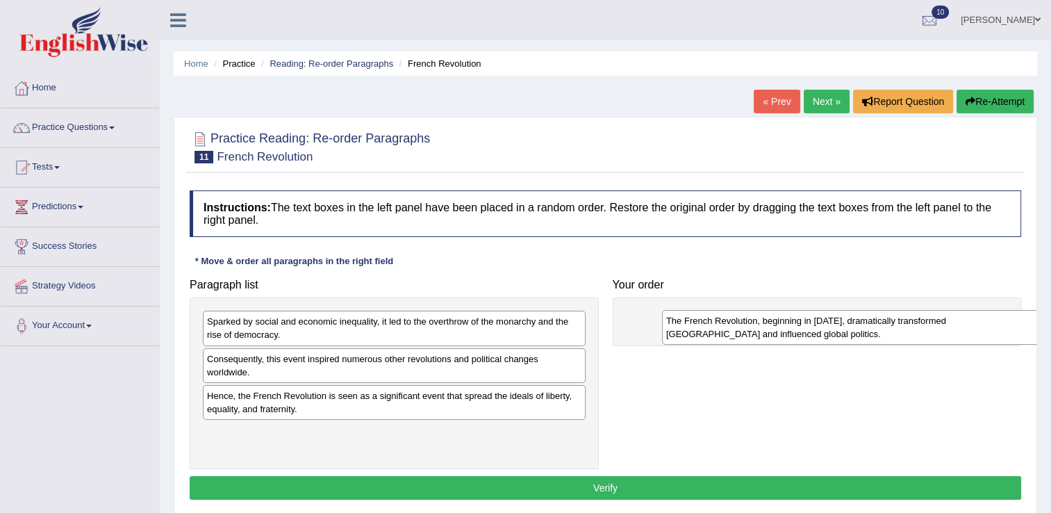
drag, startPoint x: 461, startPoint y: 356, endPoint x: 792, endPoint y: 324, distance: 332.2
click at [792, 324] on div "The French Revolution, beginning in 1789, dramatically transformed France and i…" at bounding box center [853, 327] width 383 height 35
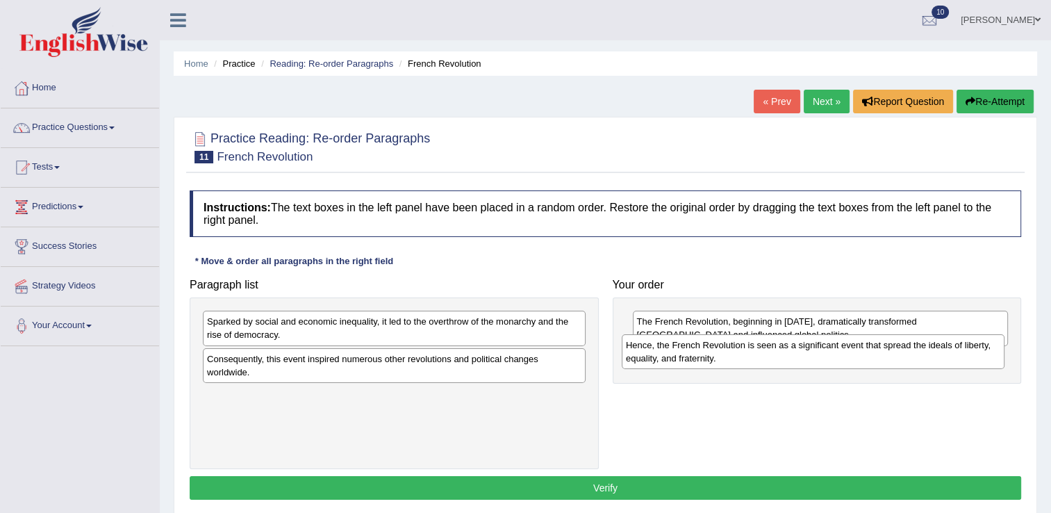
drag, startPoint x: 381, startPoint y: 404, endPoint x: 800, endPoint y: 354, distance: 421.8
click at [800, 354] on div "Hence, the French Revolution is seen as a significant event that spread the ide…" at bounding box center [813, 351] width 383 height 35
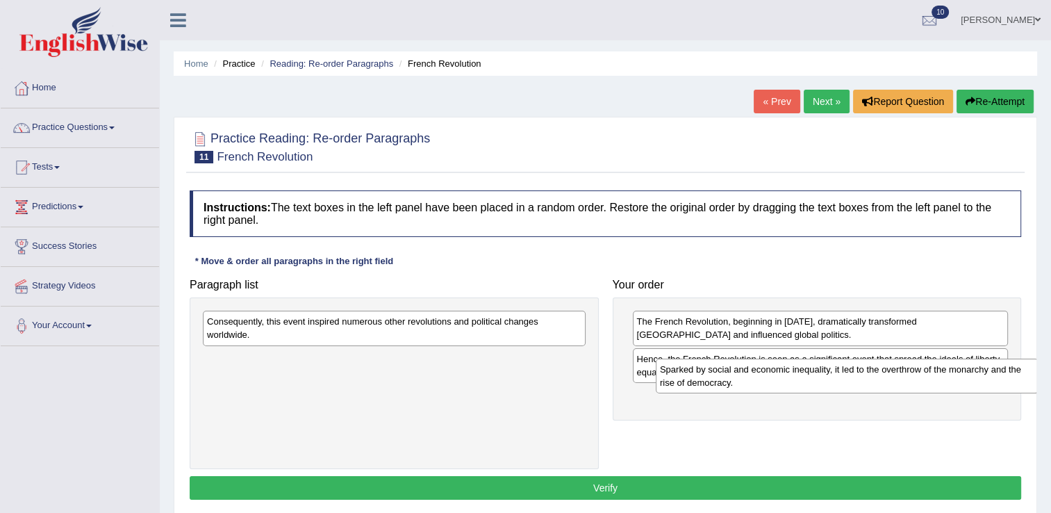
drag, startPoint x: 420, startPoint y: 331, endPoint x: 872, endPoint y: 381, distance: 455.6
click at [872, 381] on div "Sparked by social and economic inequality, it led to the overthrow of the monar…" at bounding box center [847, 375] width 383 height 35
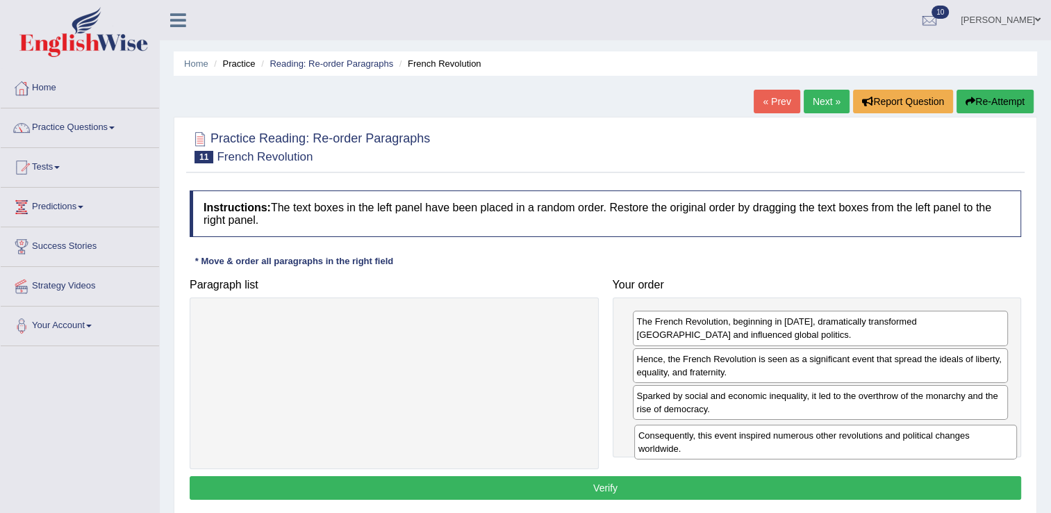
drag, startPoint x: 456, startPoint y: 326, endPoint x: 888, endPoint y: 440, distance: 446.1
click at [888, 440] on div "Consequently, this event inspired numerous other revolutions and political chan…" at bounding box center [825, 441] width 383 height 35
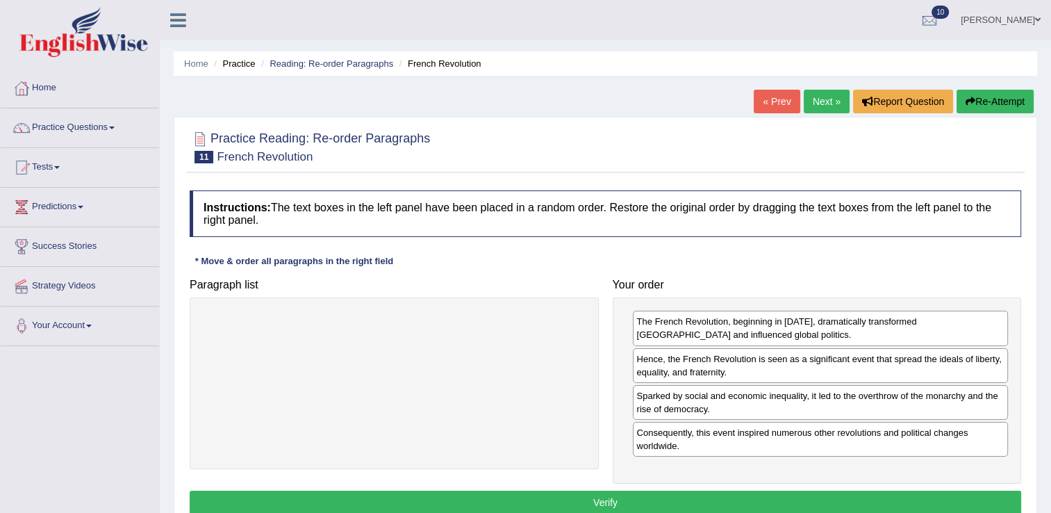
click at [447, 498] on button "Verify" at bounding box center [605, 502] width 831 height 24
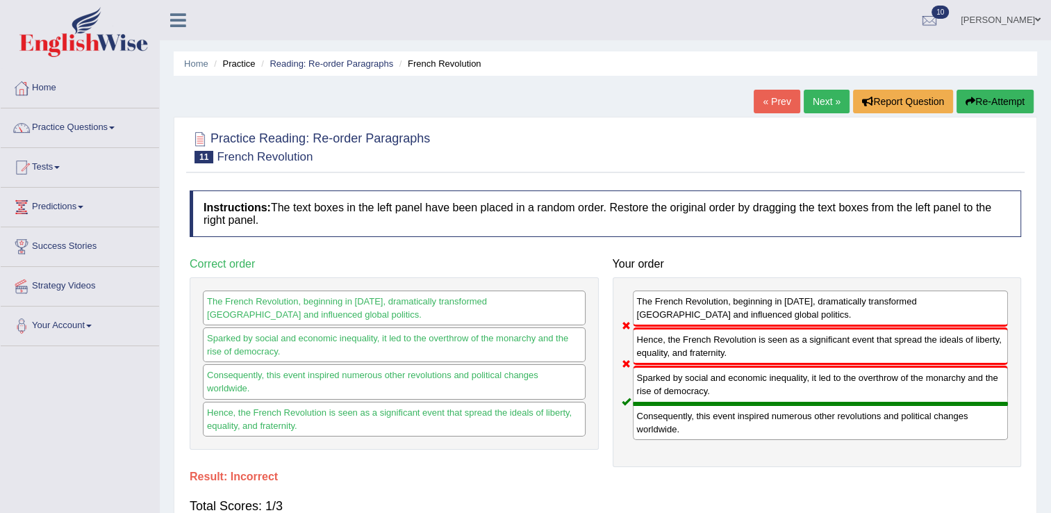
click at [816, 101] on link "Next »" at bounding box center [827, 102] width 46 height 24
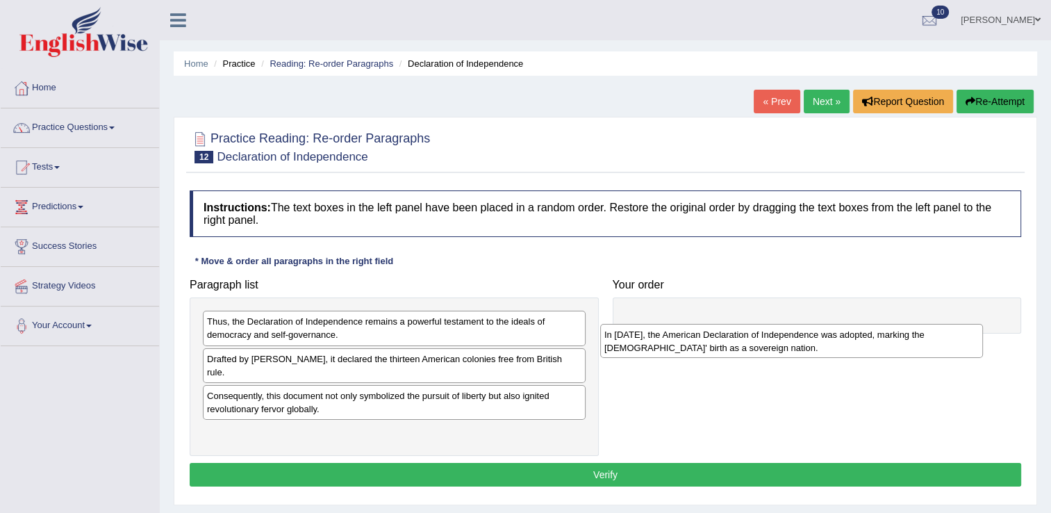
drag, startPoint x: 372, startPoint y: 416, endPoint x: 770, endPoint y: 332, distance: 406.1
click at [770, 332] on div "In [DATE], the American Declaration of Independence was adopted, marking the [D…" at bounding box center [791, 341] width 383 height 35
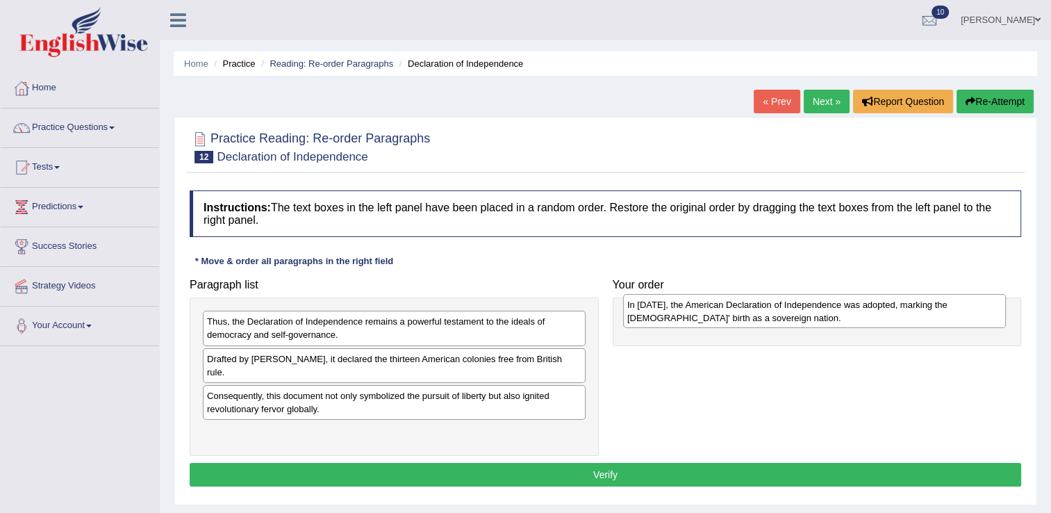
drag, startPoint x: 470, startPoint y: 418, endPoint x: 890, endPoint y: 304, distance: 435.4
click at [890, 304] on div "In [DATE], the American Declaration of Independence was adopted, marking the [D…" at bounding box center [814, 311] width 383 height 35
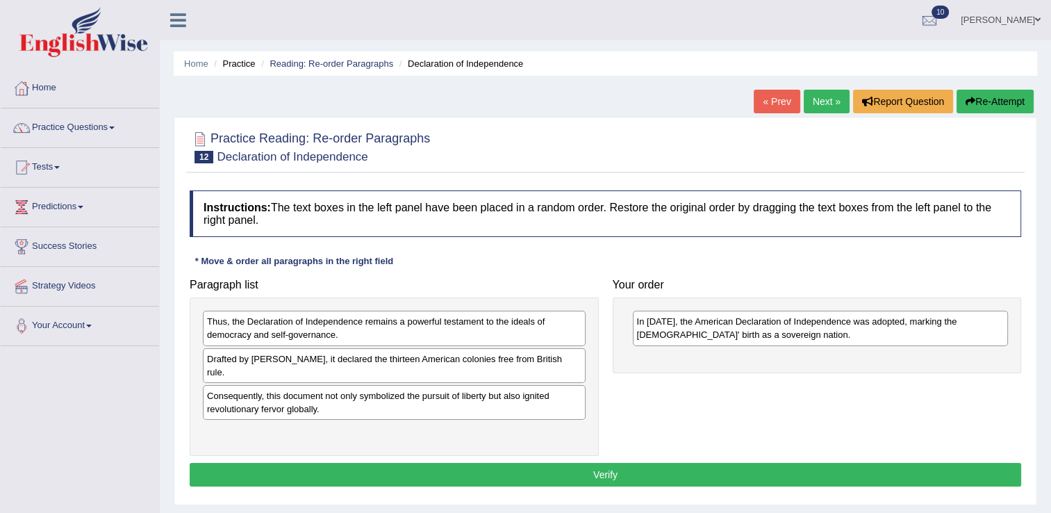
drag, startPoint x: 485, startPoint y: 357, endPoint x: 790, endPoint y: 351, distance: 305.0
click at [456, 333] on div "Thus, the Declaration of Independence remains a powerful testament to the ideal…" at bounding box center [394, 327] width 383 height 35
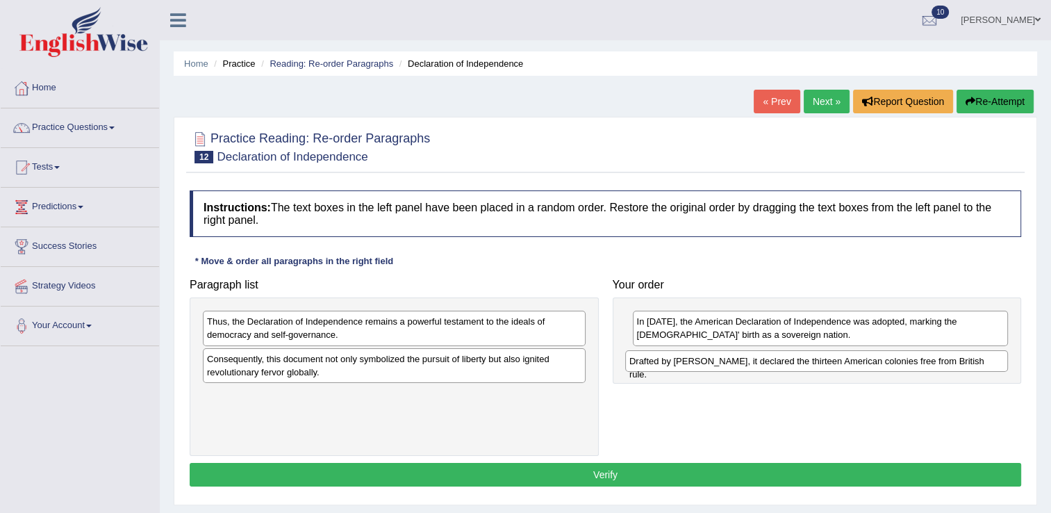
drag, startPoint x: 450, startPoint y: 351, endPoint x: 874, endPoint y: 352, distance: 423.7
click at [874, 352] on div "Drafted by [PERSON_NAME], it declared the thirteen American colonies free from …" at bounding box center [816, 361] width 383 height 22
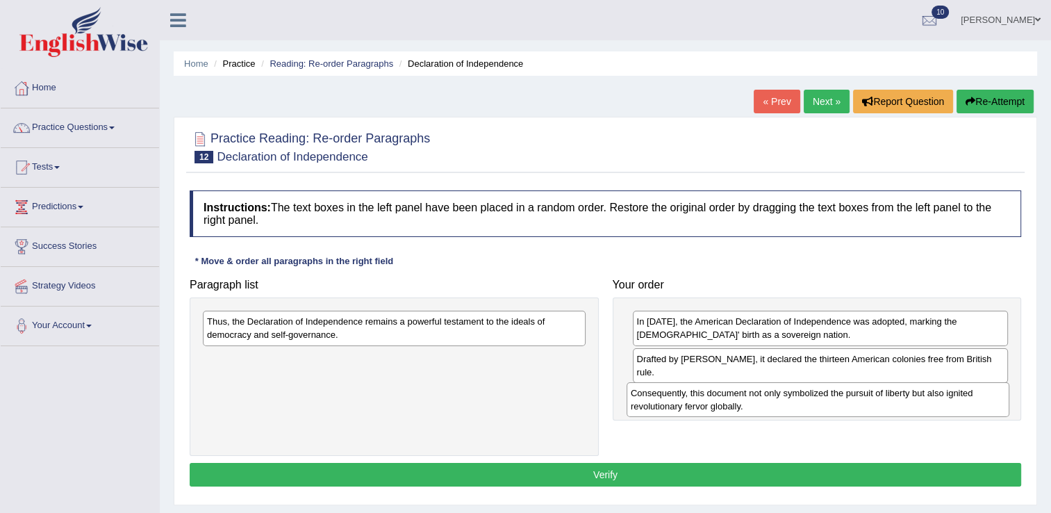
drag, startPoint x: 451, startPoint y: 392, endPoint x: 786, endPoint y: 394, distance: 335.5
click at [786, 394] on div "Consequently, this document not only symbolized the pursuit of liberty but also…" at bounding box center [818, 399] width 383 height 35
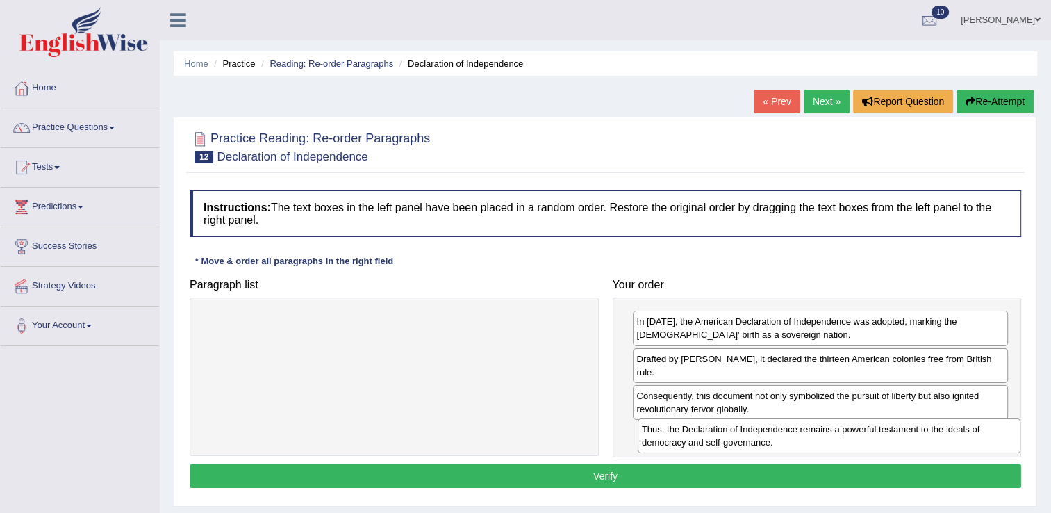
drag, startPoint x: 258, startPoint y: 334, endPoint x: 694, endPoint y: 440, distance: 448.1
click at [694, 440] on div "Thus, the Declaration of Independence remains a powerful testament to the ideal…" at bounding box center [829, 435] width 383 height 35
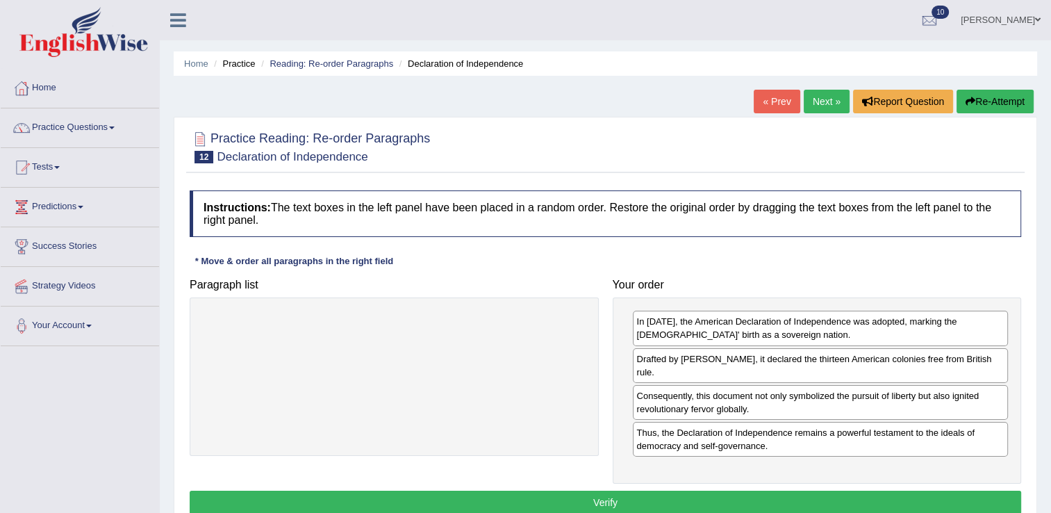
click at [529, 501] on button "Verify" at bounding box center [605, 502] width 831 height 24
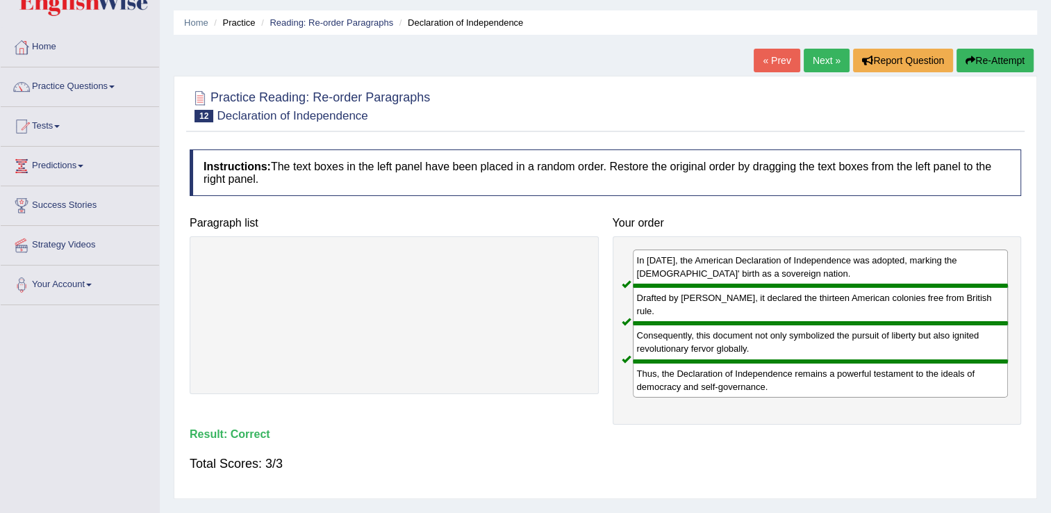
scroll to position [32, 0]
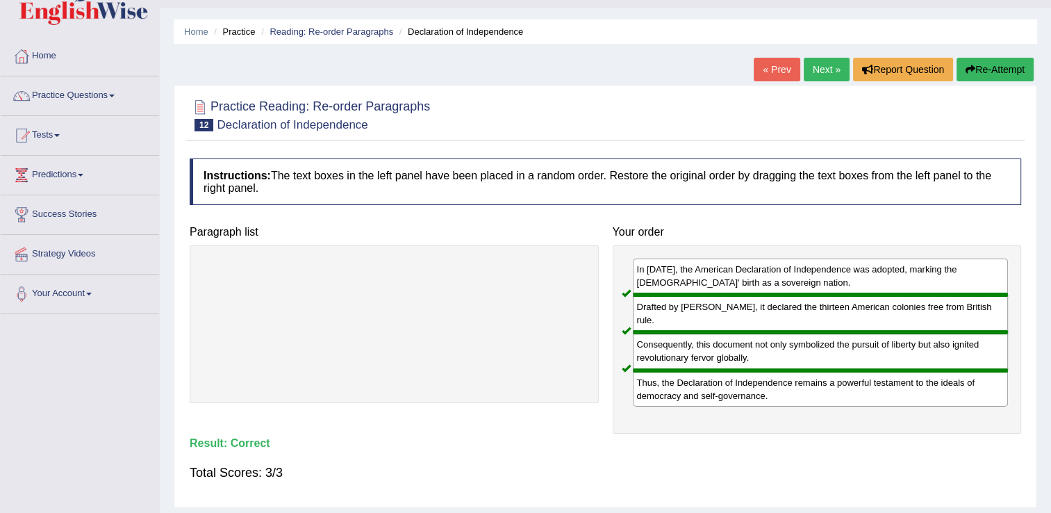
click at [821, 73] on link "Next »" at bounding box center [827, 70] width 46 height 24
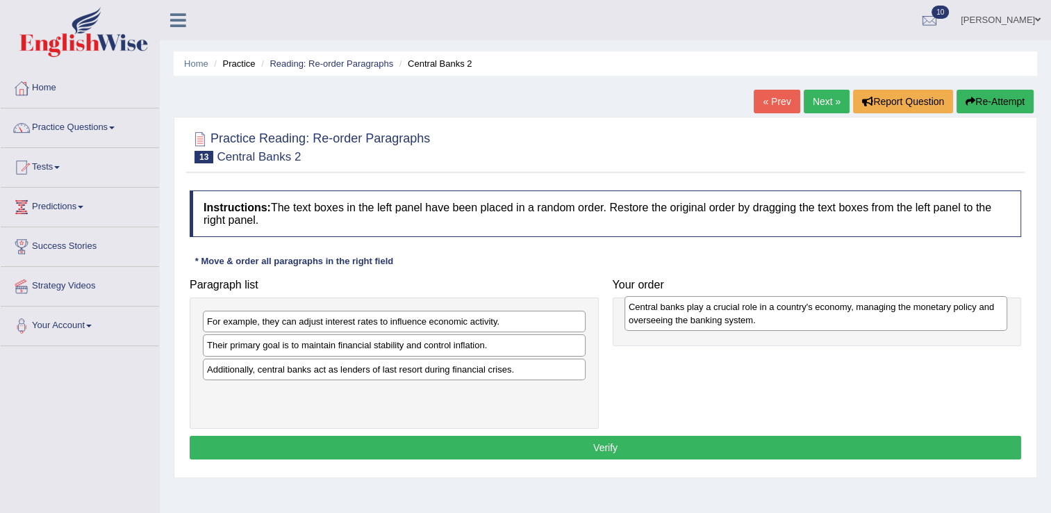
drag, startPoint x: 401, startPoint y: 356, endPoint x: 827, endPoint y: 308, distance: 429.1
click at [827, 308] on div "Central banks play a crucial role in a country's economy, managing the monetary…" at bounding box center [815, 313] width 383 height 35
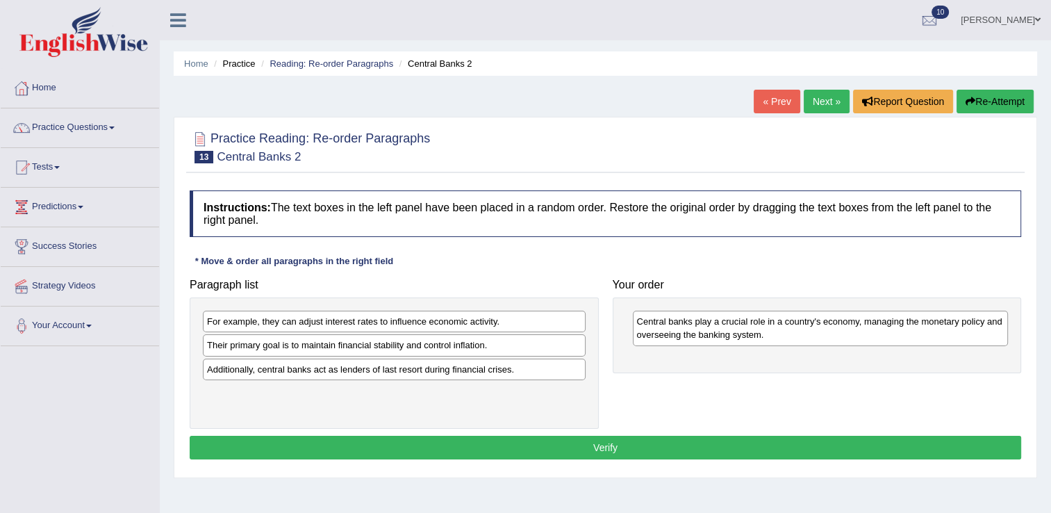
click at [411, 345] on div "Their primary goal is to maintain financial stability and control inflation." at bounding box center [394, 345] width 383 height 22
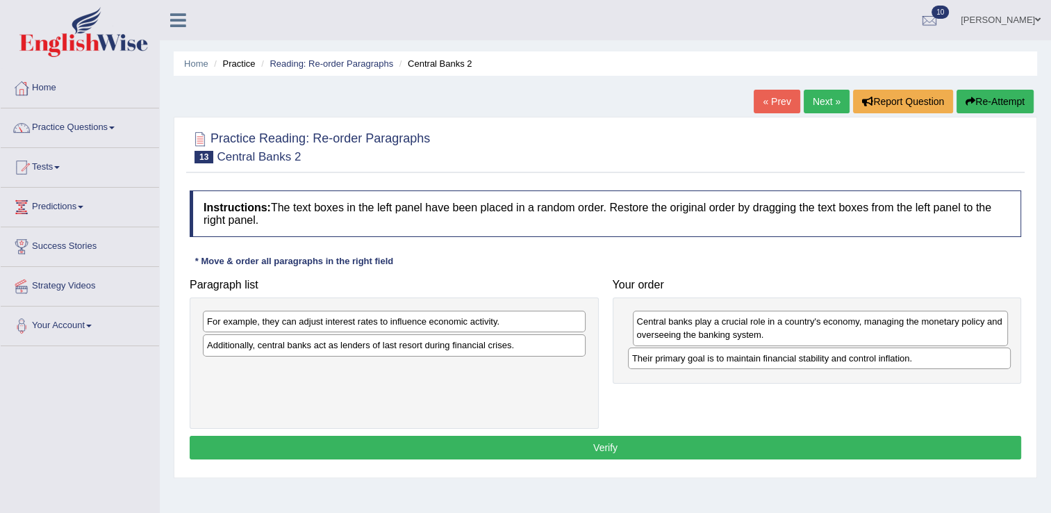
drag, startPoint x: 393, startPoint y: 343, endPoint x: 818, endPoint y: 356, distance: 425.3
click at [818, 356] on div "Their primary goal is to maintain financial stability and control inflation." at bounding box center [819, 358] width 383 height 22
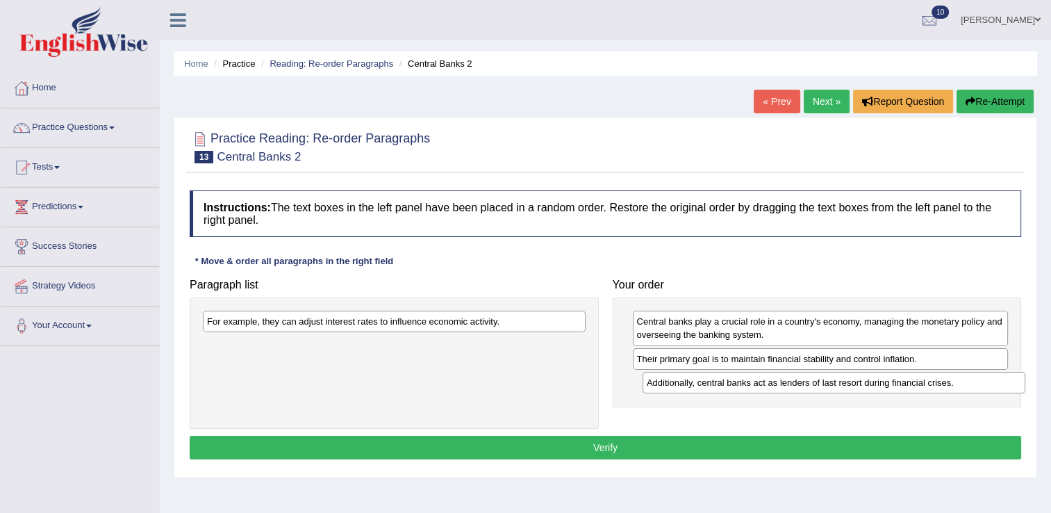
drag, startPoint x: 412, startPoint y: 345, endPoint x: 852, endPoint y: 383, distance: 441.3
click at [852, 383] on div "Additionally, central banks act as lenders of last resort during financial cris…" at bounding box center [833, 383] width 383 height 22
click at [417, 326] on div "For example, they can adjust interest rates to influence economic activity." at bounding box center [394, 321] width 383 height 22
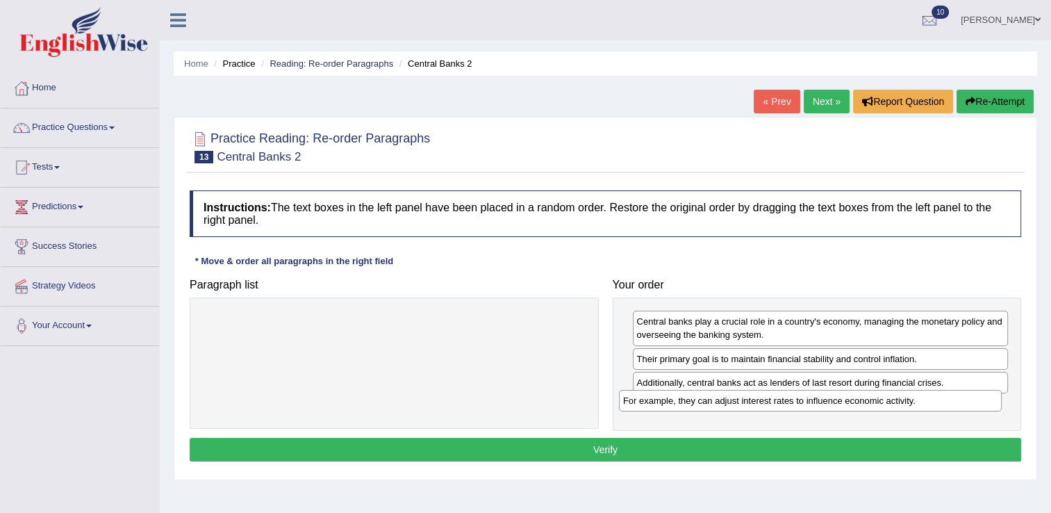
drag, startPoint x: 501, startPoint y: 371, endPoint x: 836, endPoint y: 399, distance: 335.3
click at [836, 399] on div "For example, they can adjust interest rates to influence economic activity." at bounding box center [810, 401] width 383 height 22
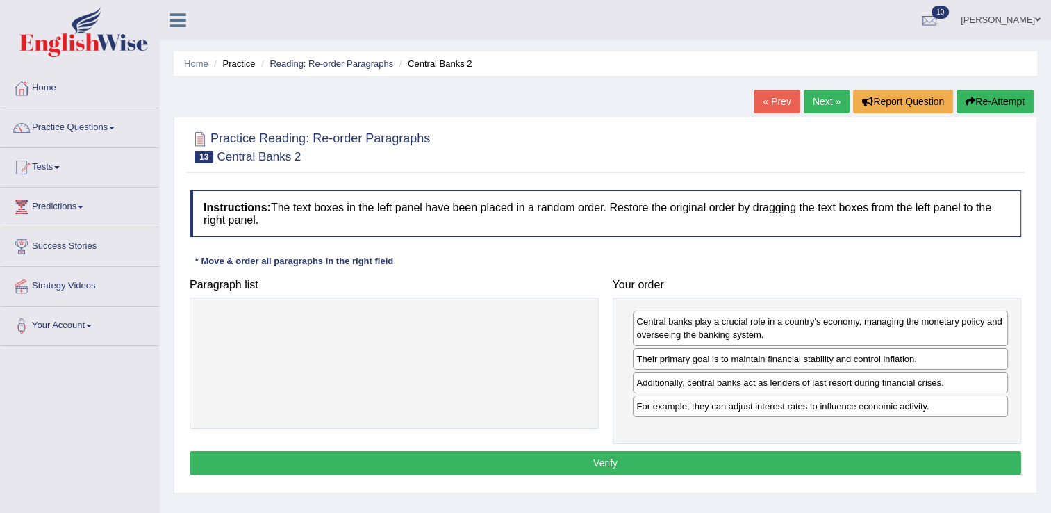
click at [704, 461] on button "Verify" at bounding box center [605, 463] width 831 height 24
